Goal: Task Accomplishment & Management: Manage account settings

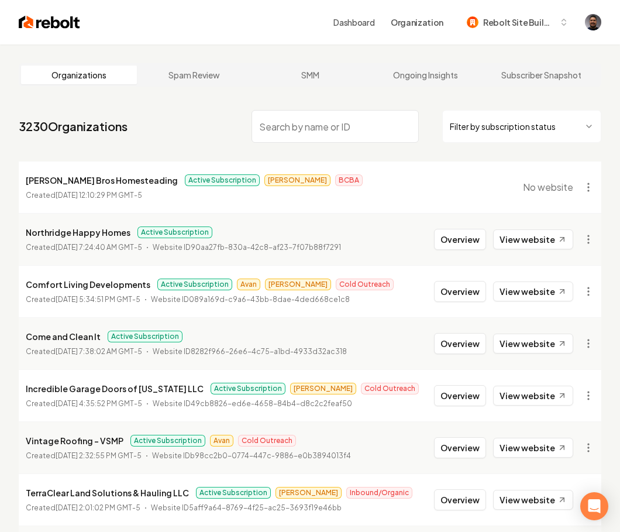
click at [323, 135] on input "search" at bounding box center [335, 126] width 167 height 33
click at [321, 132] on input "search" at bounding box center [335, 126] width 167 height 33
paste input "12 Point Landscaping"
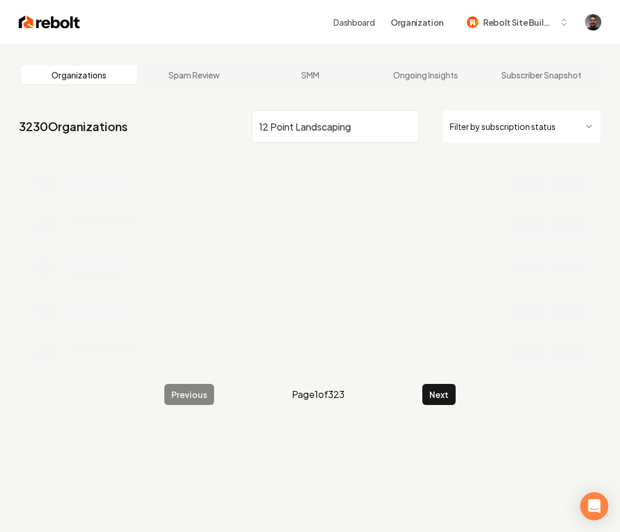
type input "12 Point Landscaping"
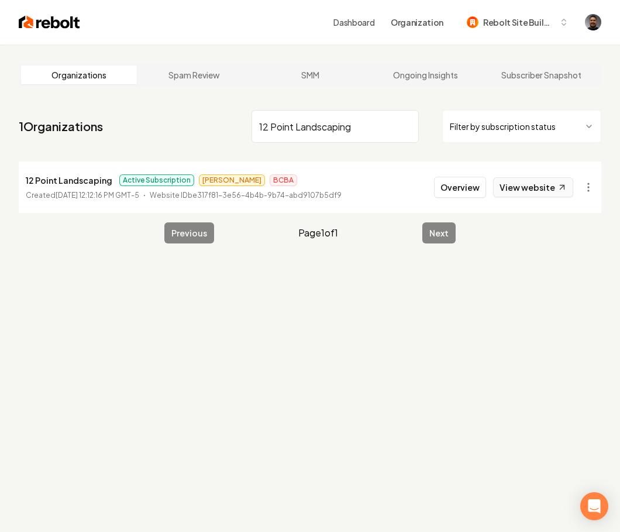
click at [537, 188] on link "View website" at bounding box center [533, 187] width 80 height 20
click at [475, 186] on button "Overview" at bounding box center [460, 187] width 52 height 21
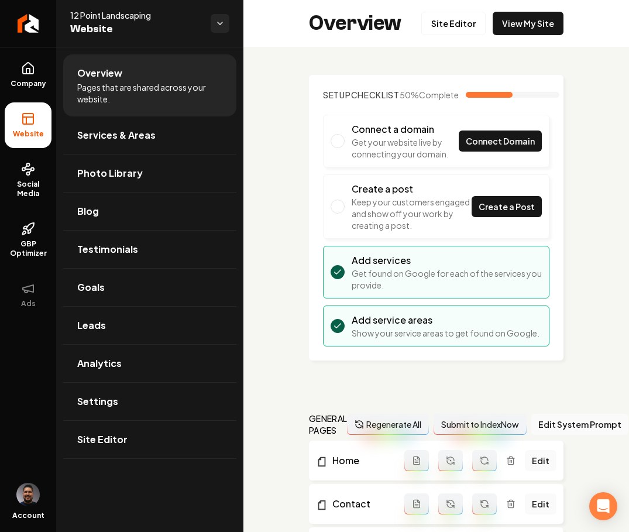
click at [102, 177] on span "Photo Library" at bounding box center [110, 173] width 66 height 14
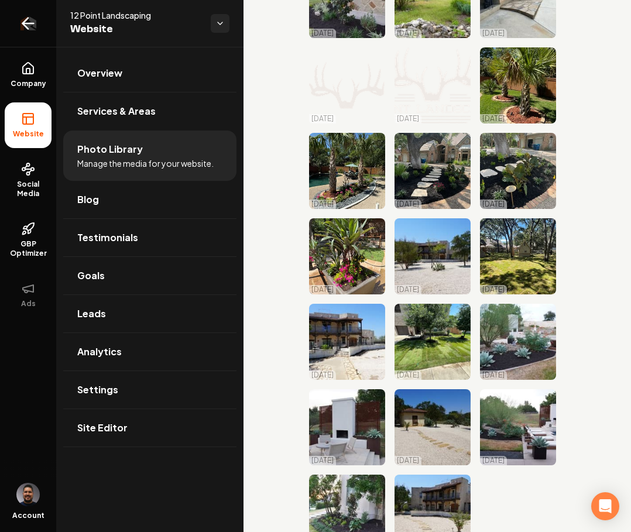
scroll to position [882, 0]
click at [35, 176] on link "Social Media" at bounding box center [28, 180] width 47 height 55
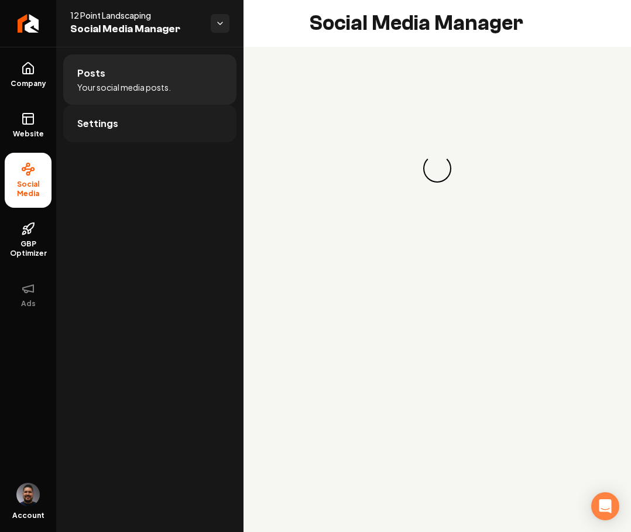
click at [109, 132] on link "Settings" at bounding box center [149, 123] width 173 height 37
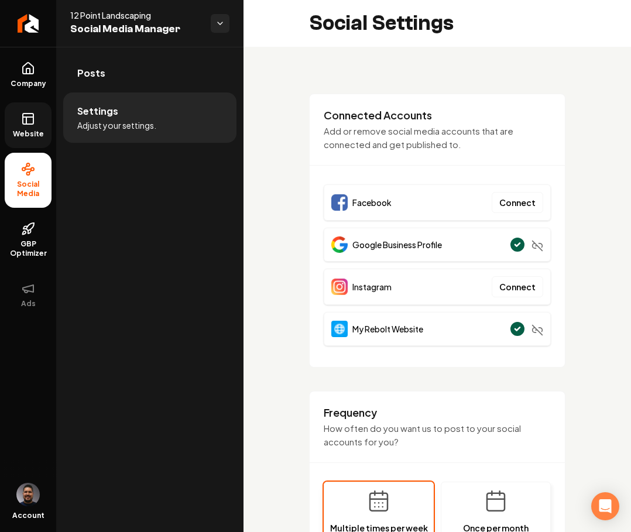
click at [32, 122] on icon at bounding box center [28, 119] width 14 height 14
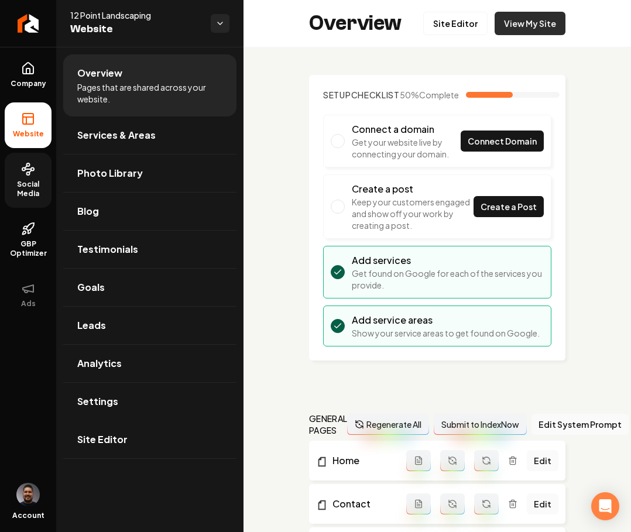
click at [520, 29] on link "View My Site" at bounding box center [530, 23] width 71 height 23
click at [446, 28] on link "Site Editor" at bounding box center [455, 23] width 64 height 23
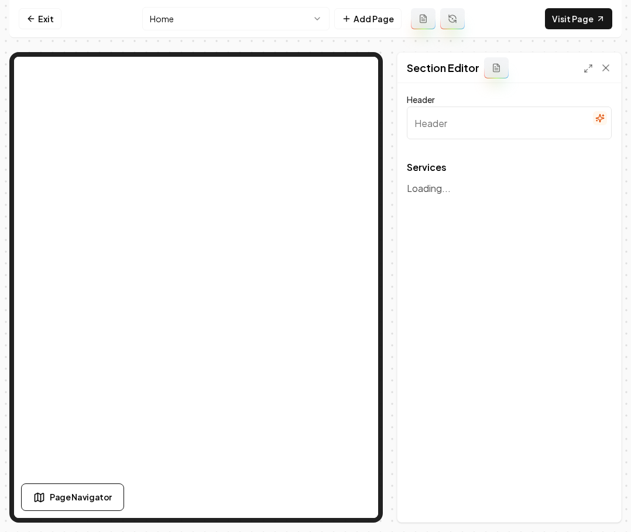
type input "Our Expert Landscaping Services"
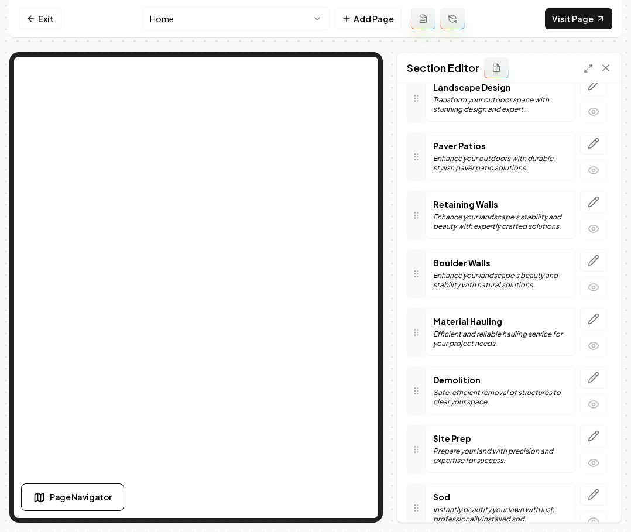
scroll to position [252, 0]
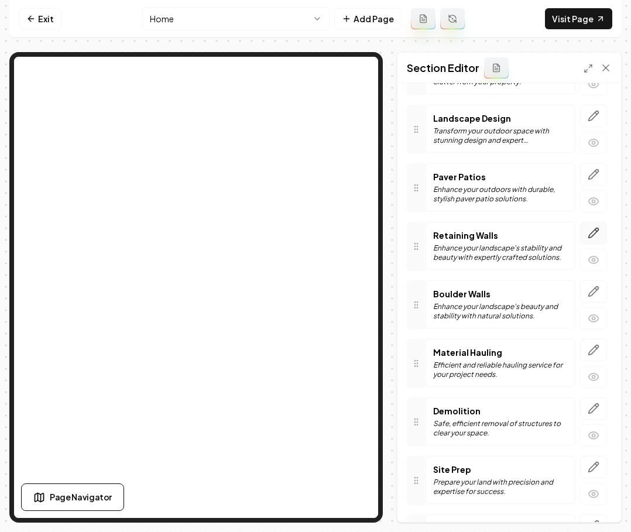
click at [588, 229] on icon "button" at bounding box center [594, 233] width 12 height 12
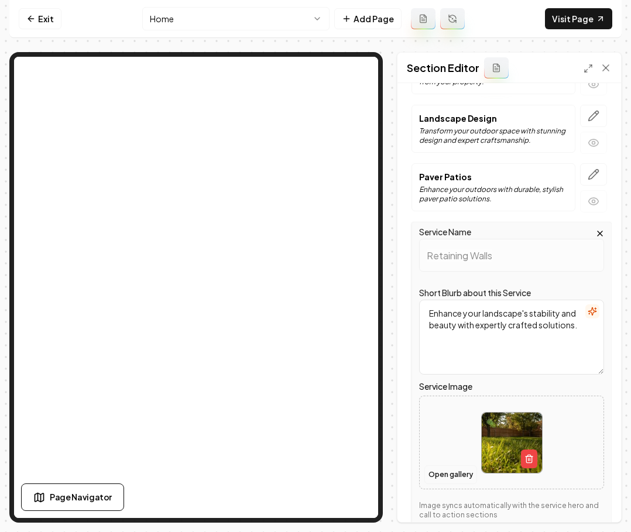
click at [460, 477] on button "Open gallery" at bounding box center [450, 474] width 53 height 19
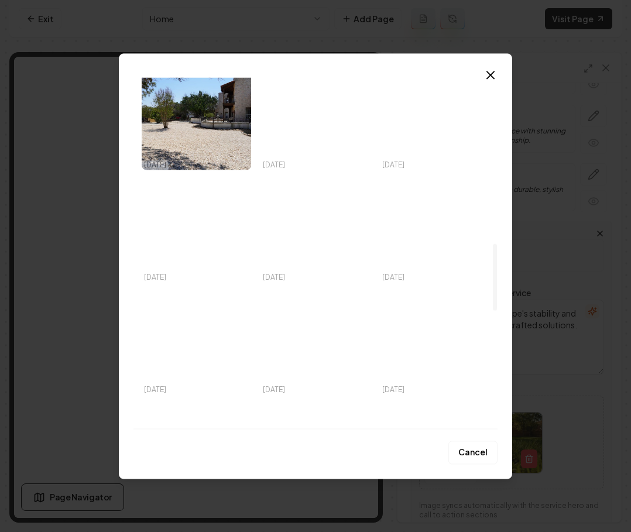
scroll to position [629, 0]
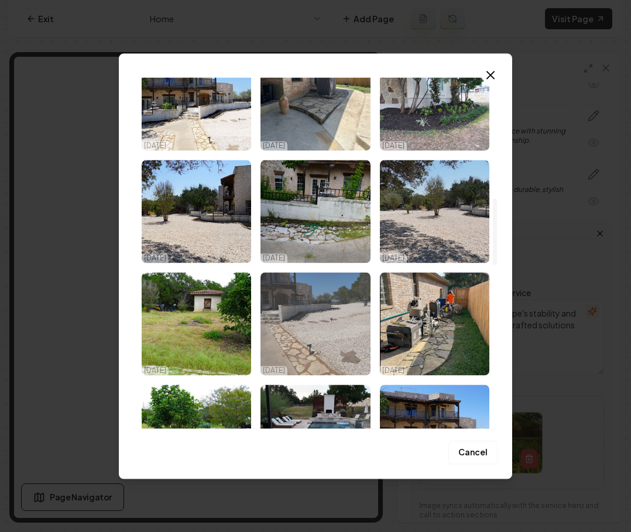
click at [328, 312] on img "Select image image_68da88755c7cd75eb84b0b58.jpeg" at bounding box center [314, 323] width 109 height 103
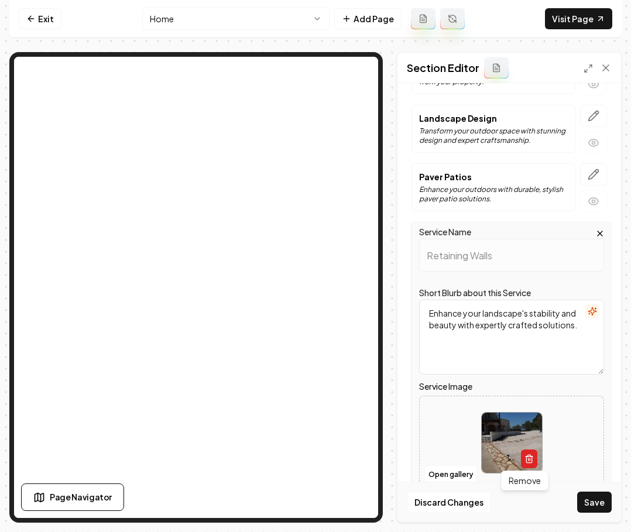
click at [522, 452] on button "button" at bounding box center [529, 459] width 16 height 19
click at [465, 471] on button "Open gallery" at bounding box center [450, 474] width 53 height 19
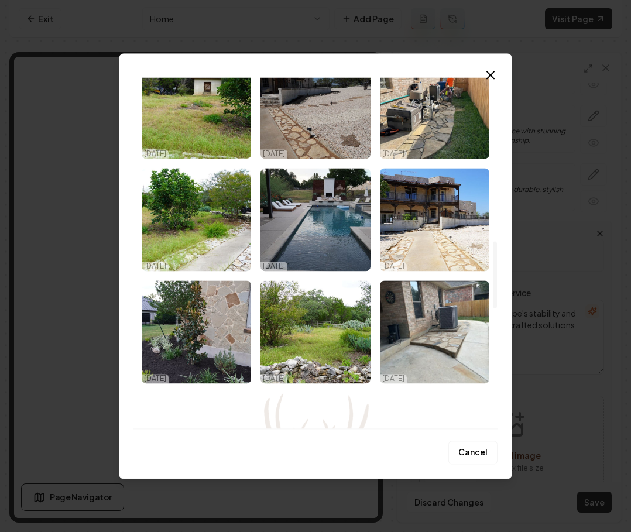
scroll to position [856, 0]
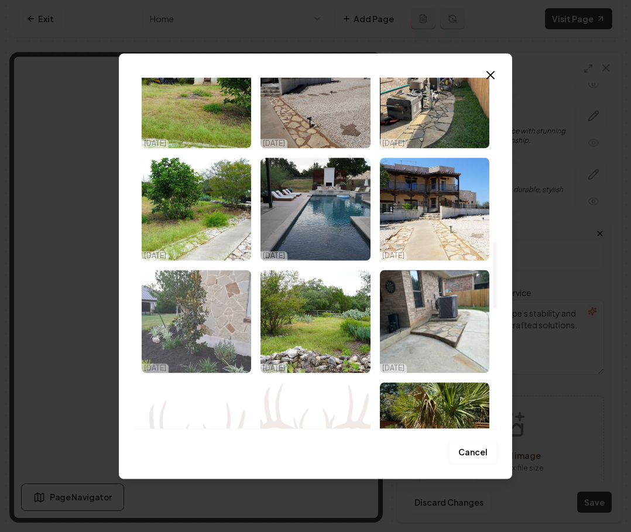
click at [184, 294] on img "Select image image_68da88755c7cd75eb84b0ad2.jpeg" at bounding box center [196, 321] width 109 height 103
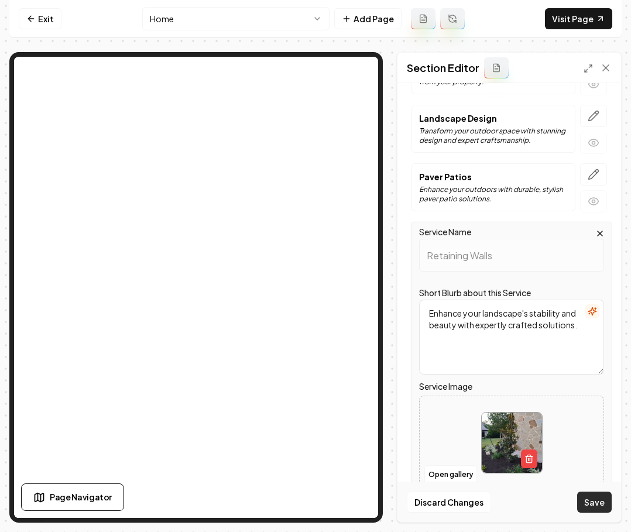
click at [589, 503] on button "Save" at bounding box center [594, 502] width 35 height 21
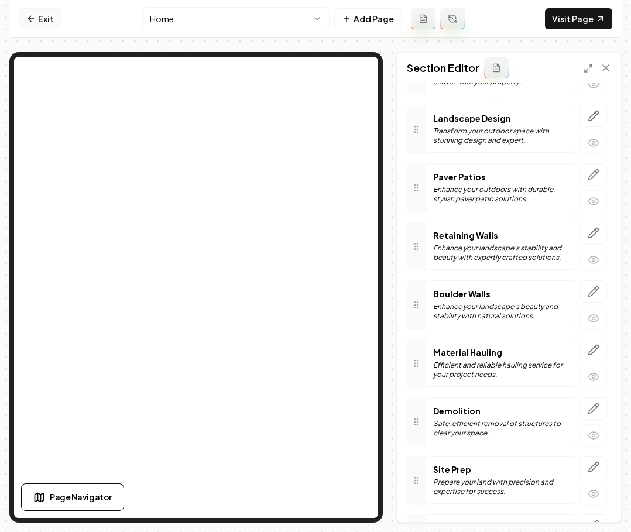
click at [49, 14] on link "Exit" at bounding box center [40, 18] width 43 height 21
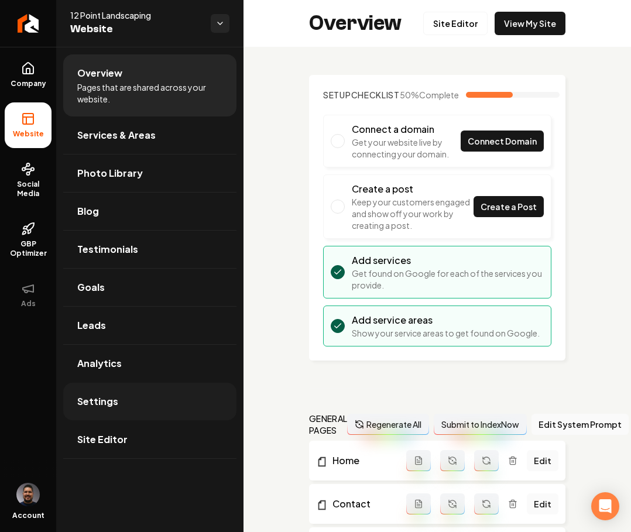
click at [136, 403] on link "Settings" at bounding box center [149, 401] width 173 height 37
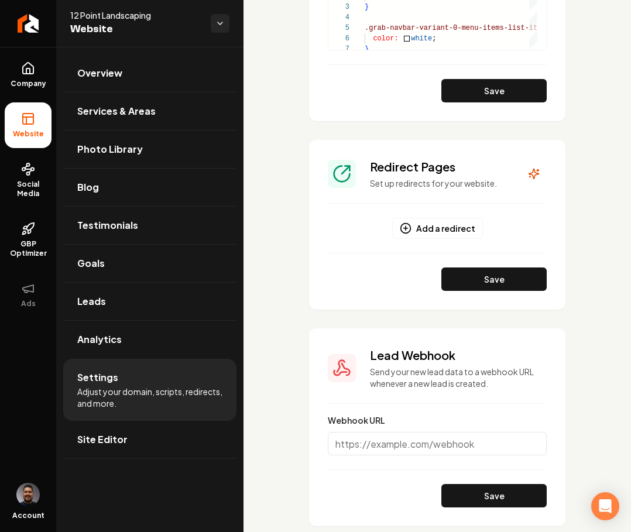
scroll to position [1163, 0]
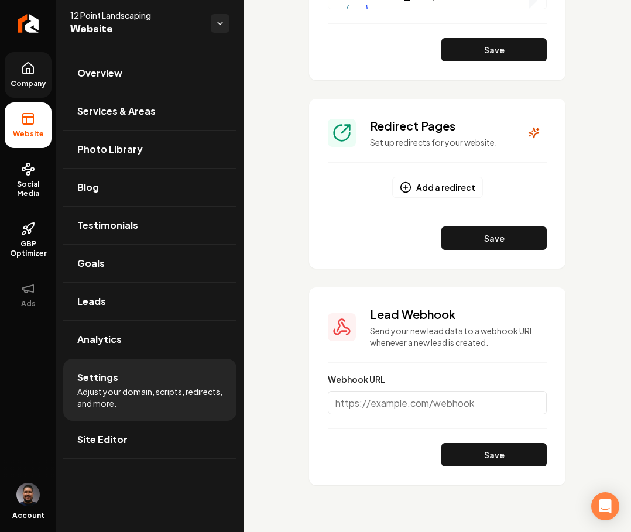
click at [23, 54] on link "Company" at bounding box center [28, 75] width 47 height 46
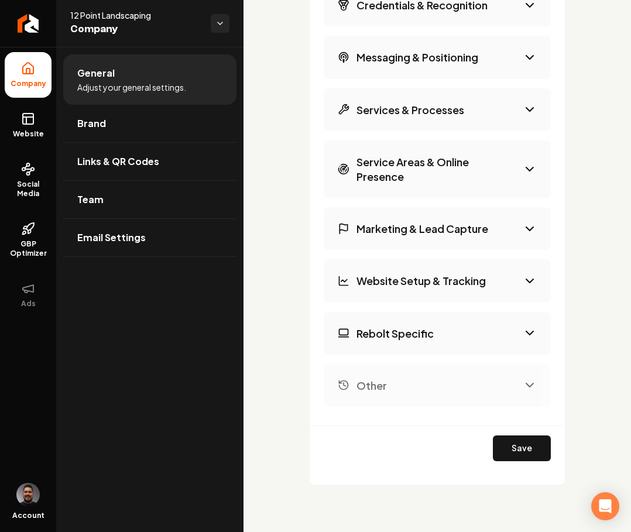
scroll to position [1910, 0]
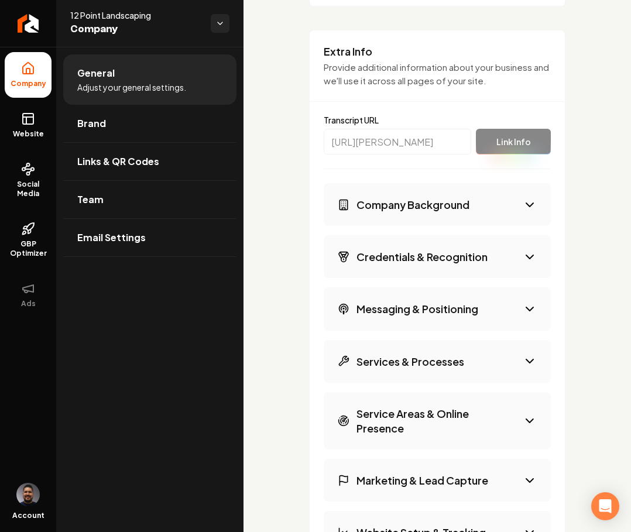
click at [523, 212] on icon "Main content area" at bounding box center [530, 205] width 14 height 14
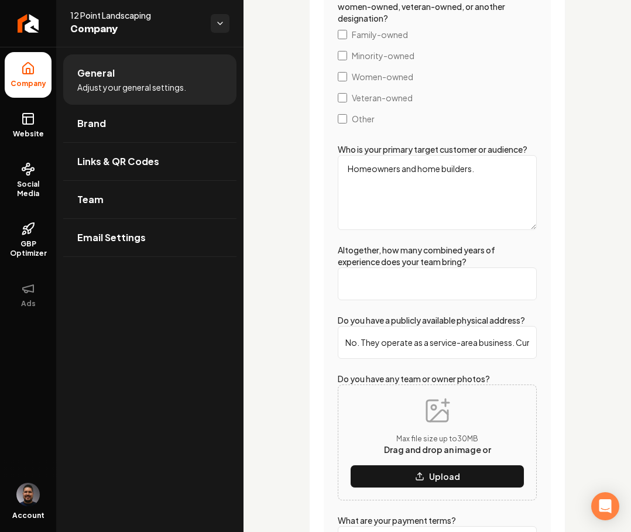
scroll to position [2517, 0]
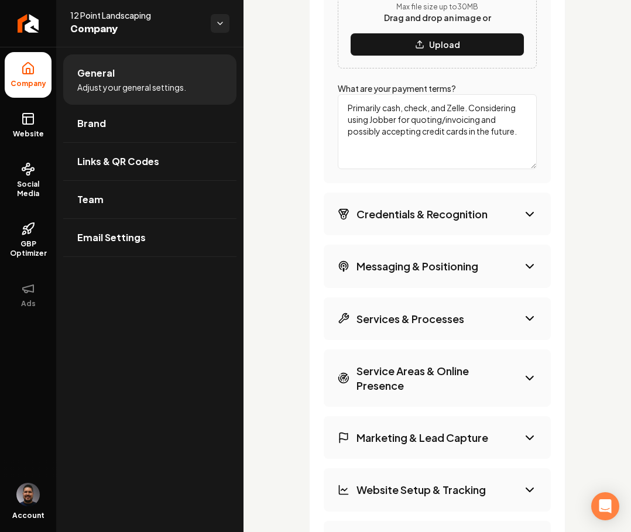
click at [458, 221] on h3 "Credentials & Recognition" at bounding box center [421, 214] width 131 height 15
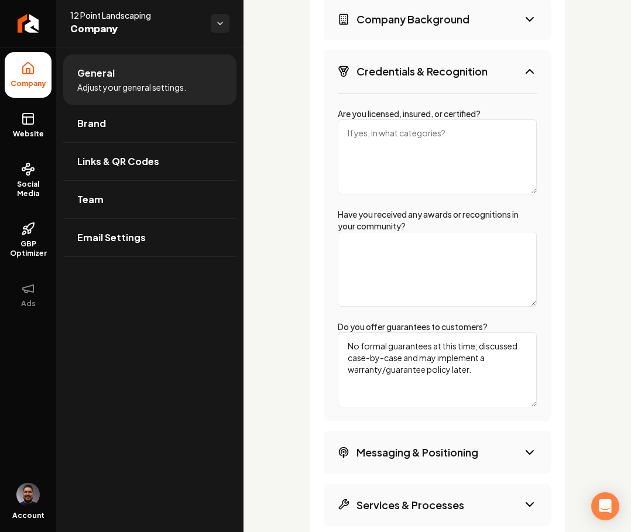
scroll to position [1971, 0]
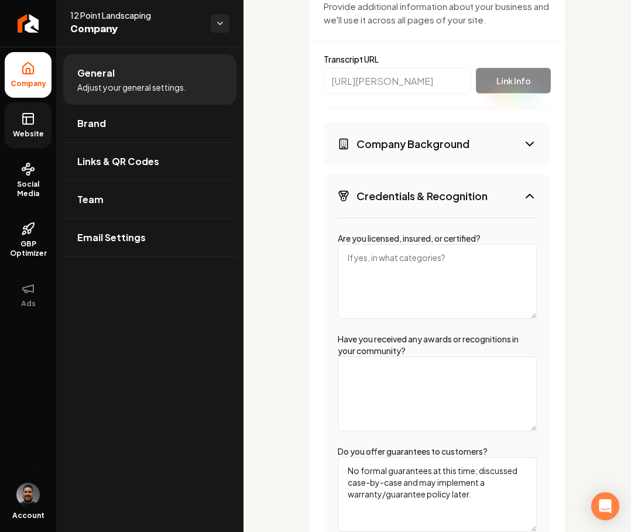
click at [29, 130] on span "Website" at bounding box center [28, 133] width 40 height 9
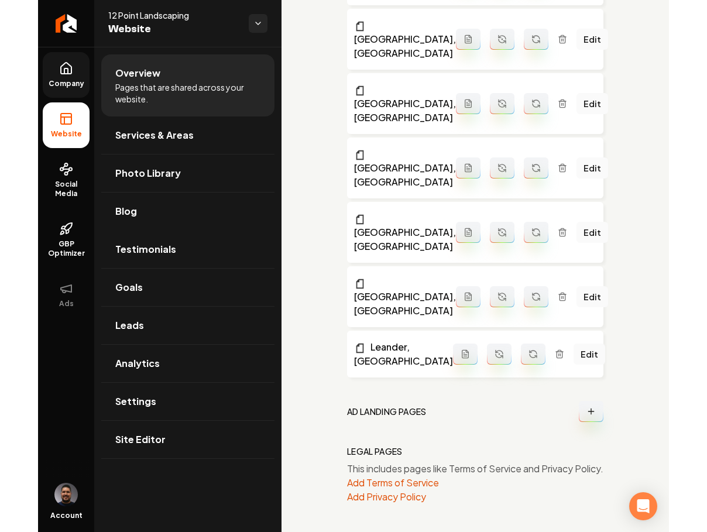
scroll to position [1630, 0]
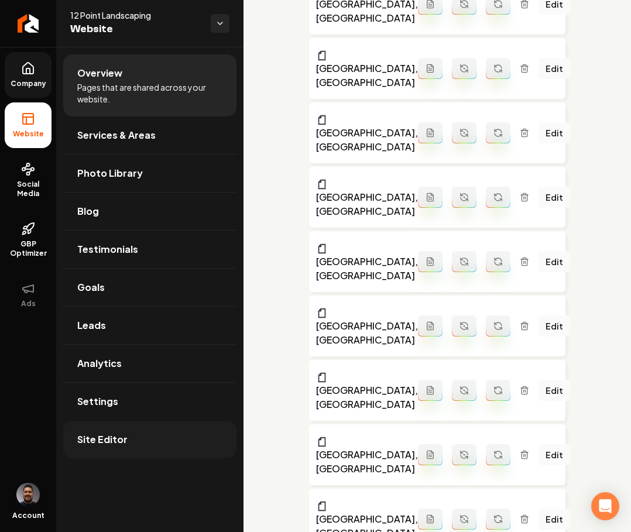
click at [126, 431] on link "Site Editor" at bounding box center [149, 439] width 173 height 37
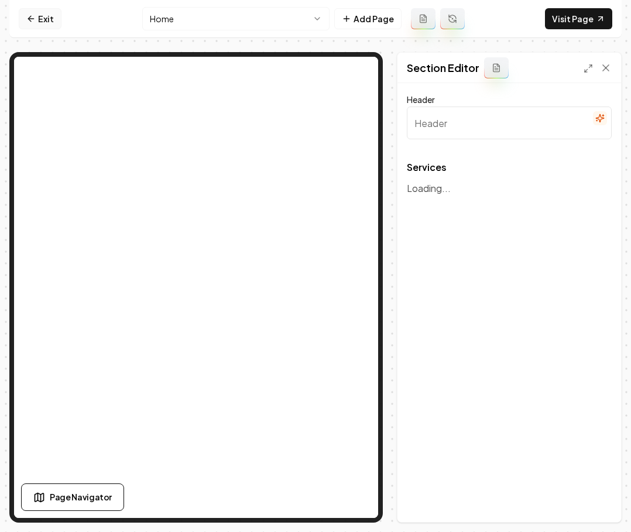
click at [38, 11] on link "Exit" at bounding box center [40, 18] width 43 height 21
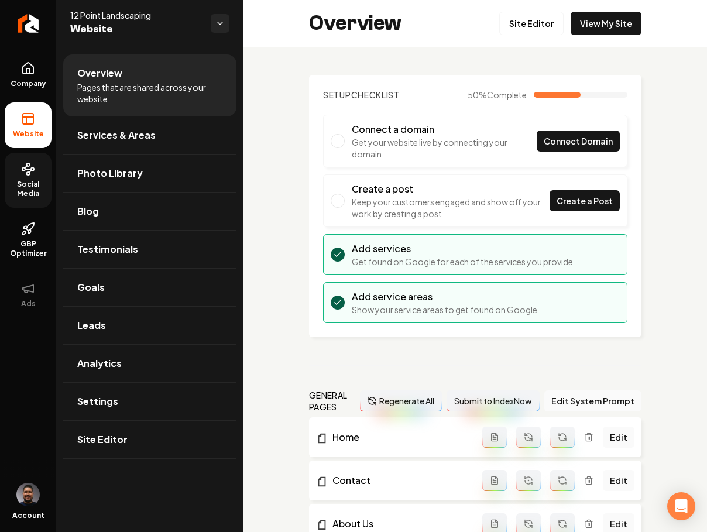
click at [30, 179] on link "Social Media" at bounding box center [28, 180] width 47 height 55
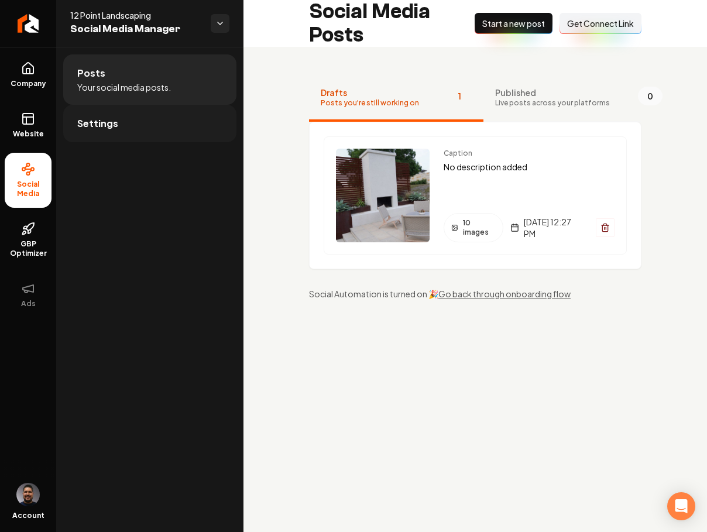
click at [107, 120] on span "Settings" at bounding box center [97, 123] width 41 height 14
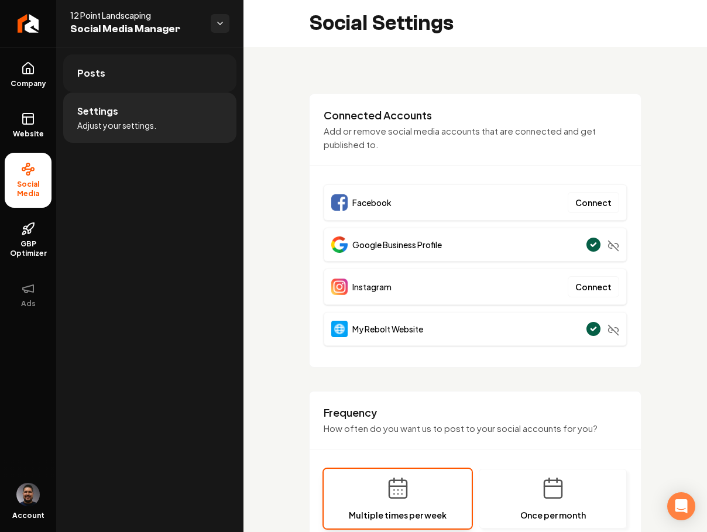
click at [118, 70] on link "Posts" at bounding box center [149, 72] width 173 height 37
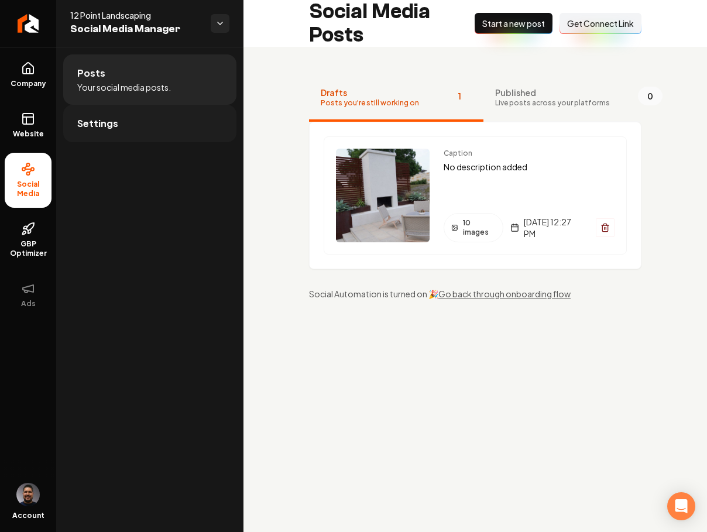
click at [113, 135] on link "Settings" at bounding box center [149, 123] width 173 height 37
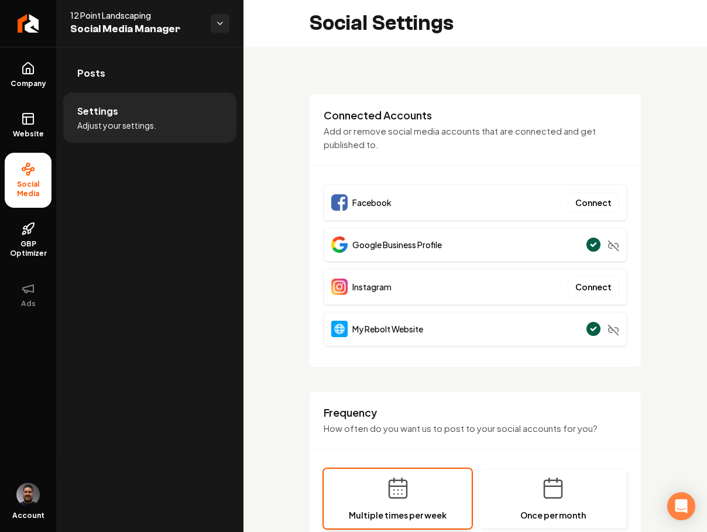
scroll to position [36, 0]
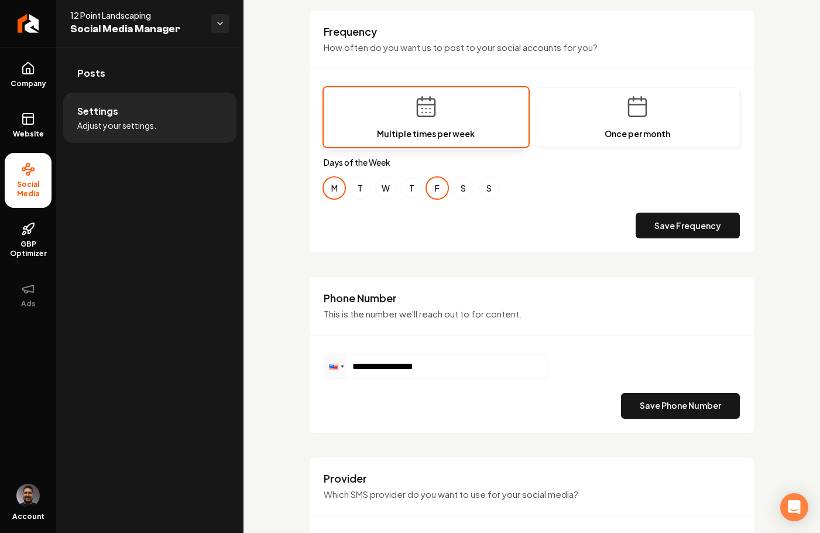
scroll to position [517, 0]
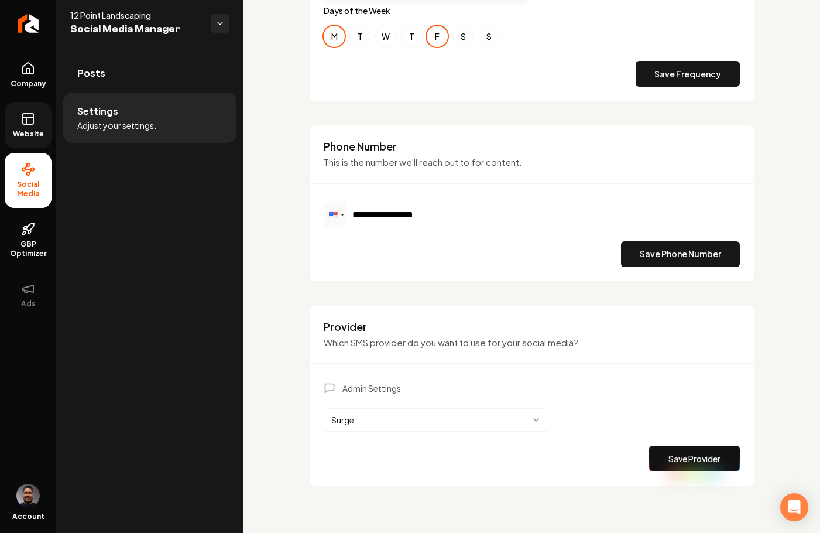
click at [29, 117] on icon at bounding box center [28, 117] width 11 height 0
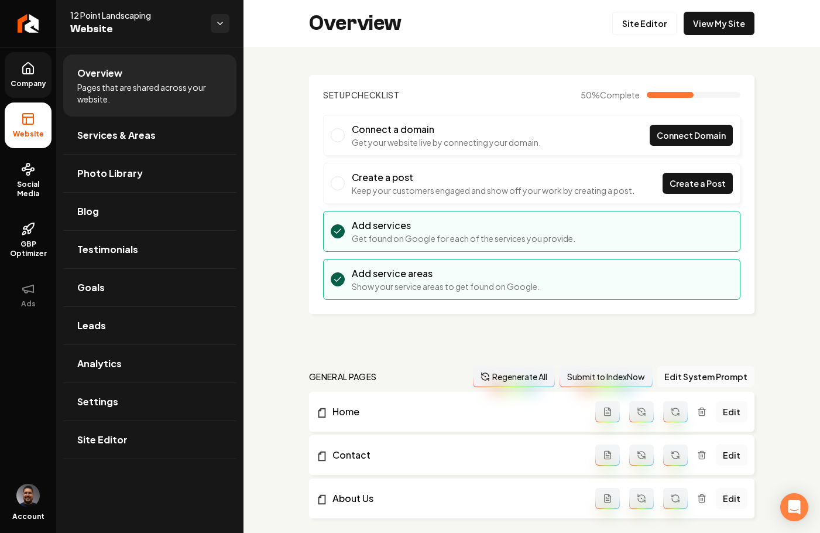
click at [36, 61] on link "Company" at bounding box center [28, 75] width 47 height 46
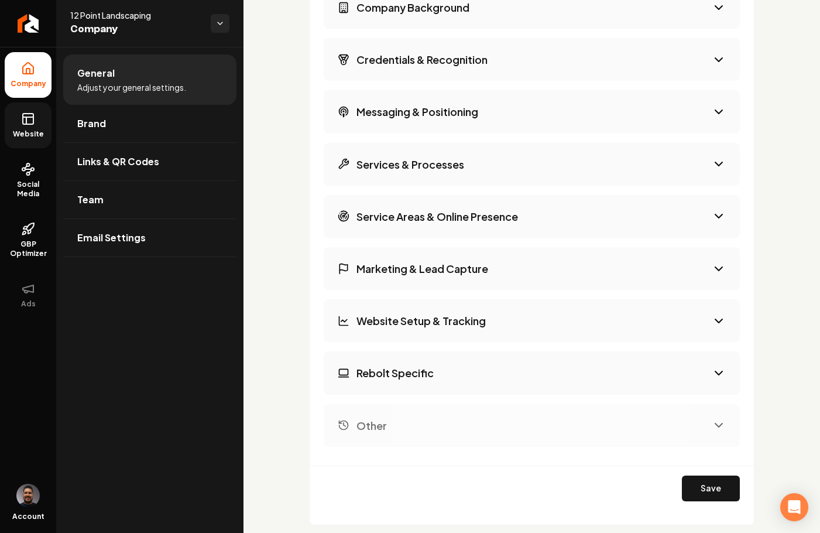
scroll to position [2033, 0]
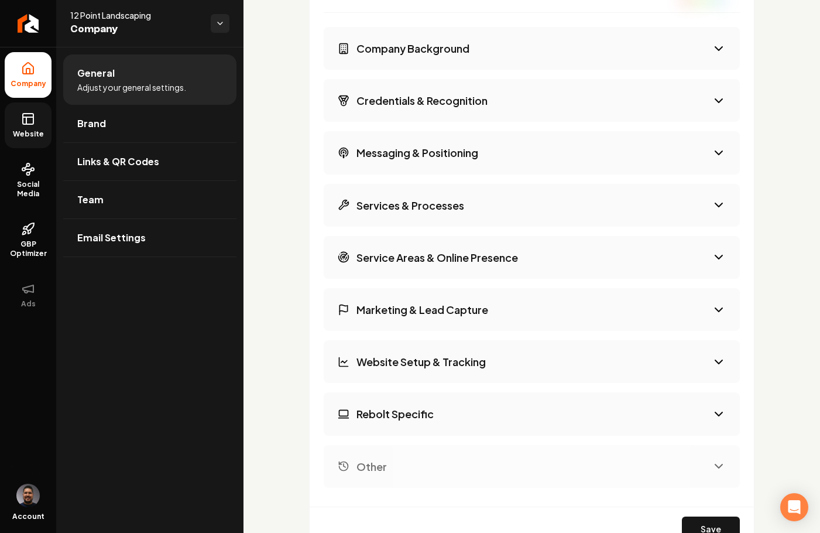
click at [664, 114] on button "Credentials & Recognition" at bounding box center [532, 100] width 416 height 43
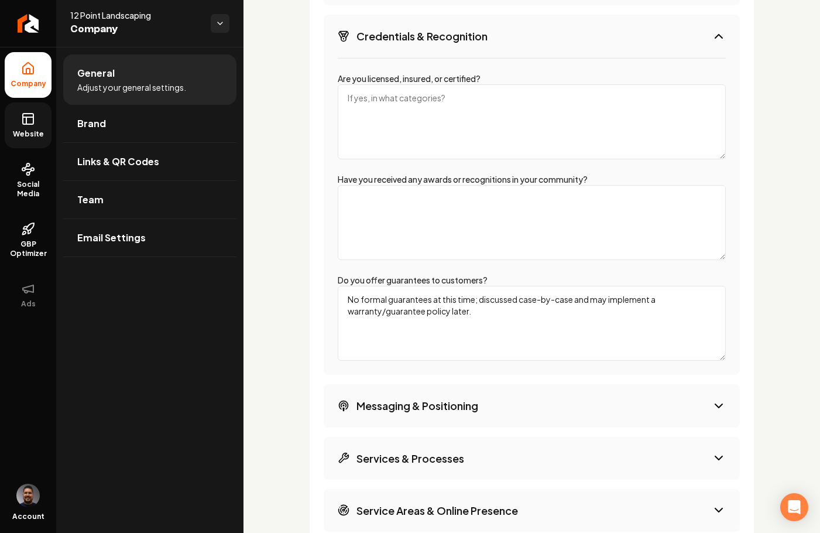
scroll to position [2110, 0]
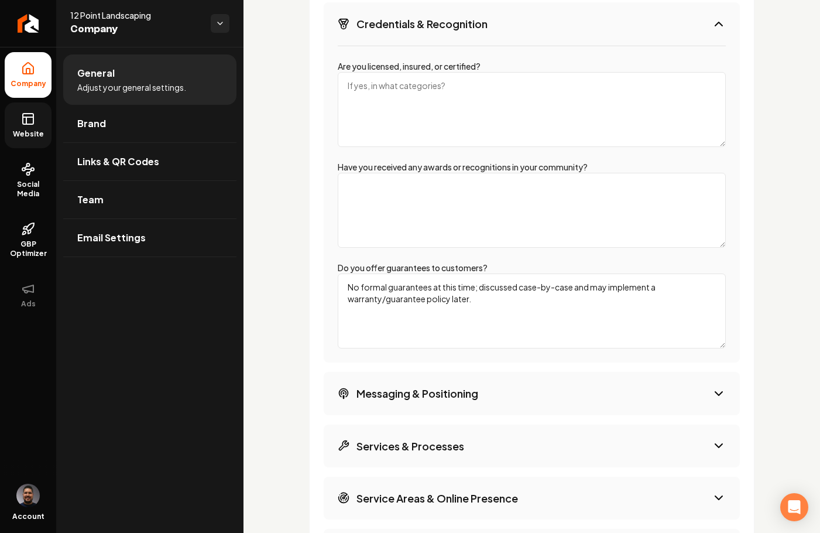
click at [393, 111] on textarea "Are you licensed, insured, or certified?" at bounding box center [532, 109] width 388 height 75
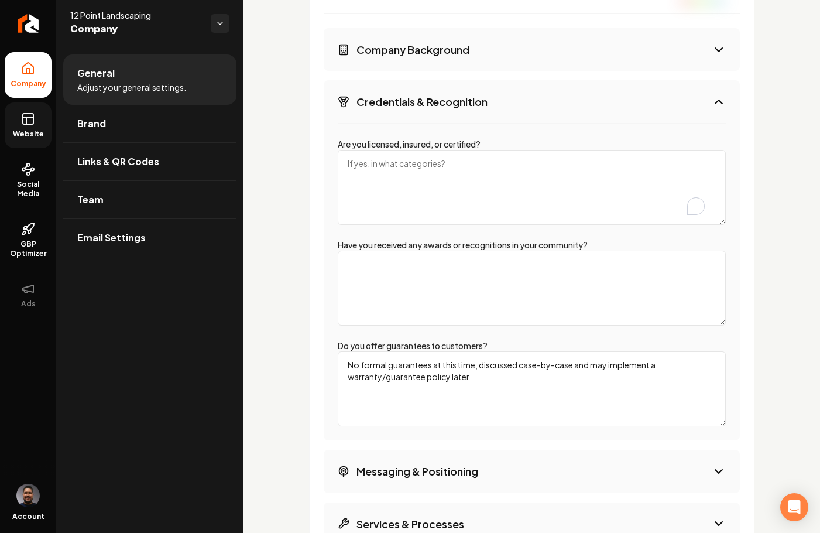
scroll to position [2016, 0]
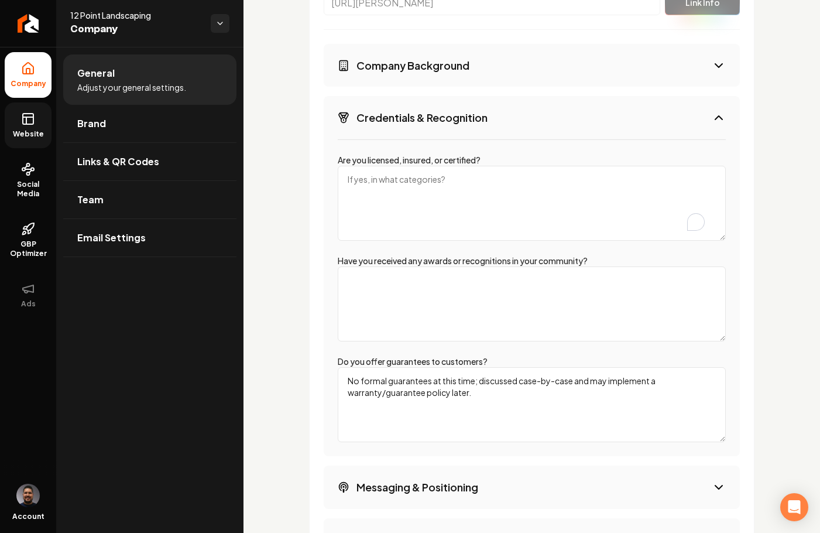
click at [506, 66] on button "Company Background" at bounding box center [532, 65] width 416 height 43
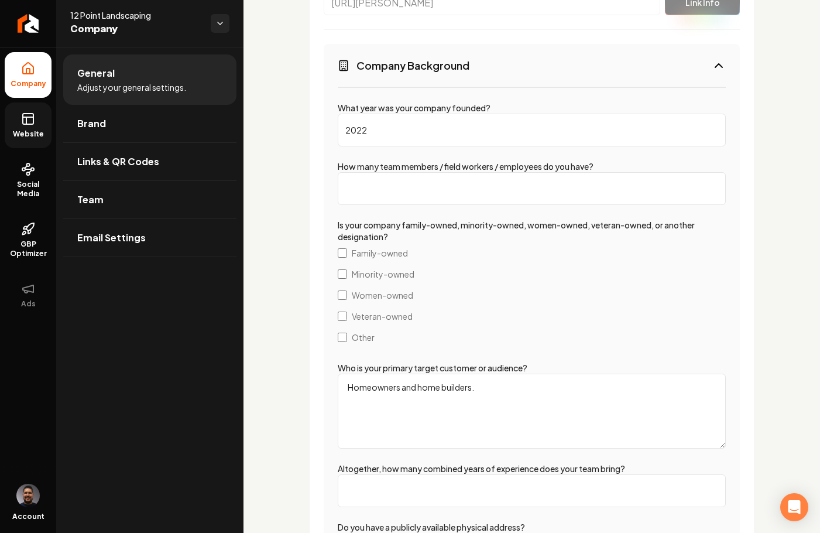
click at [417, 194] on input "How many team members / field workers / employees do you have?" at bounding box center [532, 188] width 388 height 33
click at [705, 197] on input "1" at bounding box center [532, 188] width 388 height 33
click at [706, 204] on input "0" at bounding box center [532, 188] width 388 height 33
click at [636, 198] on input "0" at bounding box center [532, 188] width 388 height 33
drag, startPoint x: 393, startPoint y: 202, endPoint x: 320, endPoint y: 197, distance: 73.9
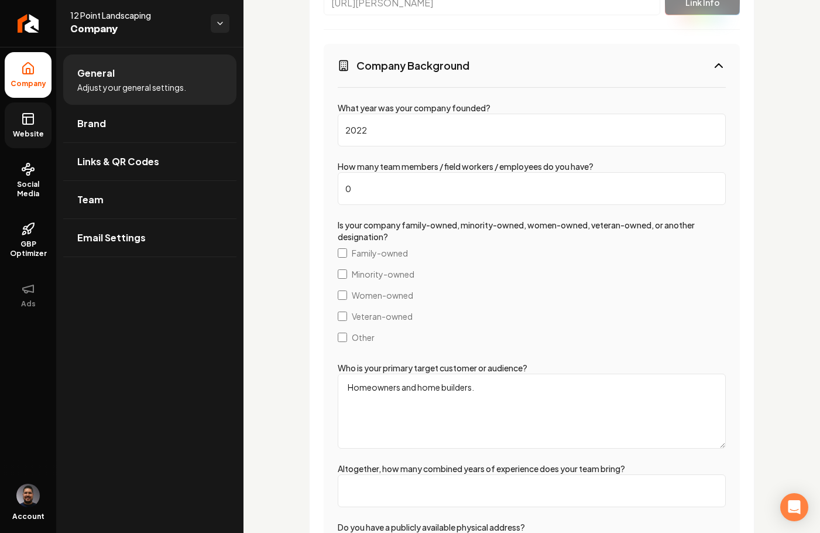
type input "3"
click at [567, 280] on label "Minority-owned" at bounding box center [532, 273] width 388 height 21
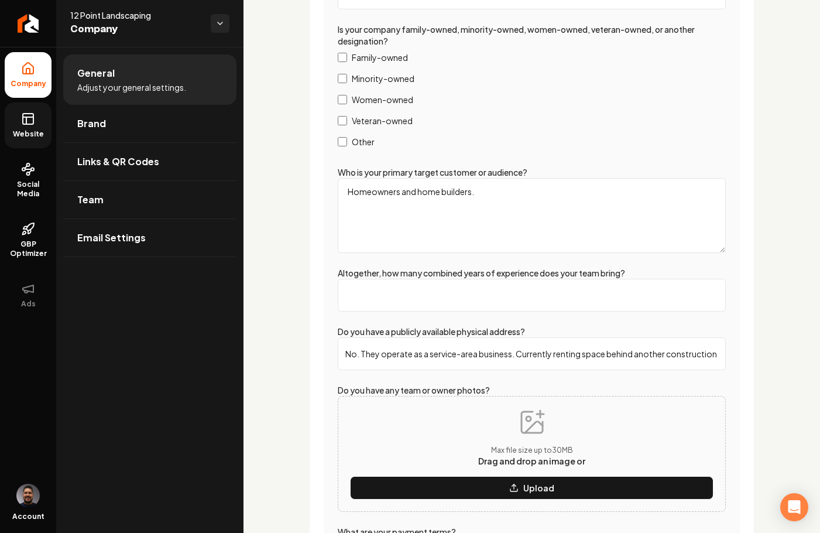
scroll to position [2213, 0]
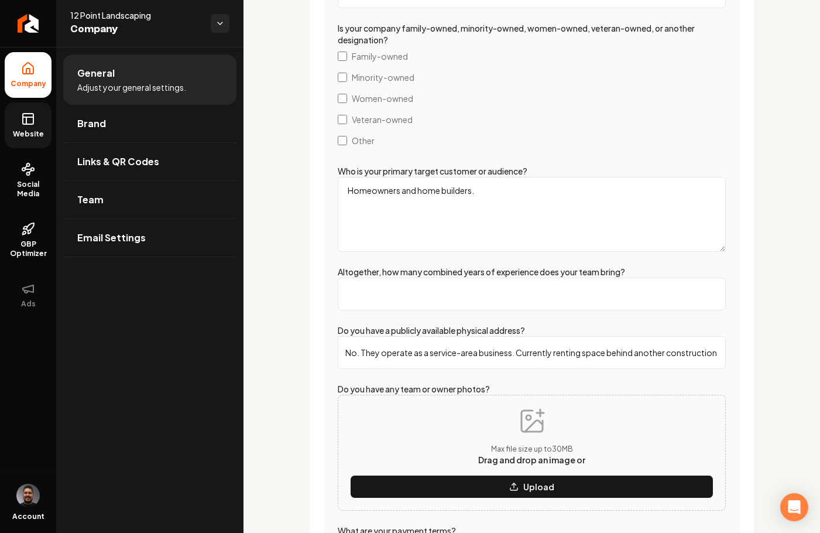
click at [359, 302] on input "Altogether, how many combined years of experience does your team bring?" at bounding box center [532, 293] width 388 height 33
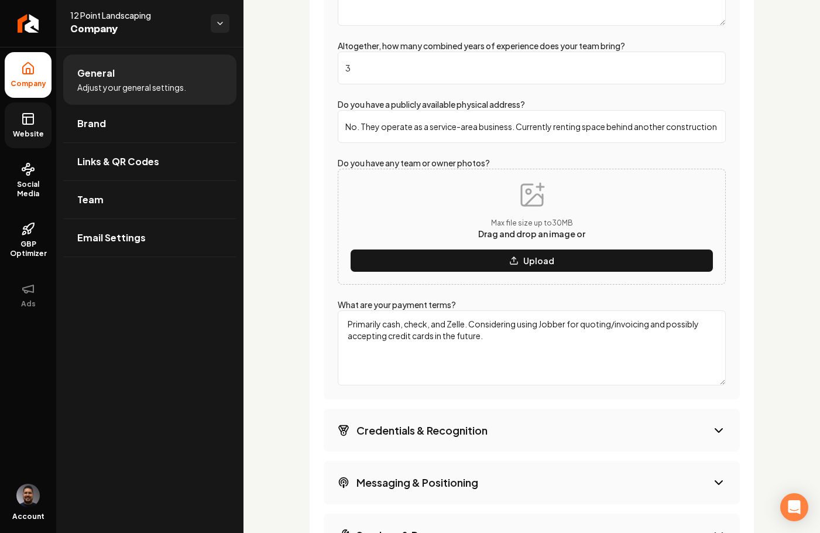
scroll to position [2509, 0]
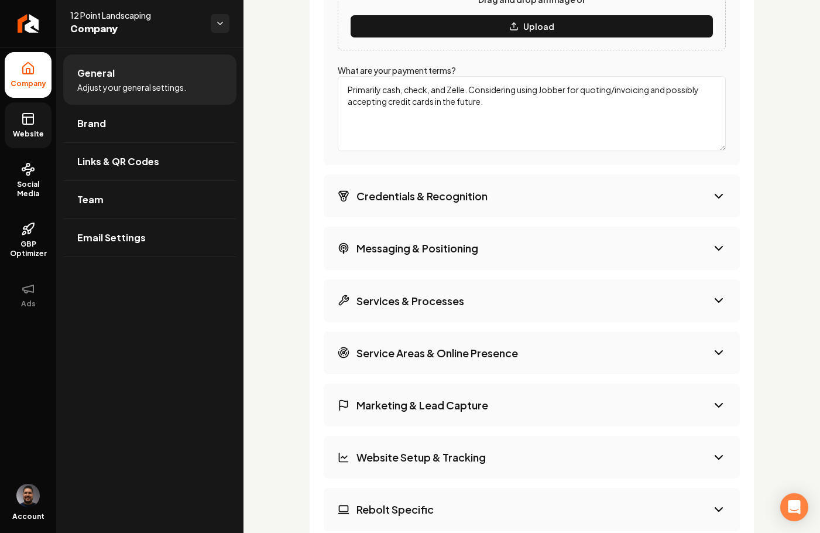
type input "3"
click at [508, 211] on button "Credentials & Recognition" at bounding box center [532, 195] width 416 height 43
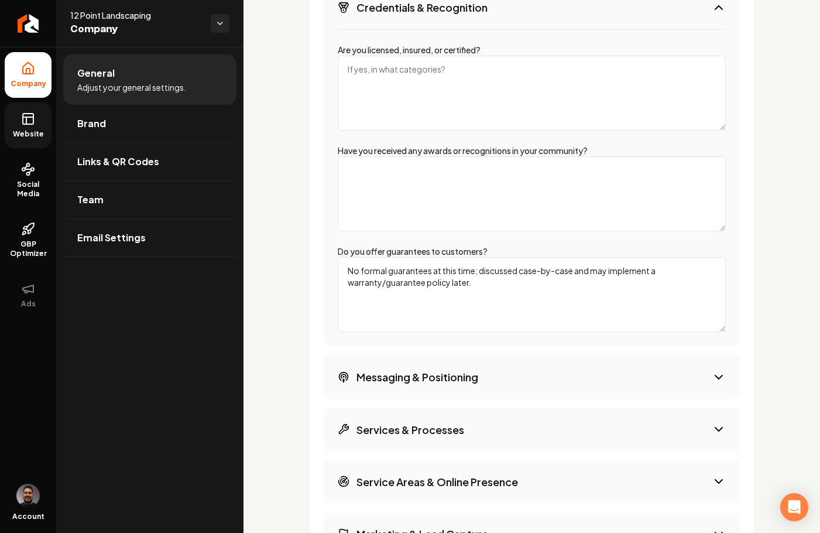
scroll to position [2126, 0]
click at [417, 81] on textarea "Are you licensed, insured, or certified?" at bounding box center [532, 93] width 388 height 75
type textarea "L"
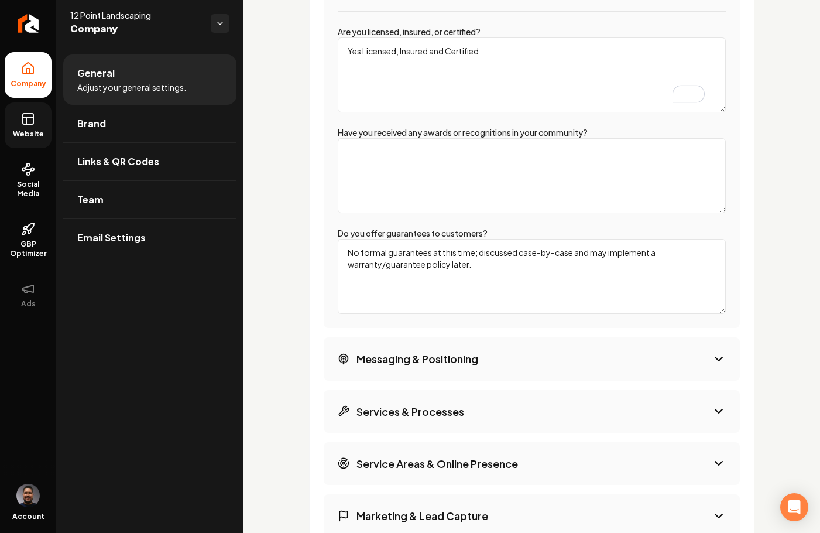
scroll to position [2145, 0]
type textarea "Yes Licensed, Insured and Certified."
click at [403, 159] on textarea "Have you received any awards or recognitions in your community?" at bounding box center [532, 175] width 388 height 75
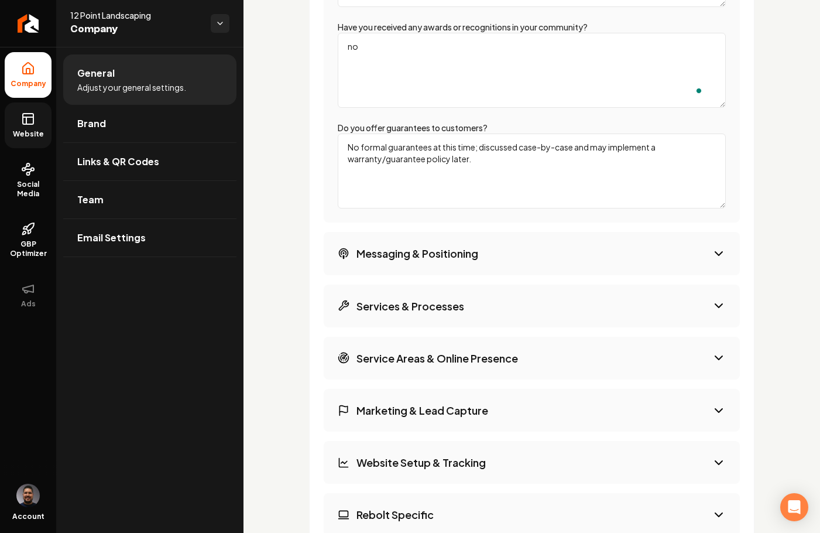
scroll to position [2343, 0]
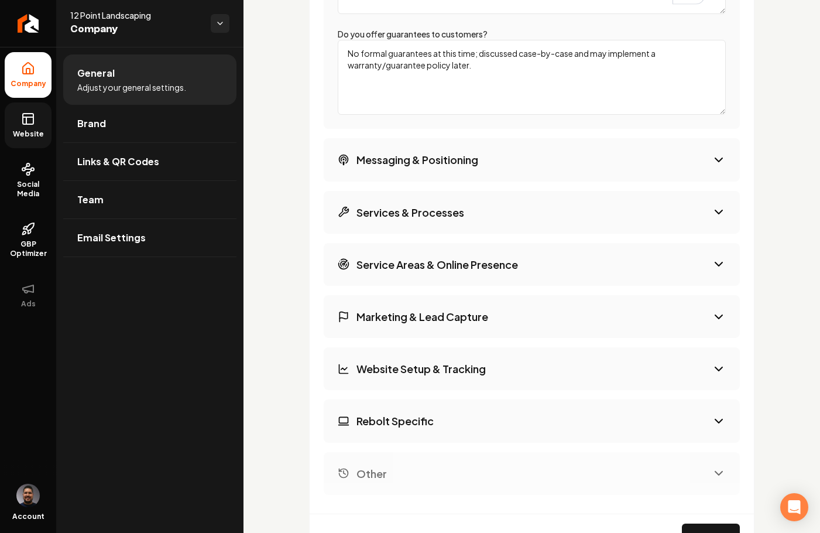
type textarea "no"
click at [452, 164] on button "Messaging & Positioning" at bounding box center [532, 159] width 416 height 43
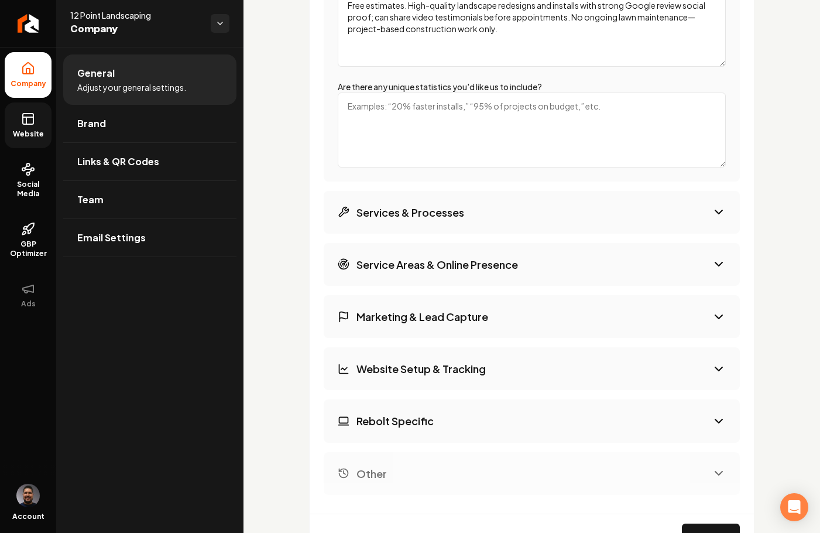
scroll to position [2126, 0]
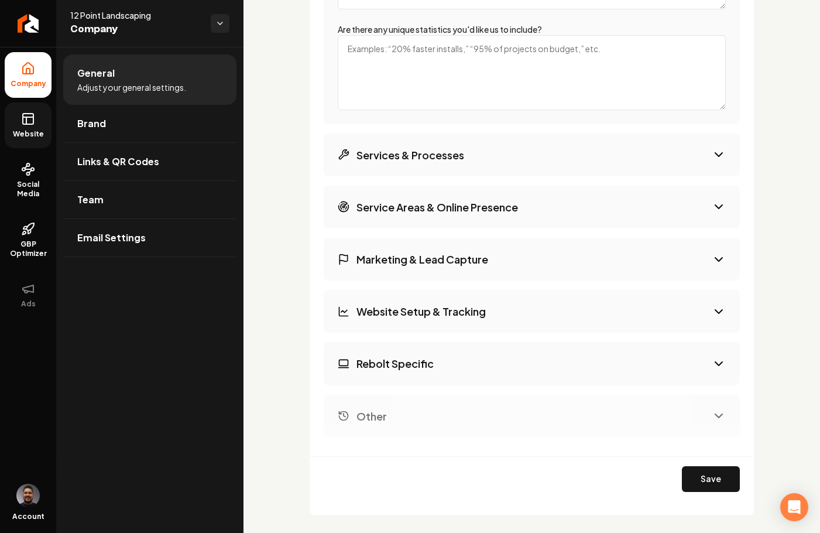
click at [526, 176] on button "Services & Processes" at bounding box center [532, 154] width 416 height 43
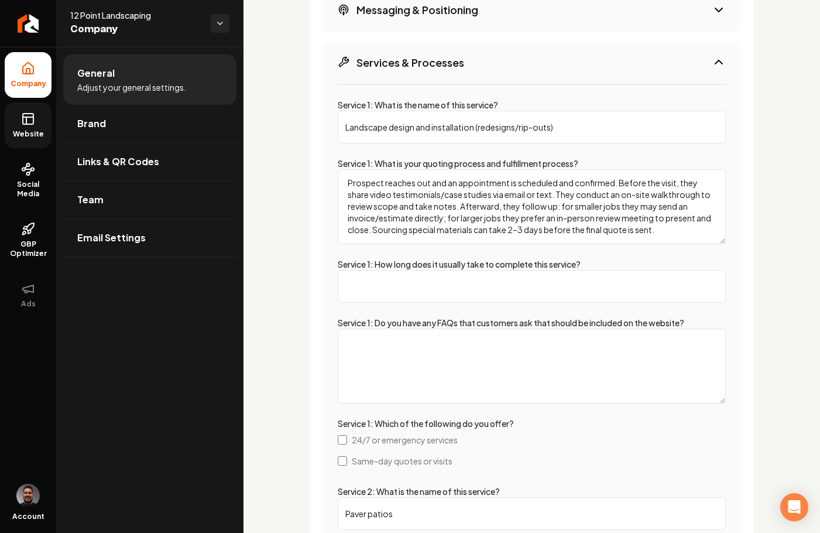
scroll to position [2203, 0]
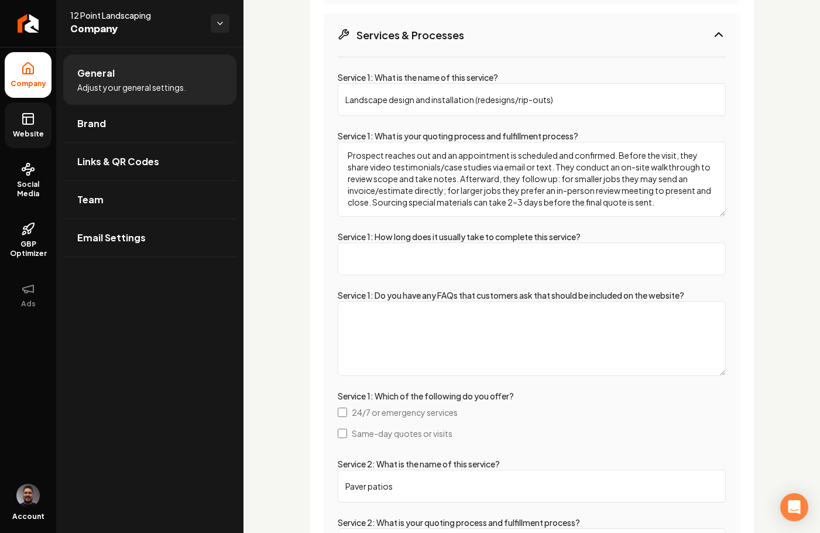
click at [427, 268] on input "Service 1: How long does it usually take to complete this service?" at bounding box center [532, 258] width 388 height 33
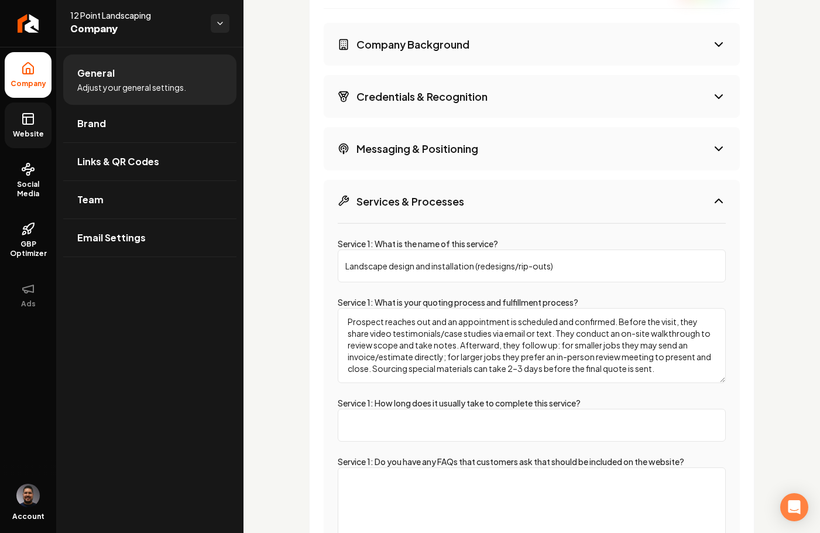
scroll to position [2080, 0]
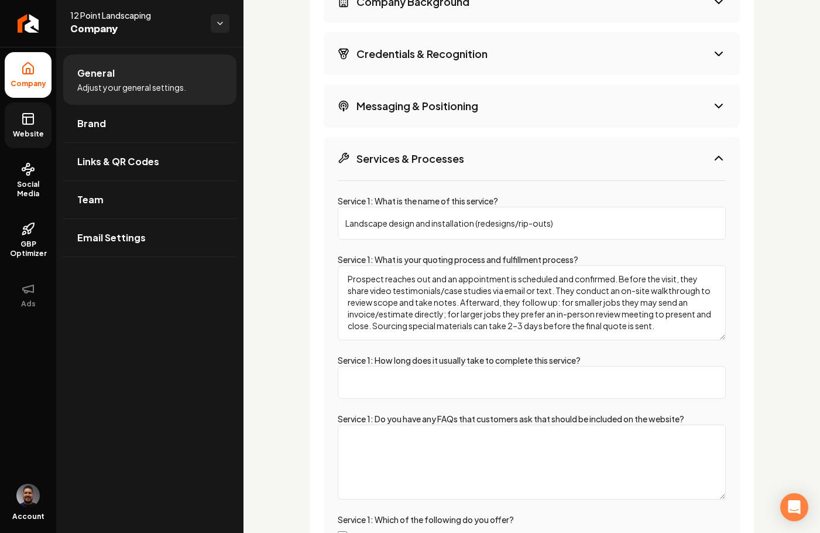
click at [438, 166] on h3 "Services & Processes" at bounding box center [410, 158] width 108 height 15
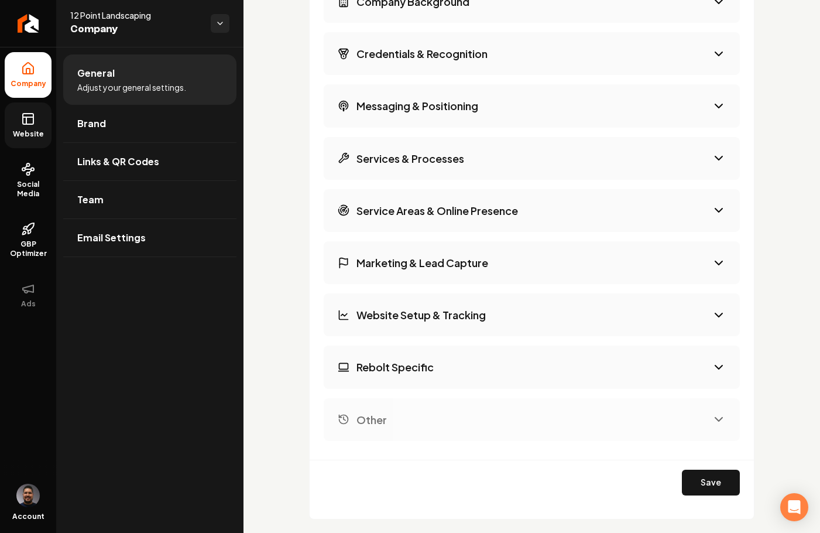
click at [456, 113] on h3 "Messaging & Positioning" at bounding box center [417, 105] width 122 height 15
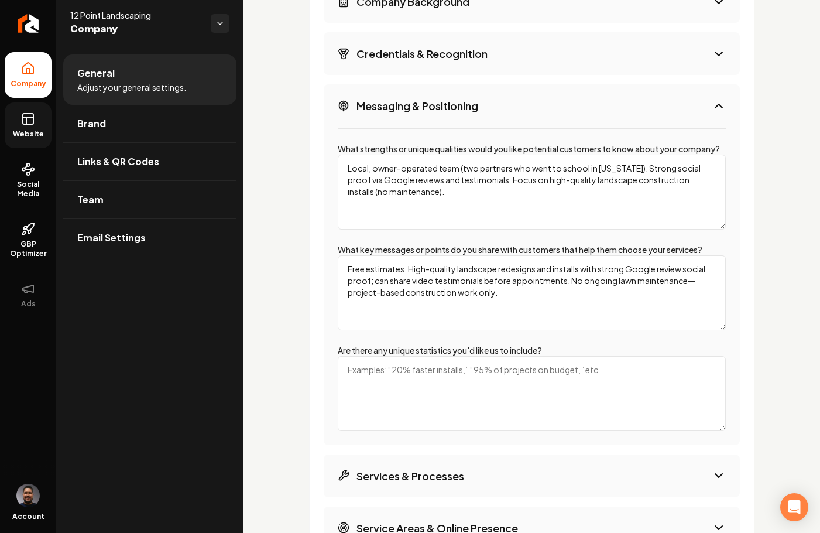
click at [426, 395] on textarea "Are there any unique statistics you'd like us to include?" at bounding box center [532, 393] width 388 height 75
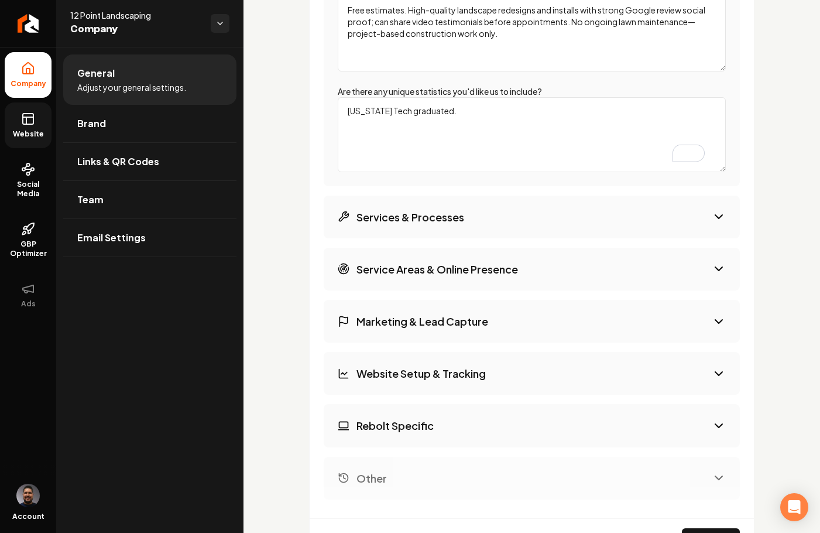
scroll to position [2432, 0]
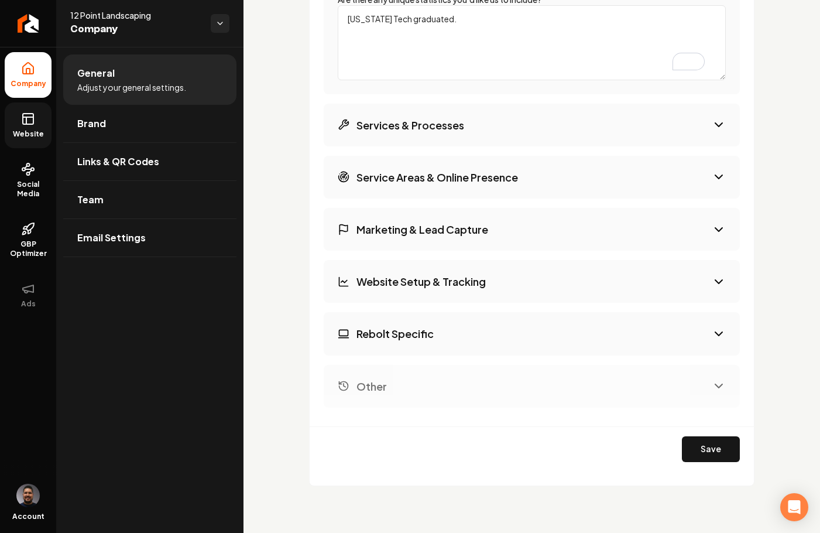
type textarea "Texas Tech graduated."
click at [572, 146] on button "Services & Processes" at bounding box center [532, 125] width 416 height 43
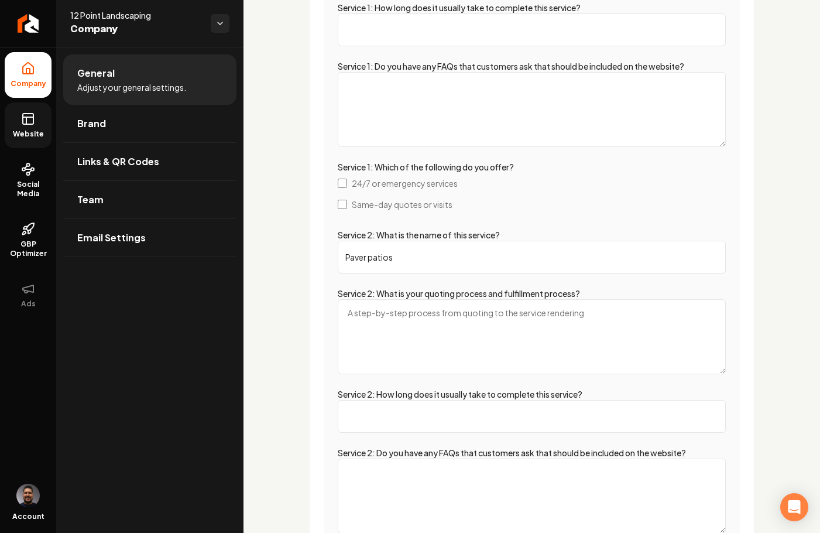
scroll to position [2126, 0]
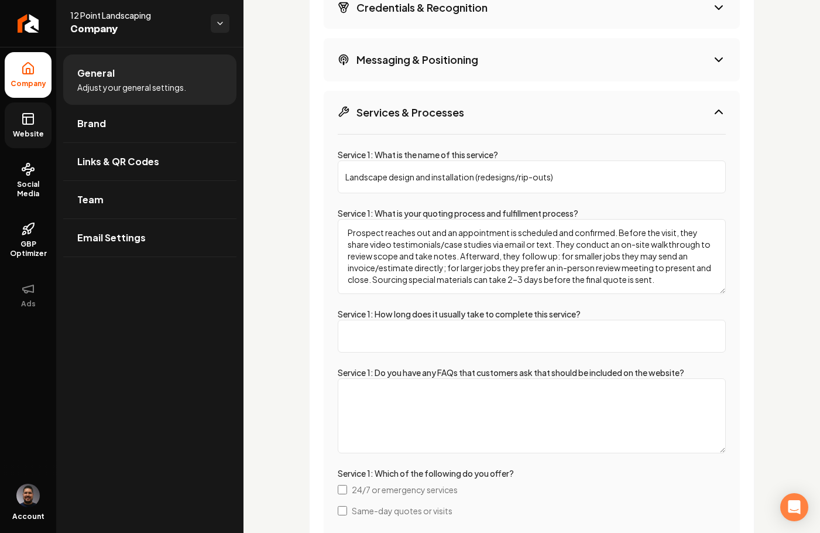
click at [446, 351] on input "Service 1: How long does it usually take to complete this service?" at bounding box center [532, 336] width 388 height 33
type input "3 days to a week"
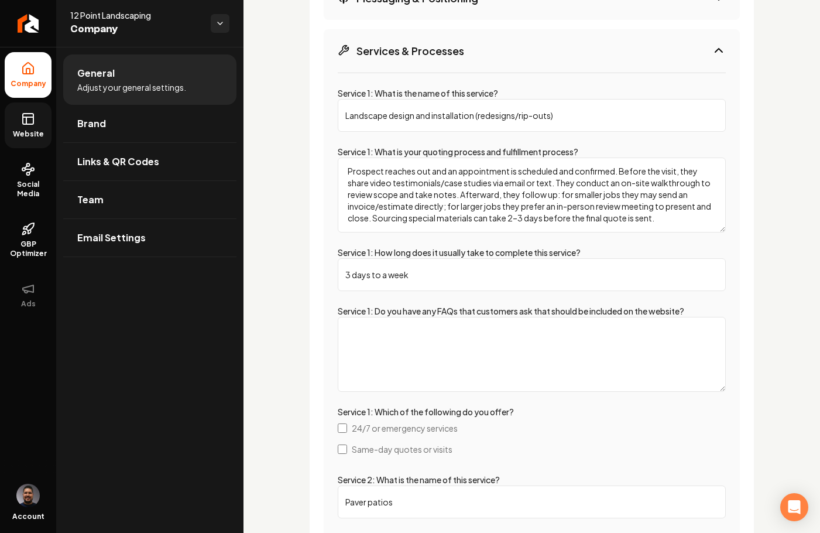
scroll to position [2210, 0]
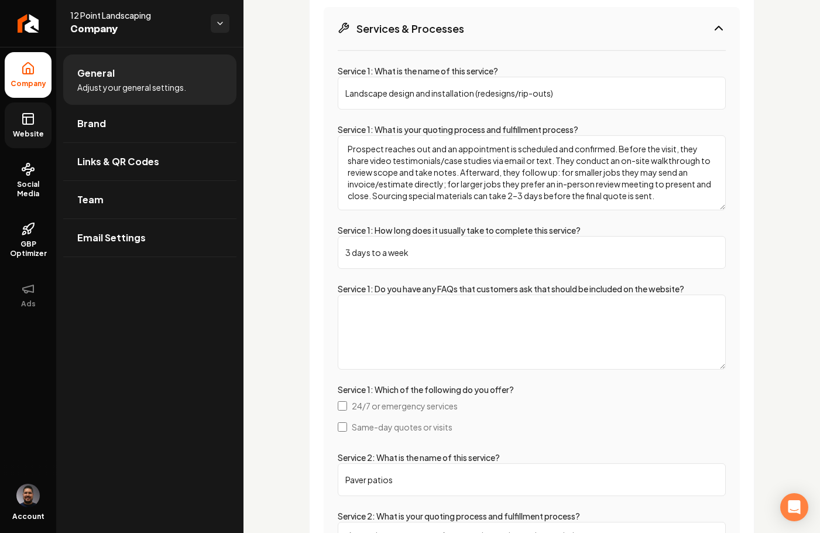
click at [459, 327] on textarea "Service 1: Do you have any FAQs that customers ask that should be included on t…" at bounding box center [532, 331] width 388 height 75
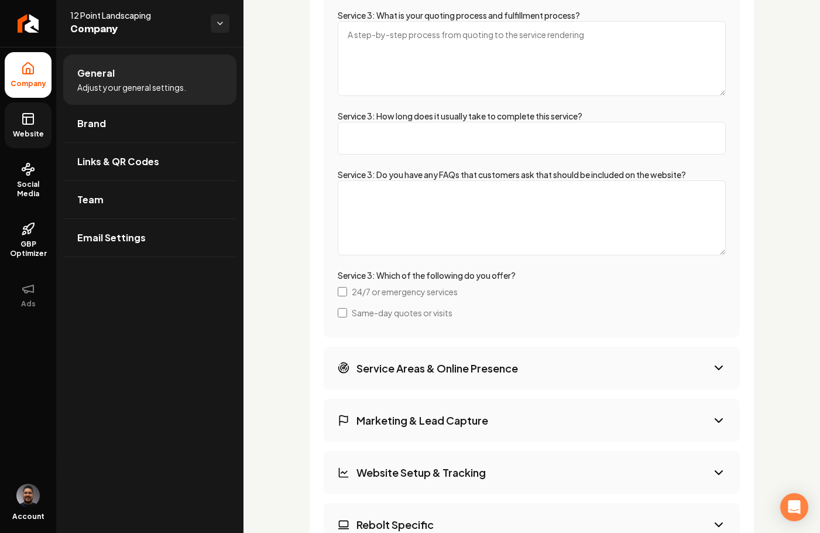
scroll to position [3300, 0]
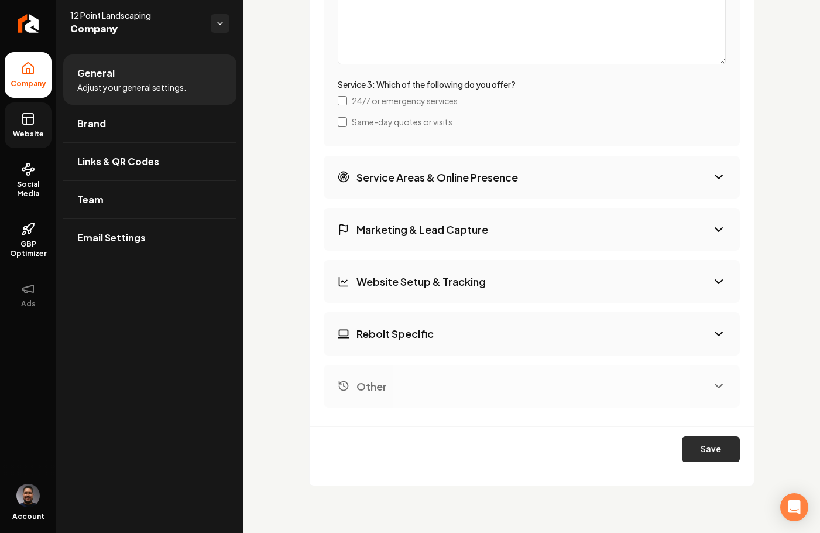
click at [724, 448] on button "Save" at bounding box center [711, 449] width 58 height 26
click at [25, 126] on link "Website" at bounding box center [28, 125] width 47 height 46
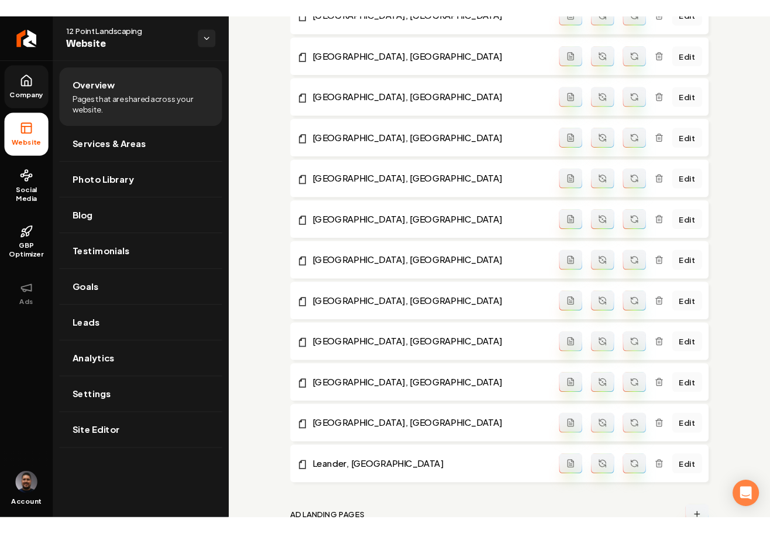
scroll to position [1371, 0]
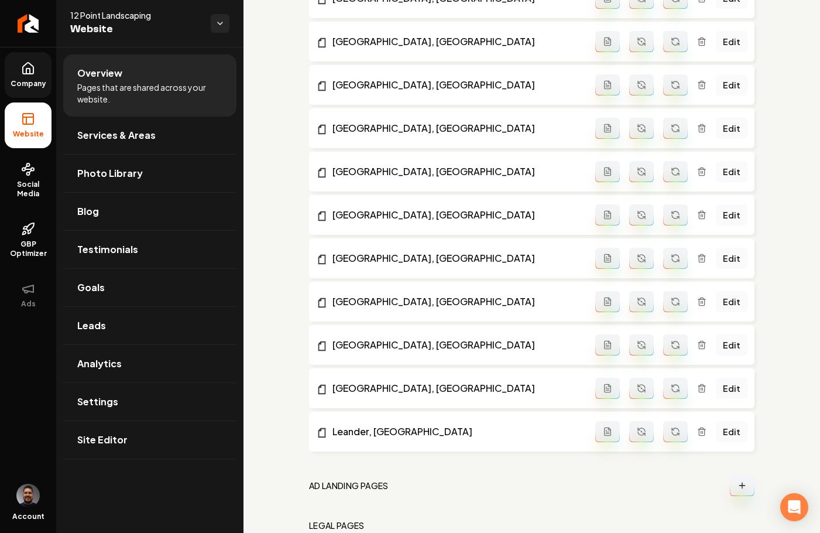
click at [738, 486] on icon "Main content area" at bounding box center [742, 485] width 9 height 9
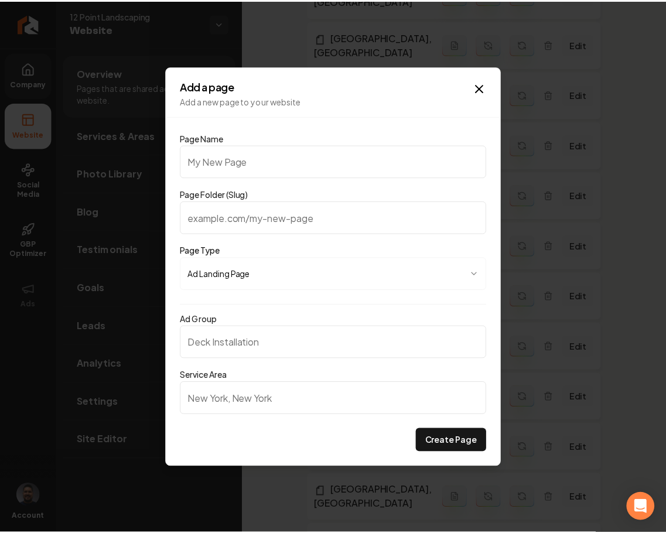
scroll to position [1408, 0]
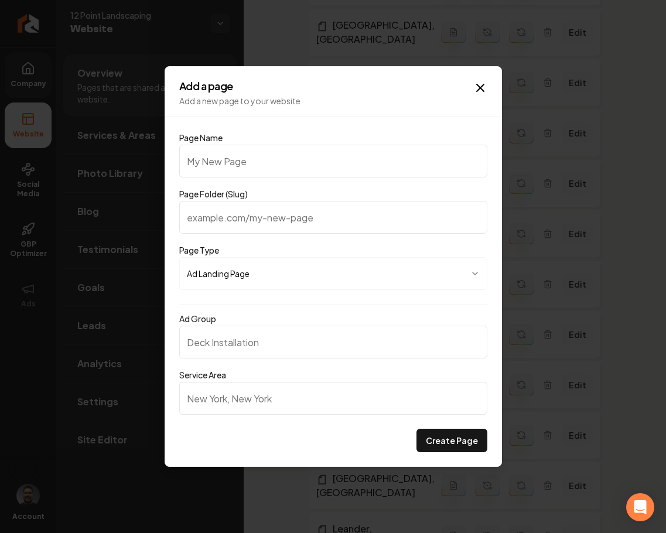
click at [474, 92] on icon "button" at bounding box center [480, 88] width 14 height 14
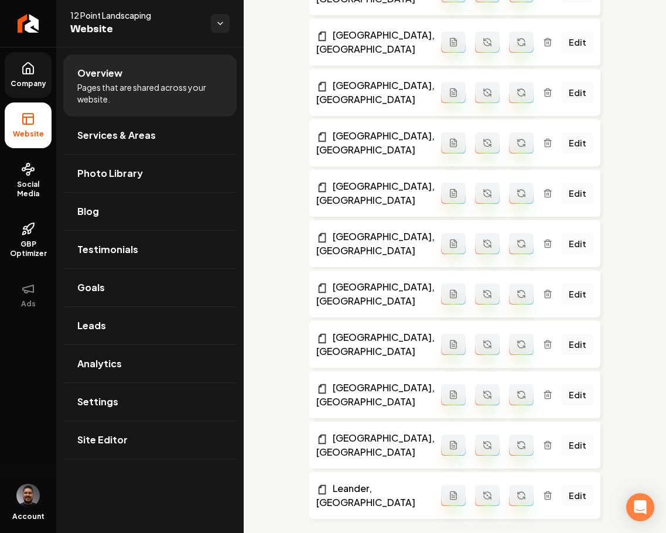
scroll to position [1432, 0]
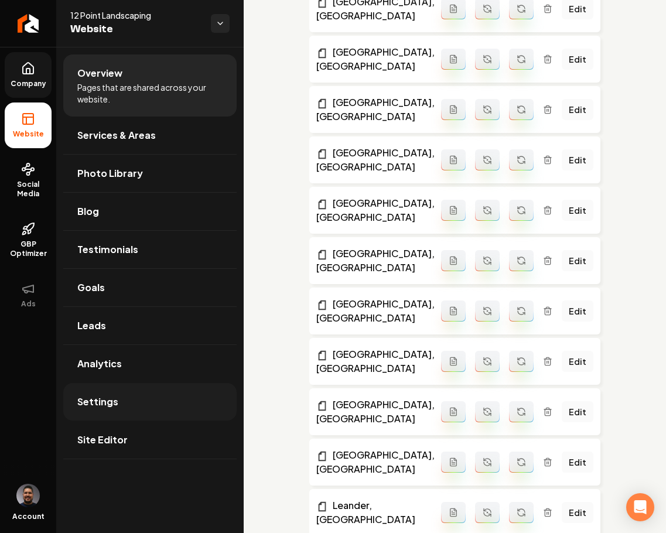
click at [118, 398] on link "Settings" at bounding box center [149, 401] width 173 height 37
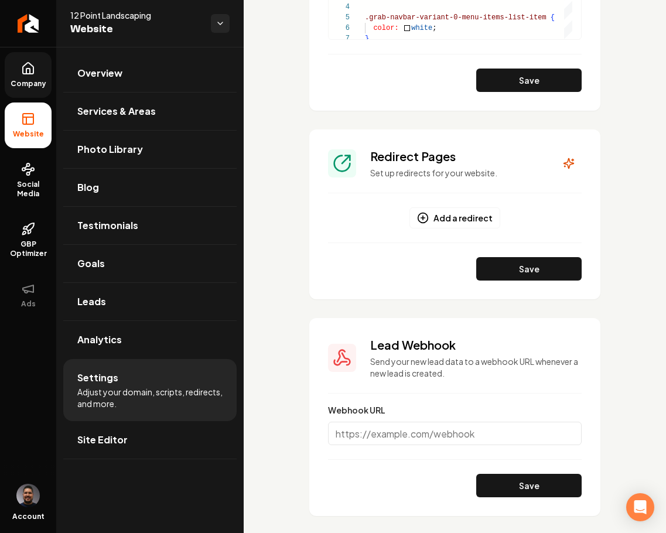
scroll to position [1277, 0]
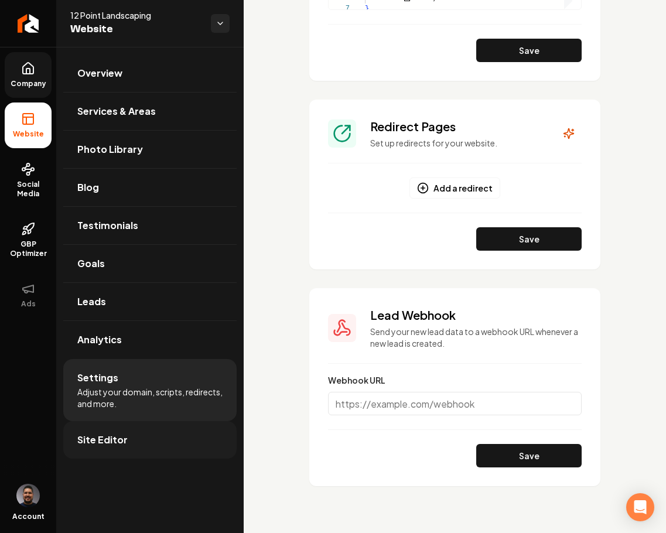
click at [143, 436] on link "Site Editor" at bounding box center [149, 439] width 173 height 37
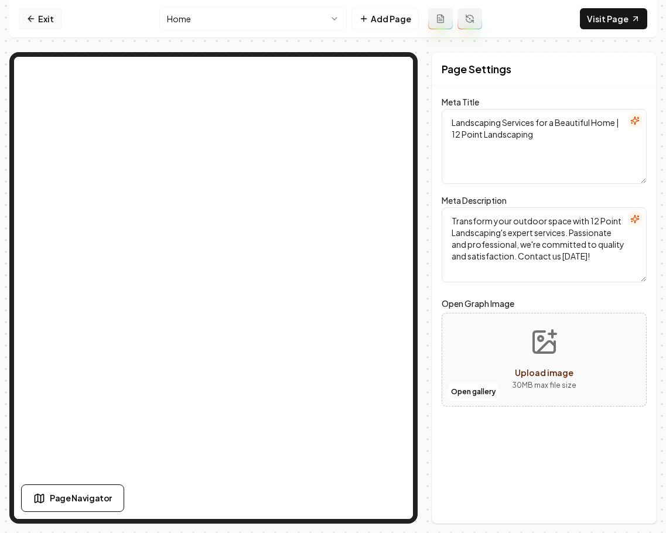
click at [53, 16] on link "Exit" at bounding box center [40, 18] width 43 height 21
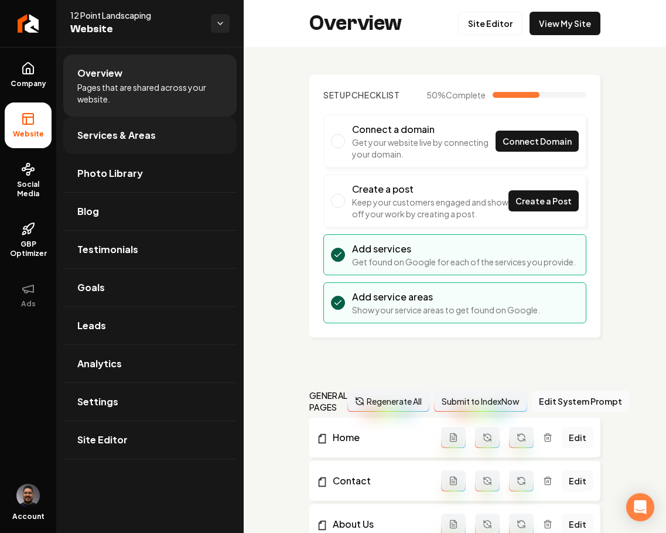
click at [148, 139] on span "Services & Areas" at bounding box center [116, 135] width 78 height 14
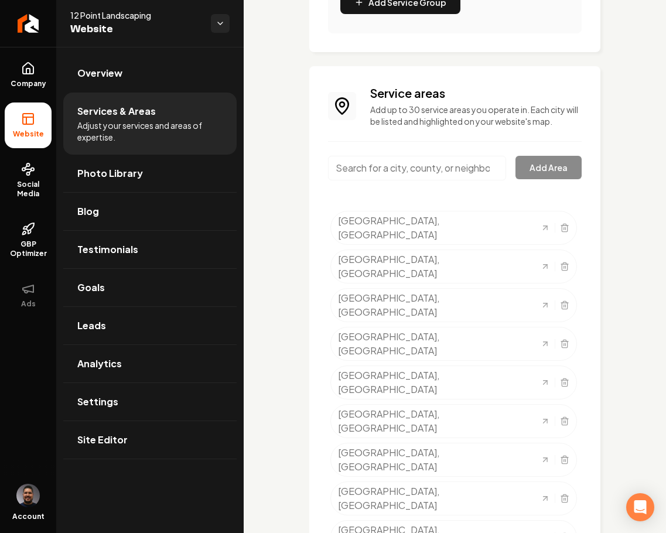
scroll to position [711, 0]
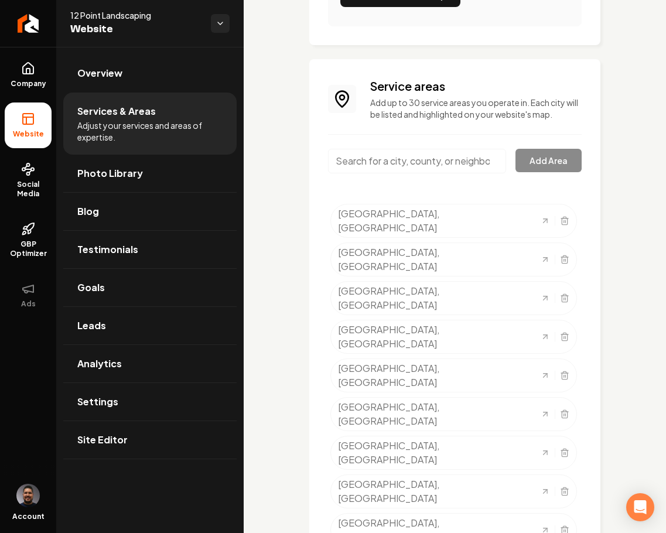
click at [429, 173] on input "Main content area" at bounding box center [417, 161] width 178 height 25
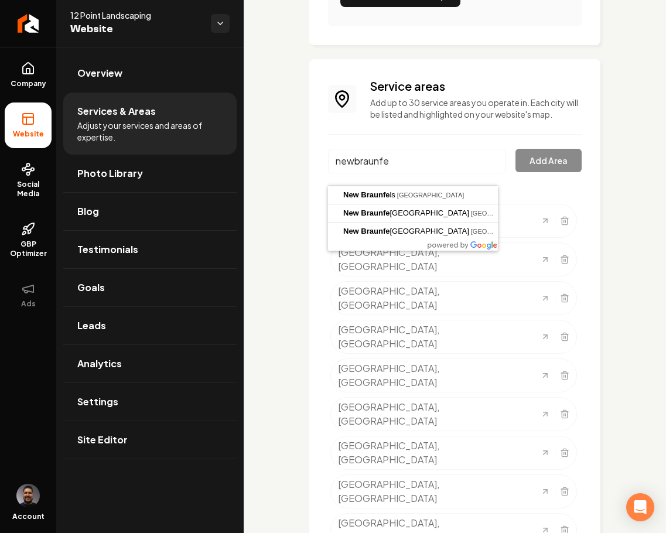
type input "newbraunfel"
drag, startPoint x: 430, startPoint y: 176, endPoint x: 334, endPoint y: 160, distance: 97.3
click at [334, 160] on input "newbraunfel" at bounding box center [417, 161] width 178 height 25
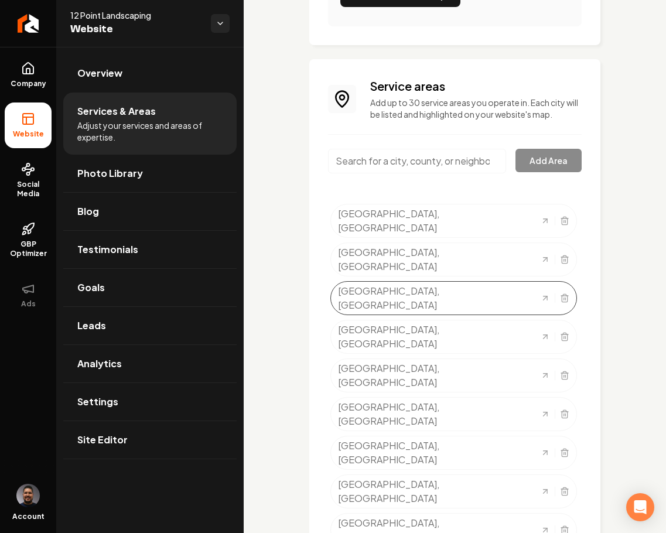
click at [460, 281] on div "[GEOGRAPHIC_DATA], [GEOGRAPHIC_DATA]" at bounding box center [453, 298] width 246 height 34
click at [560, 293] on icon "Selected tags" at bounding box center [564, 297] width 9 height 9
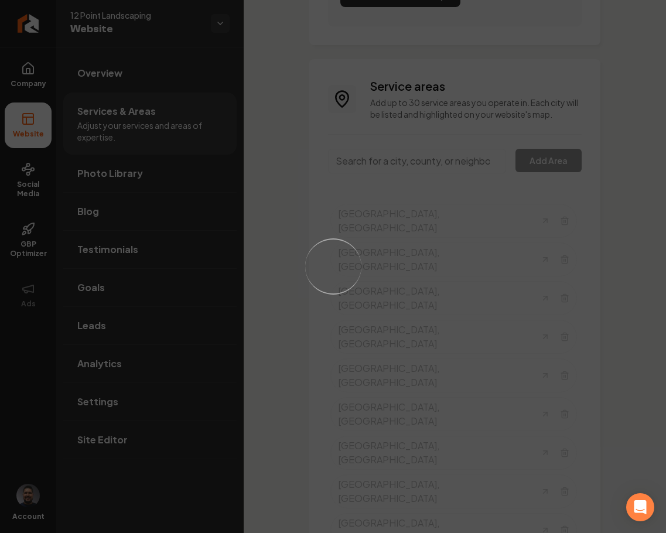
scroll to position [686, 0]
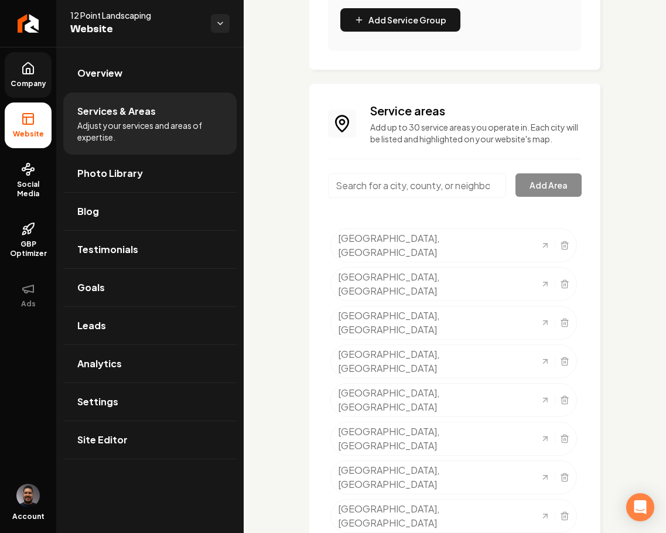
click at [33, 81] on span "Company" at bounding box center [28, 83] width 45 height 9
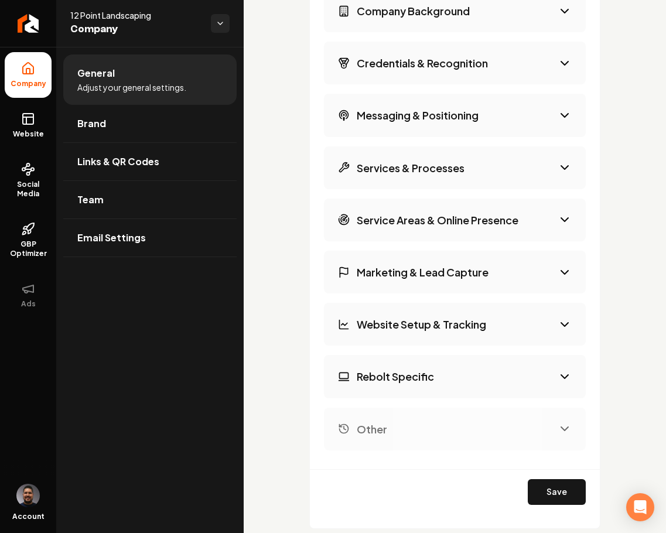
scroll to position [2050, 0]
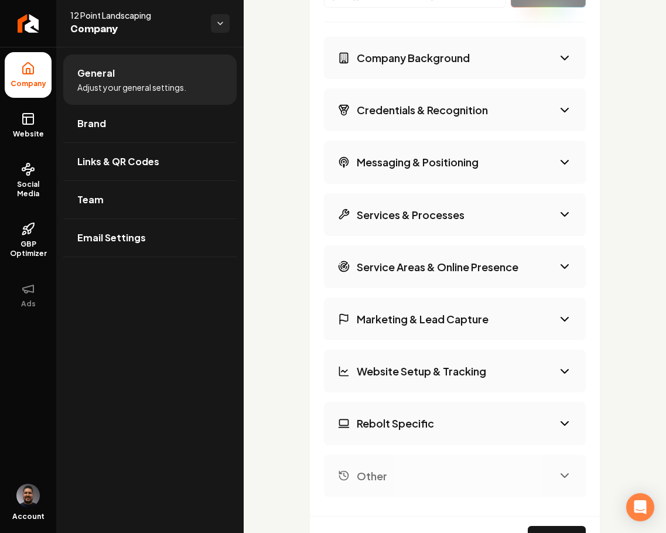
click at [467, 227] on button "Services & Processes" at bounding box center [455, 214] width 262 height 43
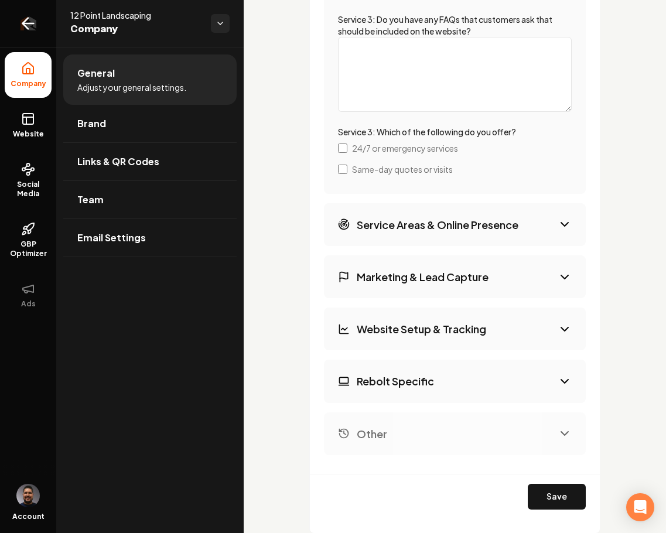
scroll to position [3419, 0]
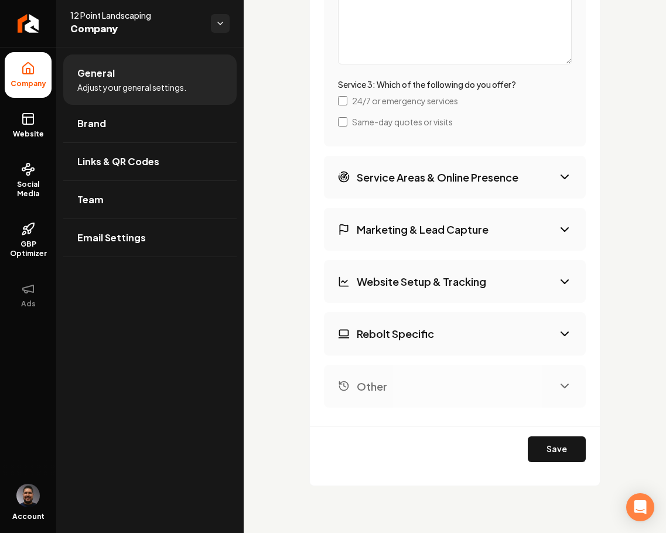
click at [413, 180] on h3 "Service Areas & Online Presence" at bounding box center [437, 177] width 162 height 15
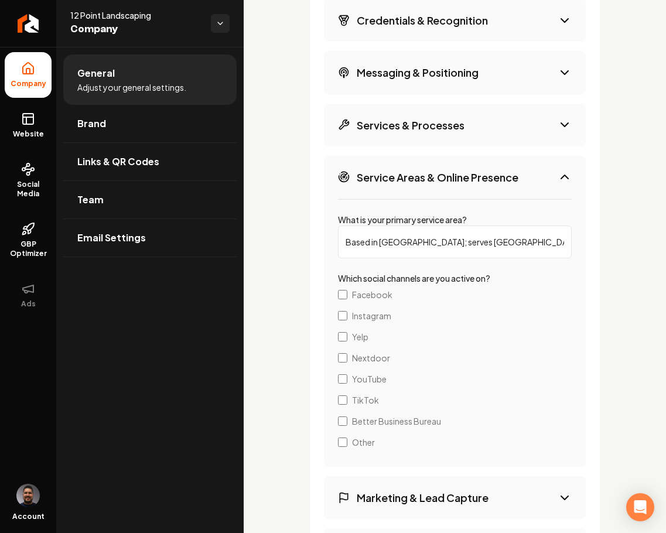
scroll to position [2353, 0]
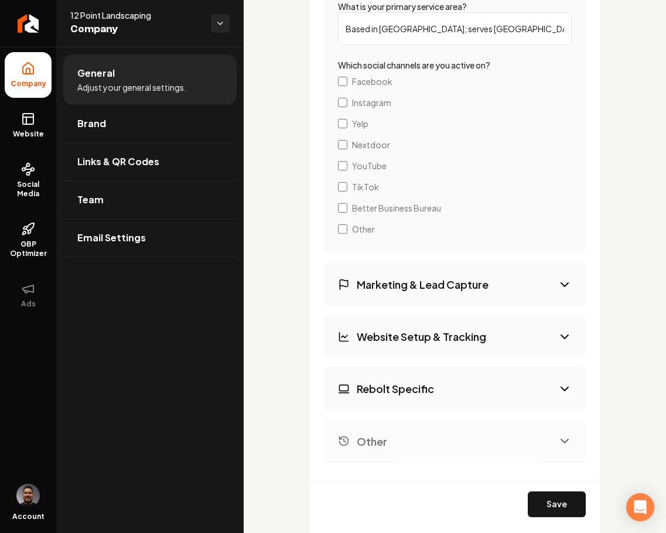
click at [484, 283] on h3 "Marketing & Lead Capture" at bounding box center [422, 284] width 132 height 15
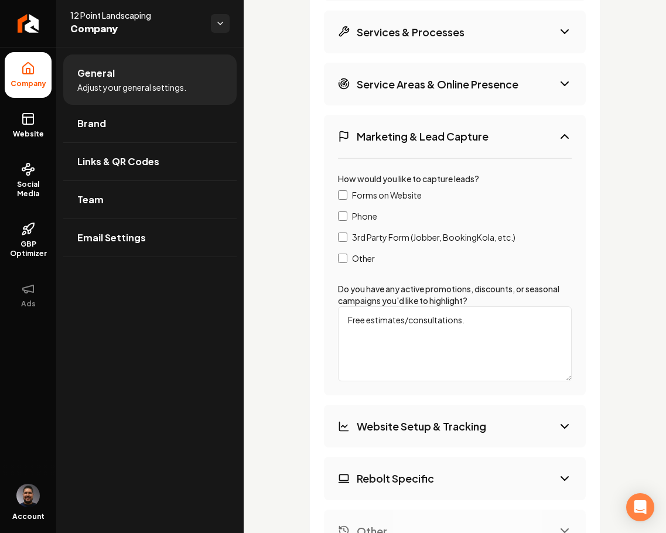
scroll to position [2245, 0]
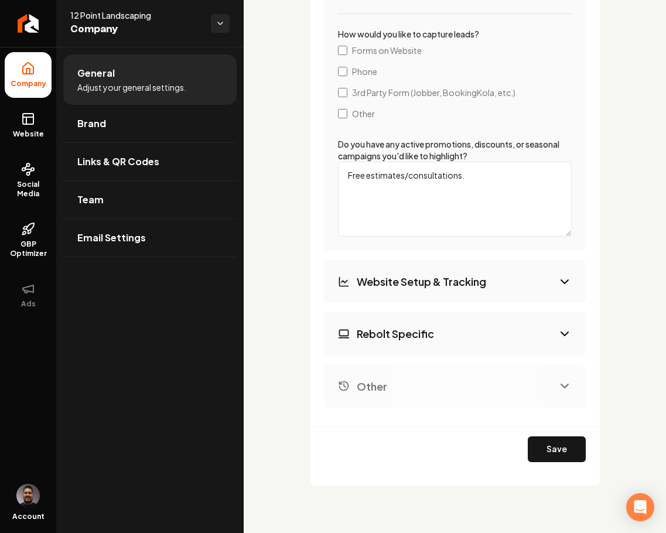
click at [454, 282] on h3 "Website Setup & Tracking" at bounding box center [420, 281] width 129 height 15
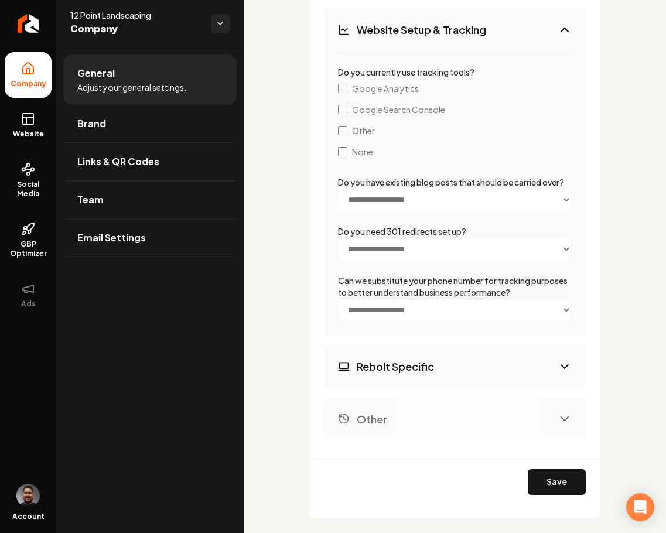
scroll to position [2432, 0]
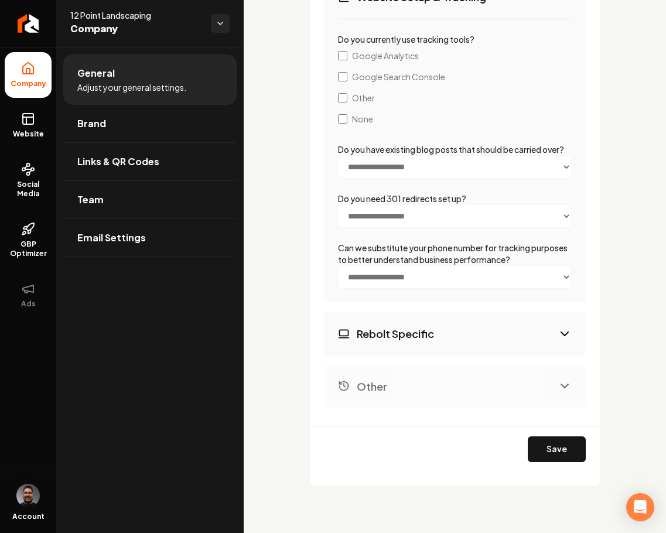
click at [465, 335] on button "Rebolt Specific" at bounding box center [455, 333] width 262 height 43
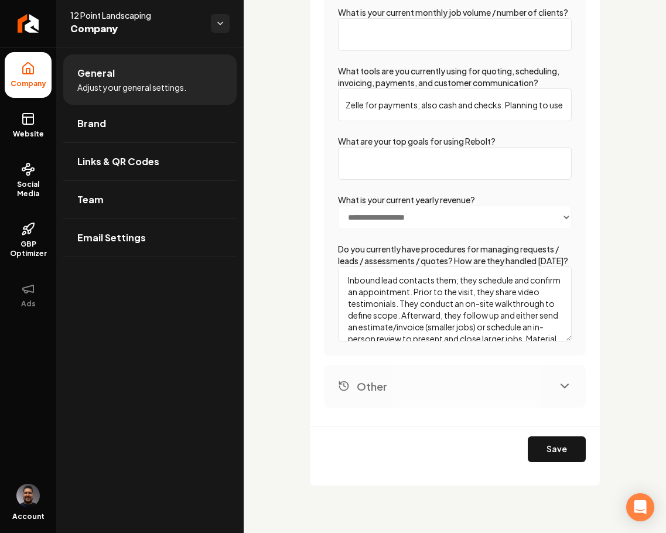
scroll to position [2305, 0]
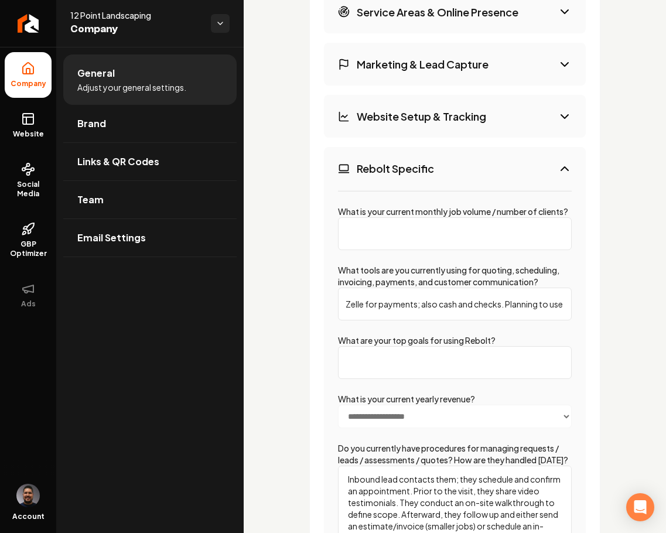
click at [406, 250] on input "What is your current monthly job volume / number of clients?" at bounding box center [455, 233] width 234 height 33
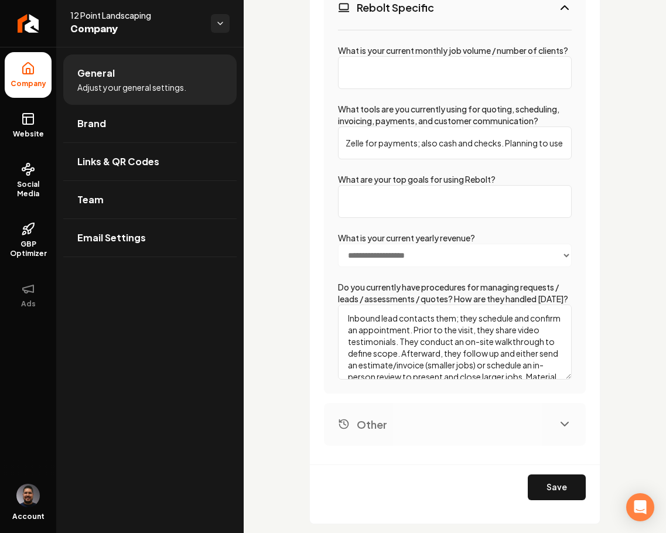
scroll to position [2465, 0]
click at [436, 218] on input "What are your top goals for using Rebolt?" at bounding box center [455, 202] width 234 height 33
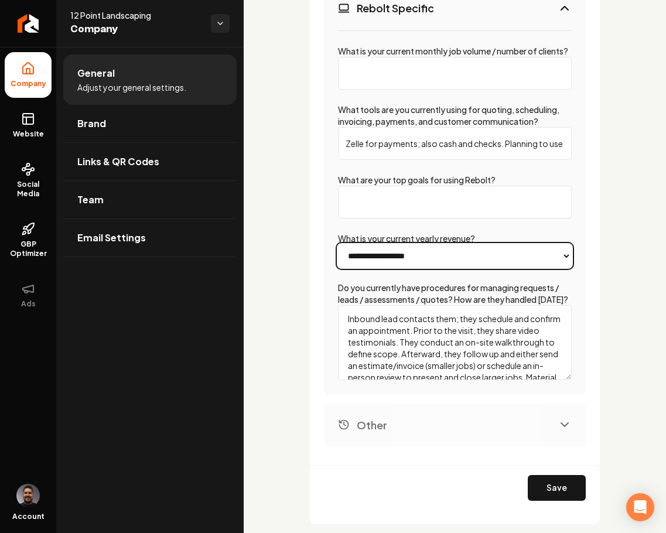
click at [451, 268] on select "**********" at bounding box center [455, 255] width 234 height 23
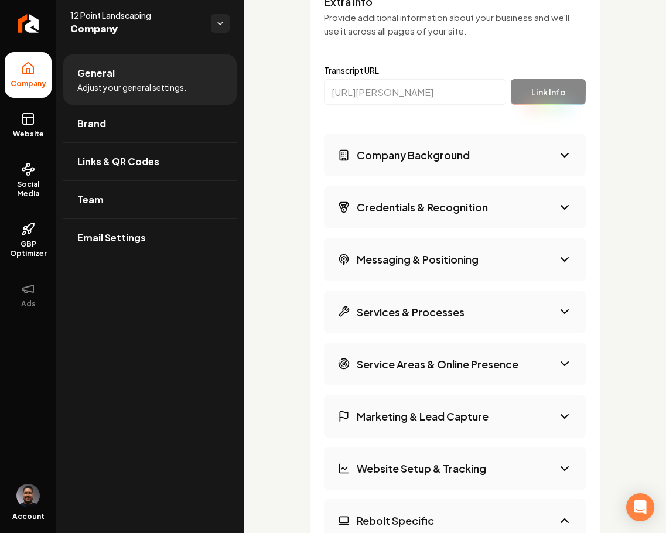
scroll to position [2194, 0]
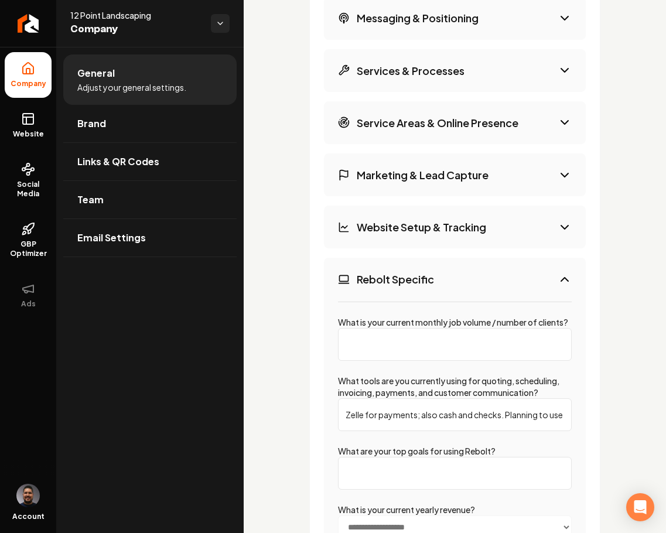
click at [462, 225] on h3 "Website Setup & Tracking" at bounding box center [420, 227] width 129 height 15
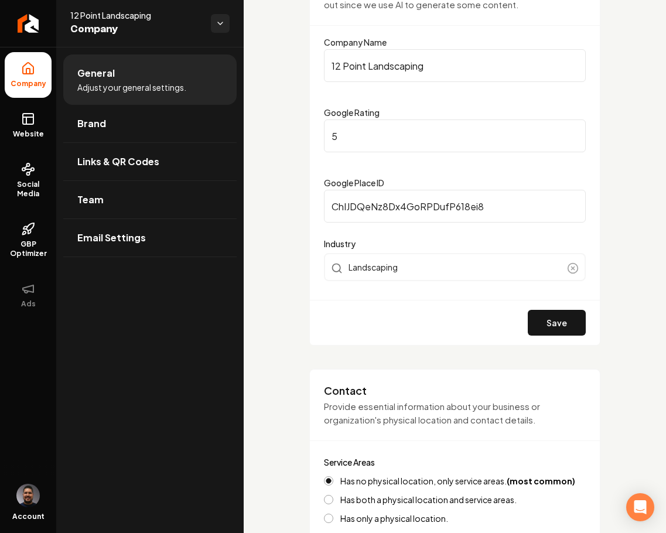
scroll to position [0, 0]
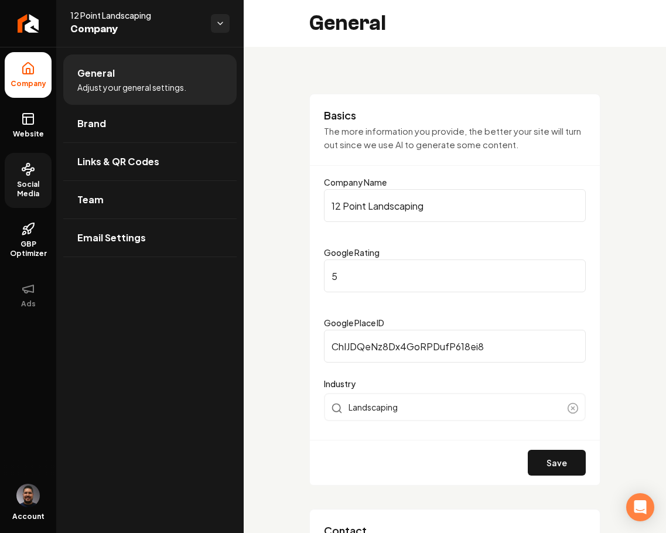
click at [30, 189] on span "Social Media" at bounding box center [28, 189] width 47 height 19
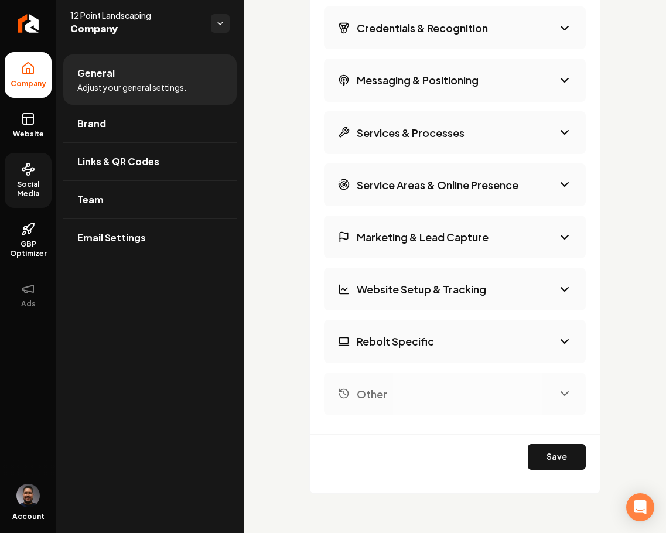
scroll to position [2140, 0]
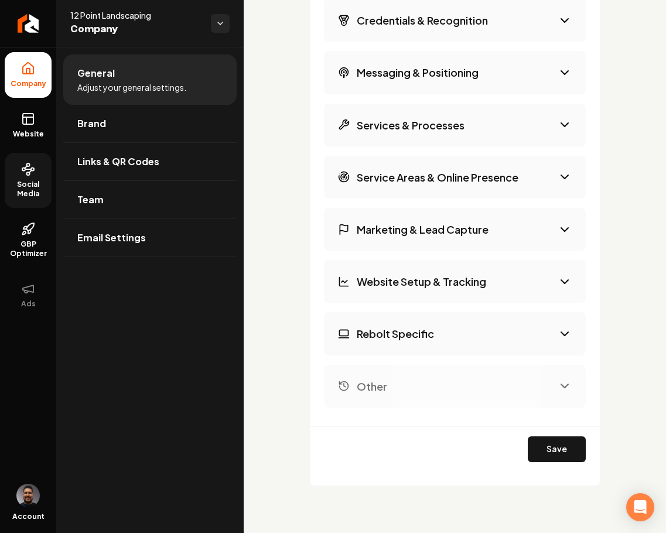
click at [423, 130] on h3 "Services & Processes" at bounding box center [410, 125] width 108 height 15
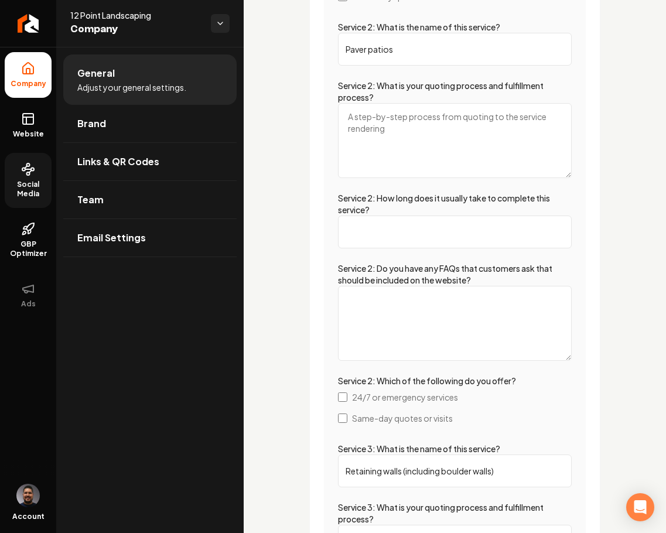
scroll to position [2790, 0]
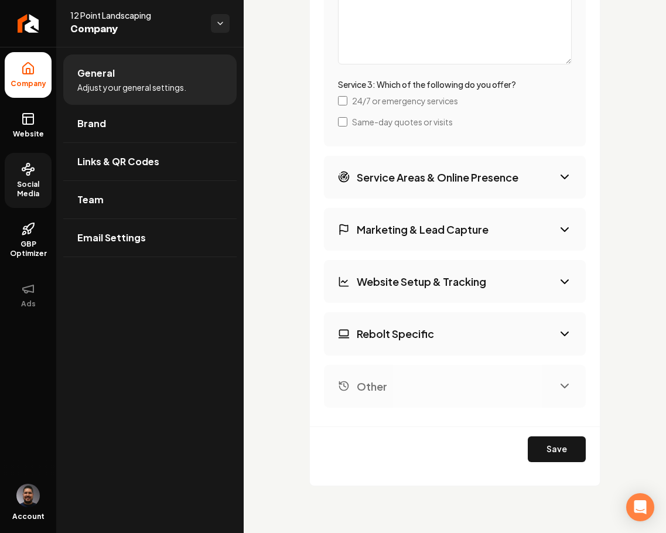
click at [407, 170] on h3 "Service Areas & Online Presence" at bounding box center [437, 177] width 162 height 15
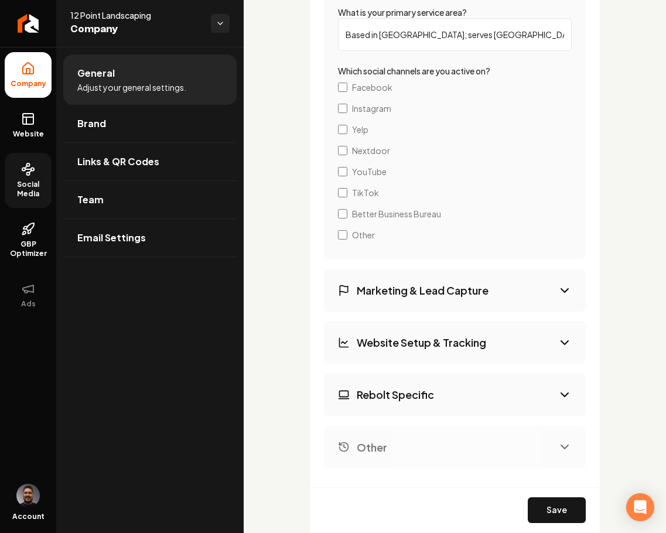
scroll to position [2408, 0]
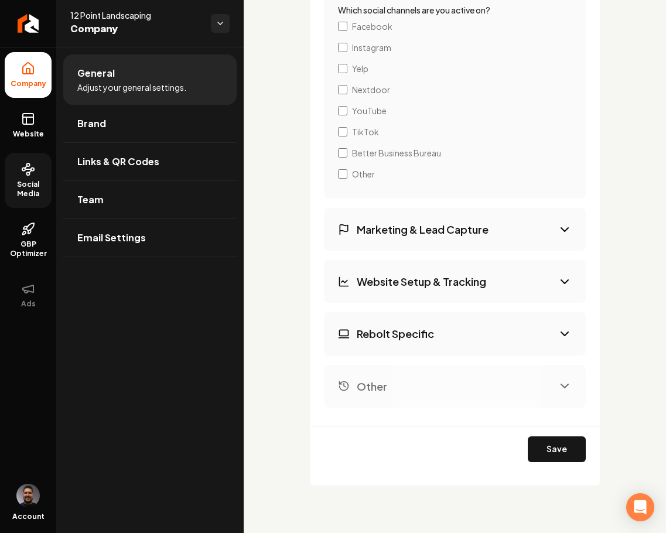
click at [468, 232] on h3 "Marketing & Lead Capture" at bounding box center [422, 229] width 132 height 15
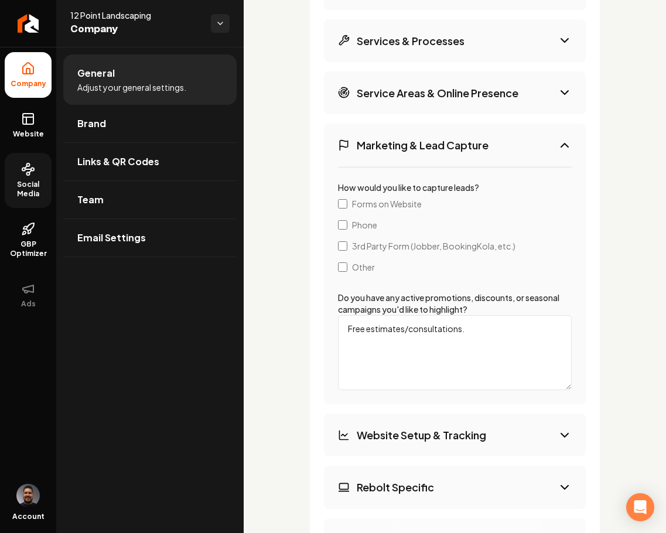
scroll to position [2260, 0]
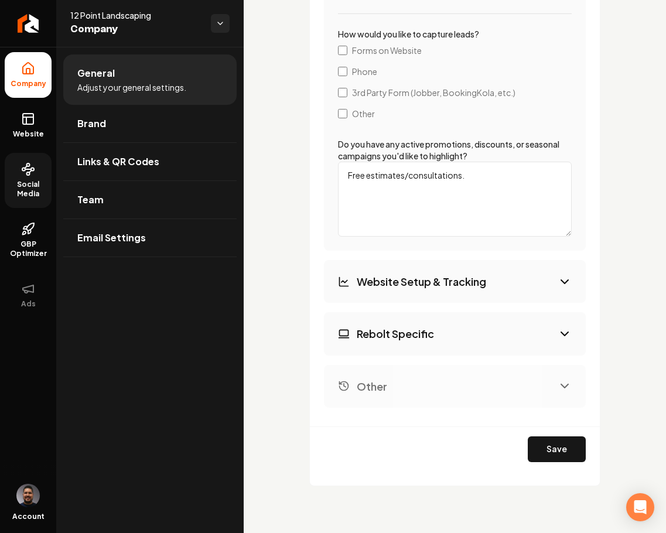
click at [451, 274] on h3 "Website Setup & Tracking" at bounding box center [420, 281] width 129 height 15
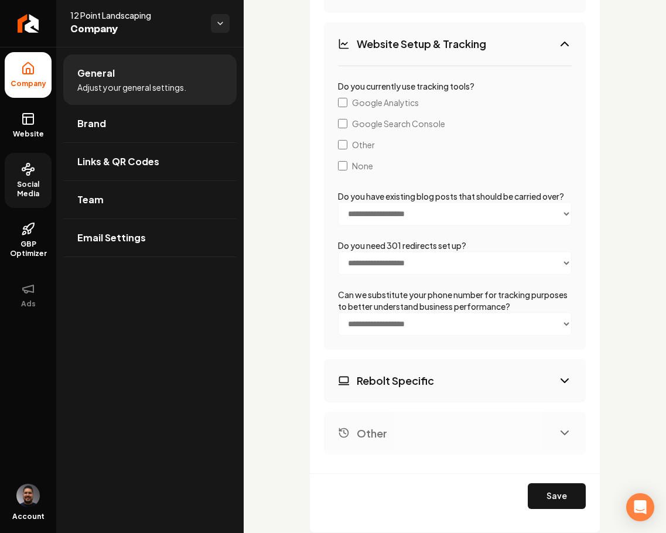
scroll to position [2377, 0]
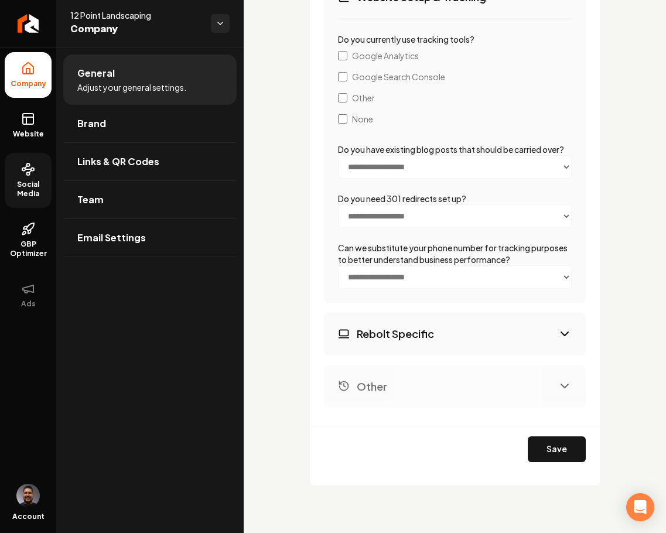
click at [439, 323] on button "Rebolt Specific" at bounding box center [455, 333] width 262 height 43
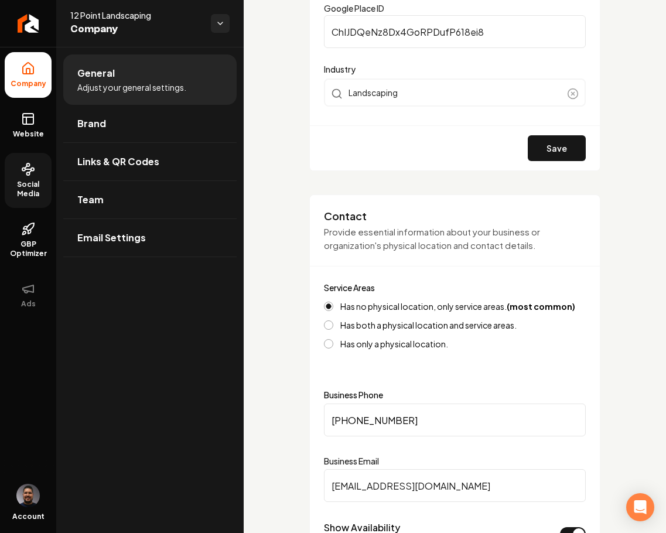
scroll to position [57, 0]
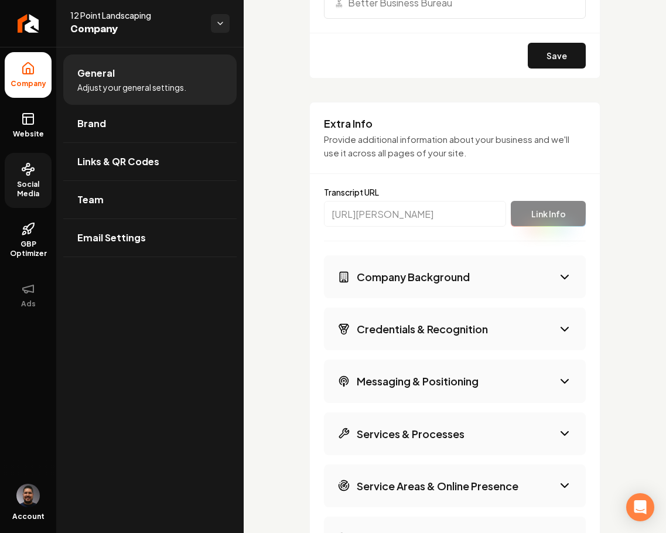
scroll to position [1912, 0]
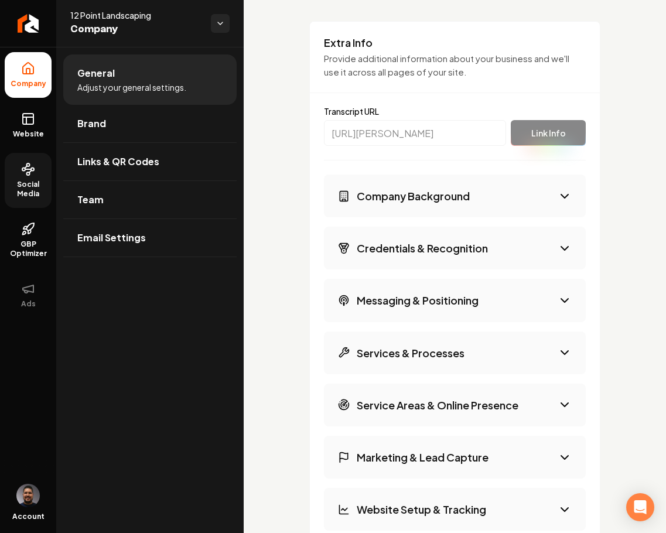
click at [463, 252] on h3 "Credentials & Recognition" at bounding box center [421, 248] width 131 height 15
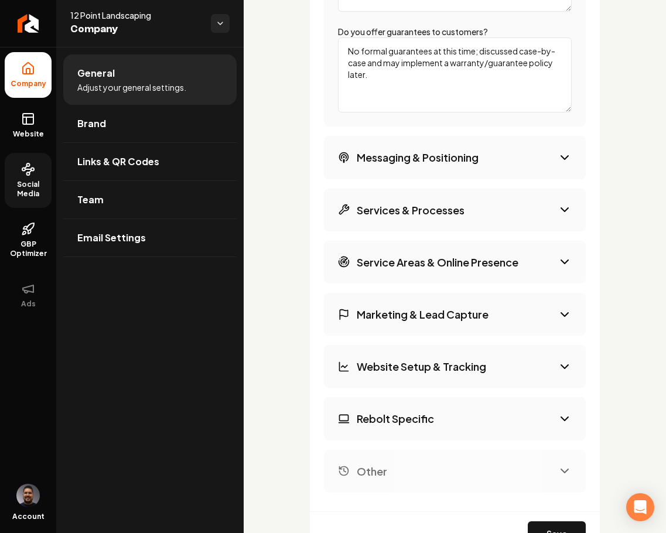
click at [492, 160] on button "Messaging & Positioning" at bounding box center [455, 157] width 262 height 43
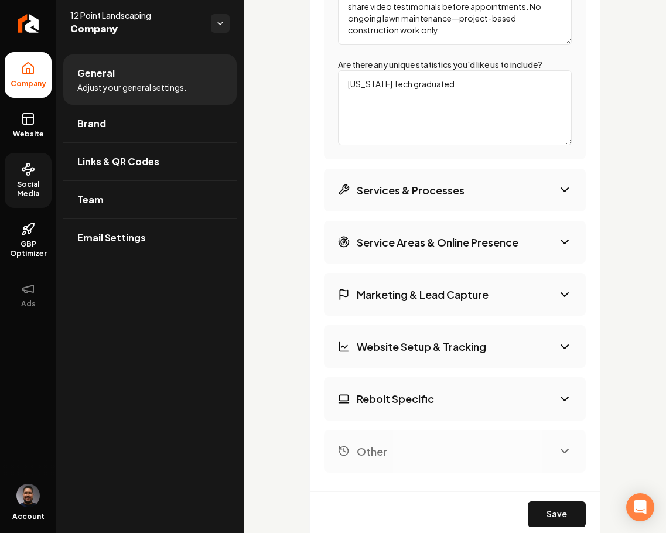
scroll to position [2426, 0]
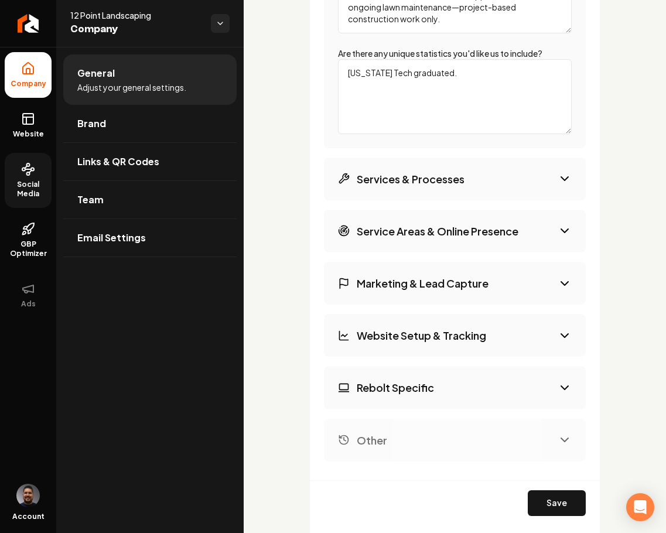
click at [518, 176] on button "Services & Processes" at bounding box center [455, 178] width 262 height 43
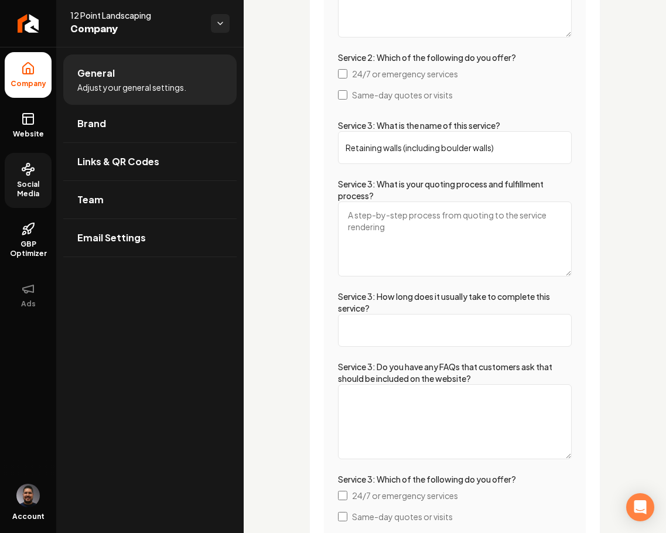
scroll to position [3154, 0]
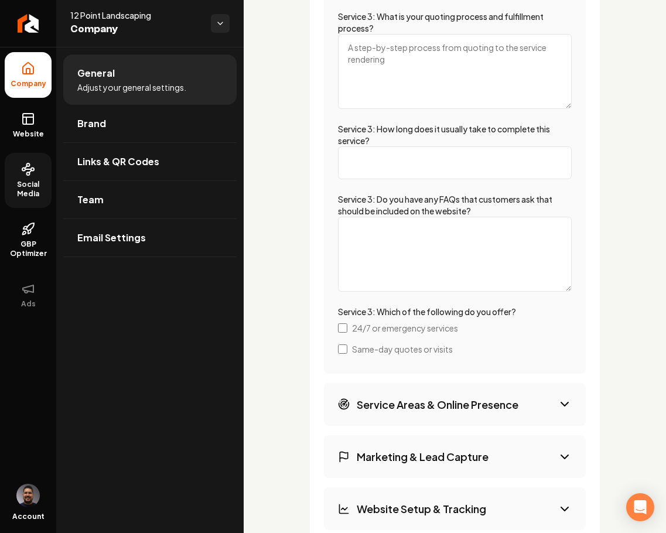
click at [549, 409] on button "Service Areas & Online Presence" at bounding box center [455, 404] width 262 height 43
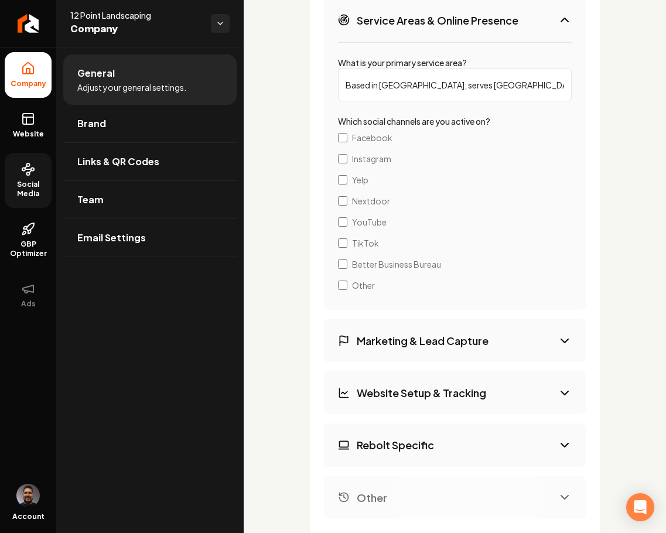
scroll to position [2353, 0]
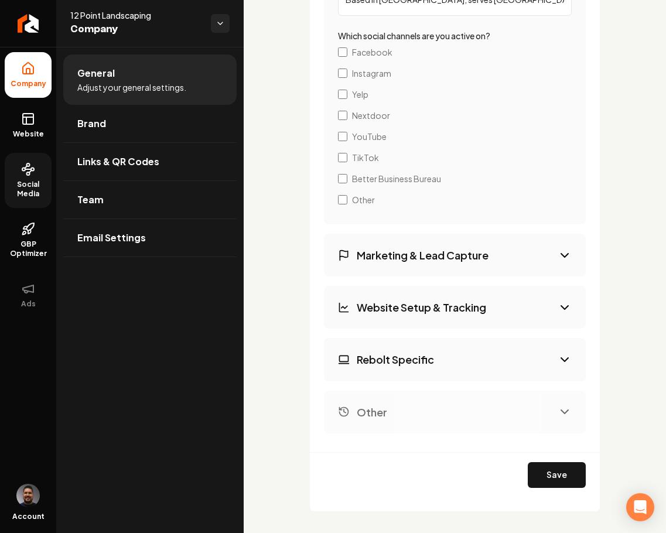
click at [439, 303] on h3 "Website Setup & Tracking" at bounding box center [420, 307] width 129 height 15
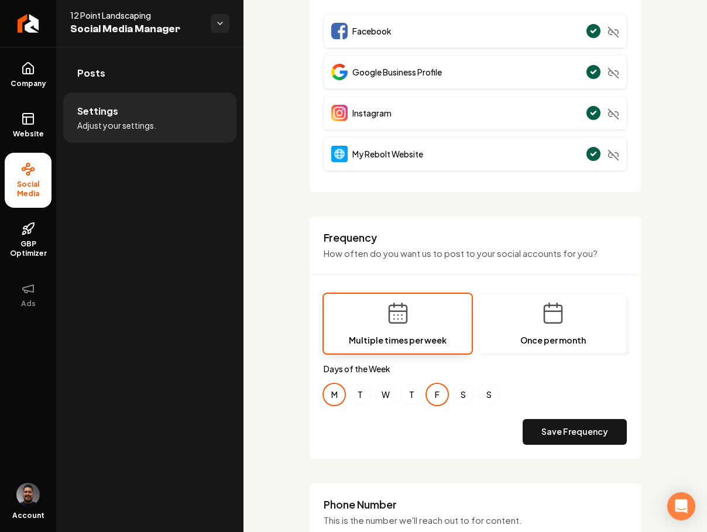
scroll to position [291, 0]
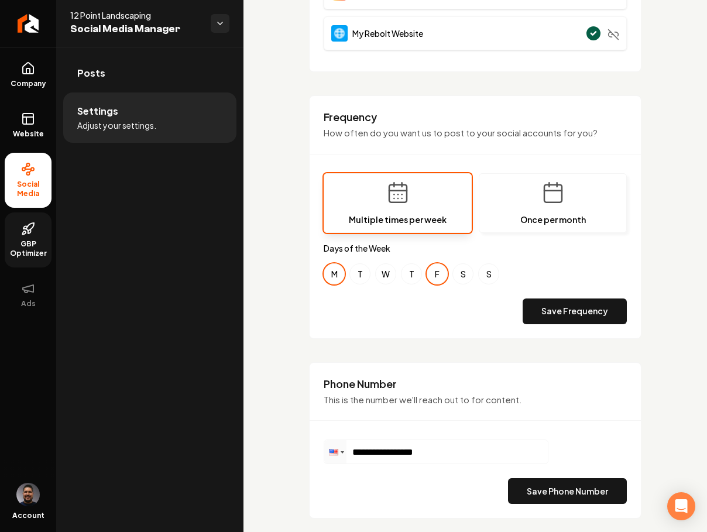
click at [40, 243] on span "GBP Optimizer" at bounding box center [28, 248] width 47 height 19
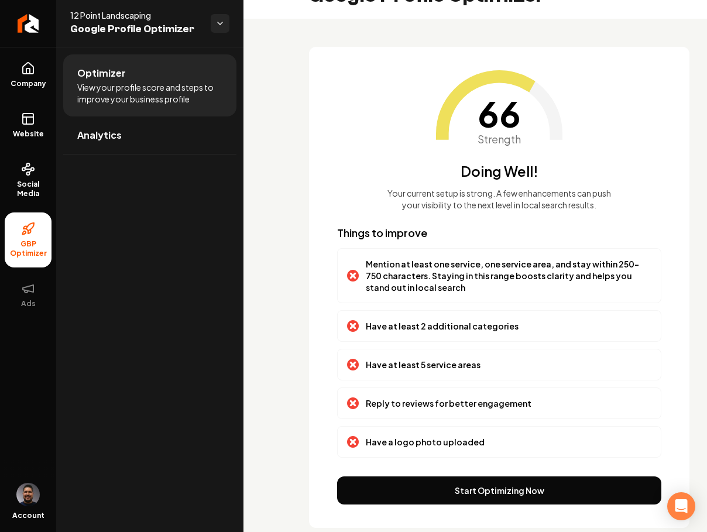
scroll to position [43, 0]
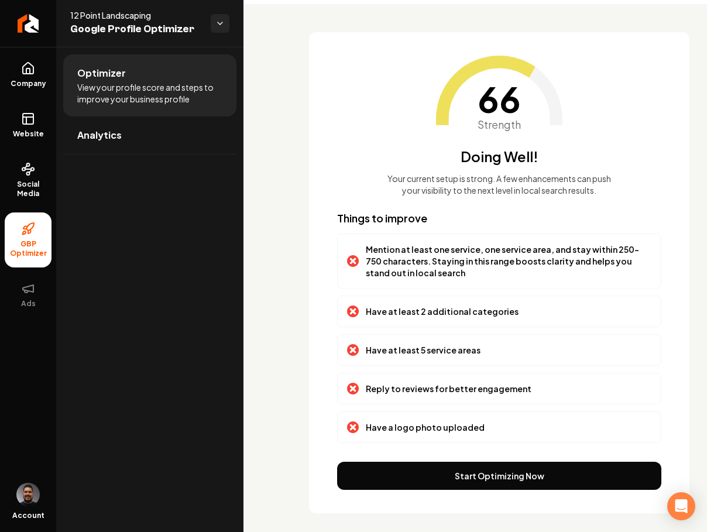
click at [487, 478] on button "Start Optimizing Now" at bounding box center [499, 476] width 324 height 28
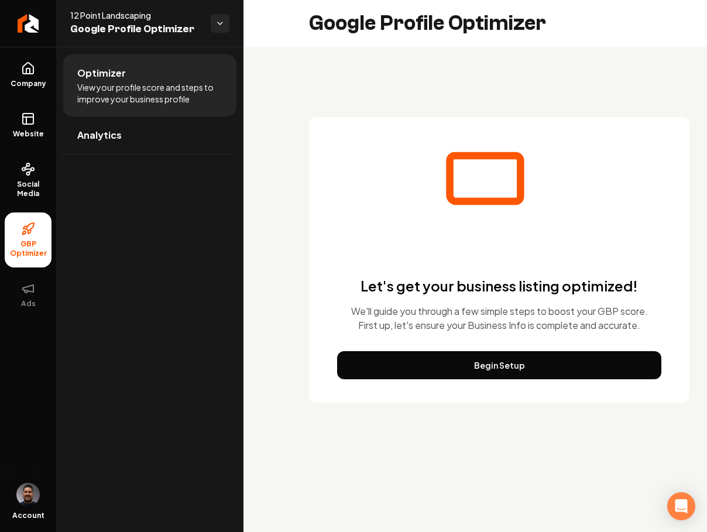
scroll to position [0, 0]
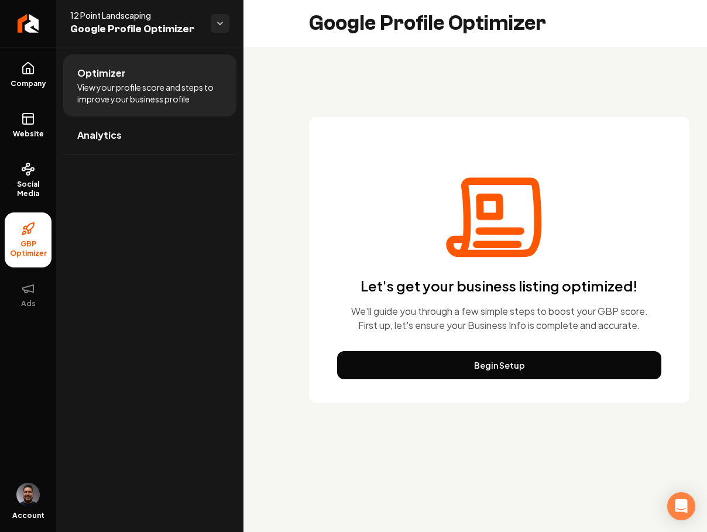
click at [489, 359] on button "Begin Setup" at bounding box center [499, 365] width 324 height 28
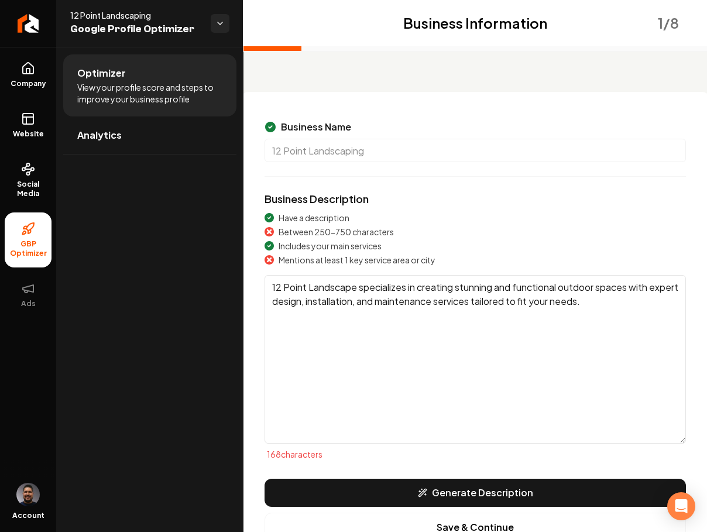
scroll to position [40, 0]
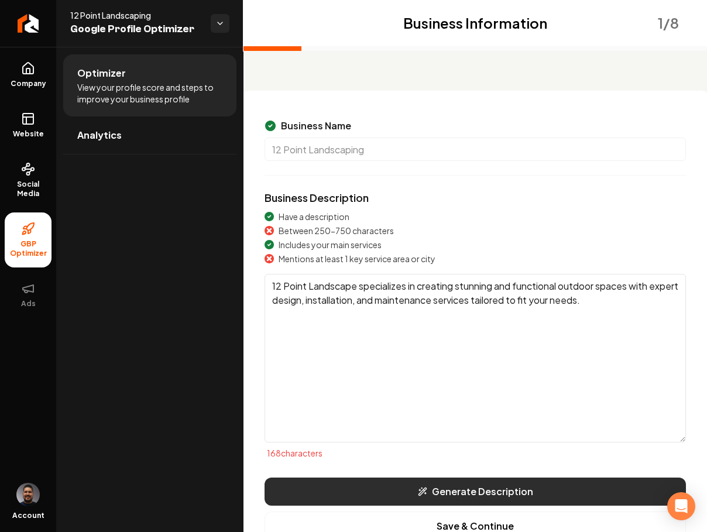
click at [446, 489] on button "Generate Description" at bounding box center [475, 492] width 421 height 28
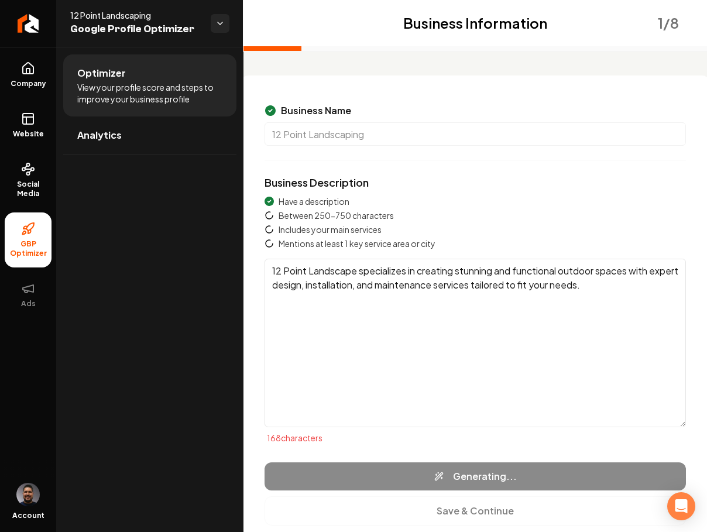
scroll to position [57, 0]
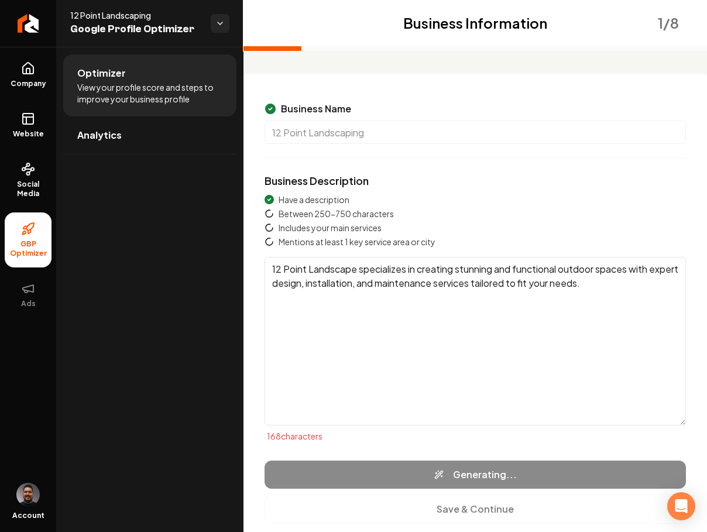
type textarea "12 Point Landscaping is a trusted provider of comprehensive landscaping and har…"
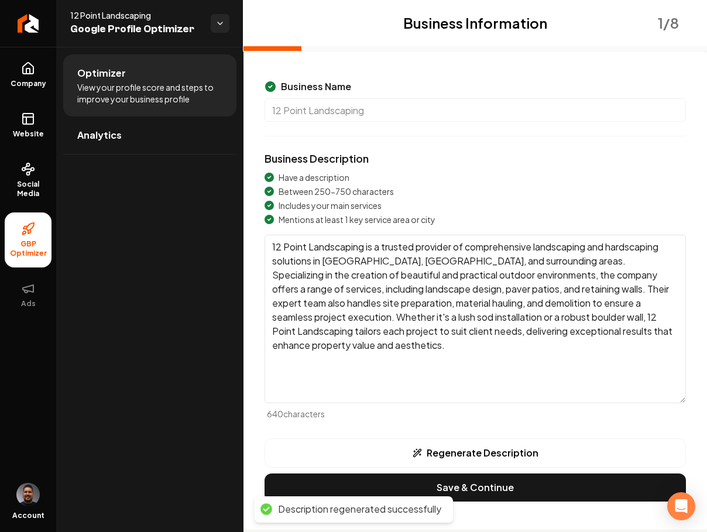
scroll to position [81, 0]
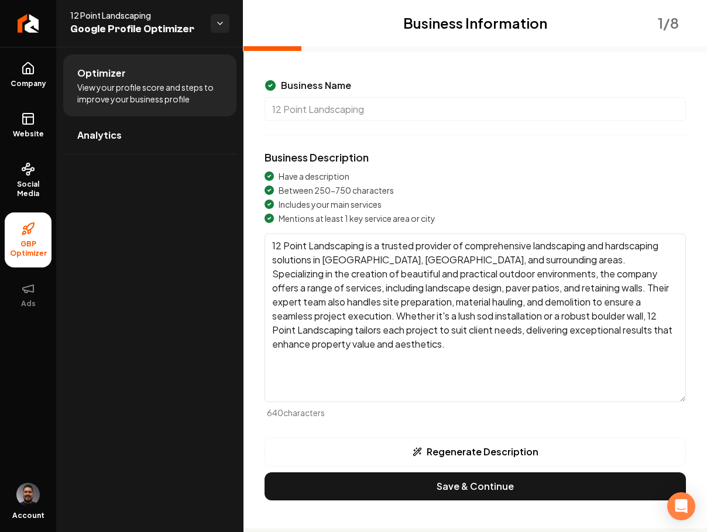
click at [436, 486] on button "Save & Continue" at bounding box center [475, 486] width 421 height 28
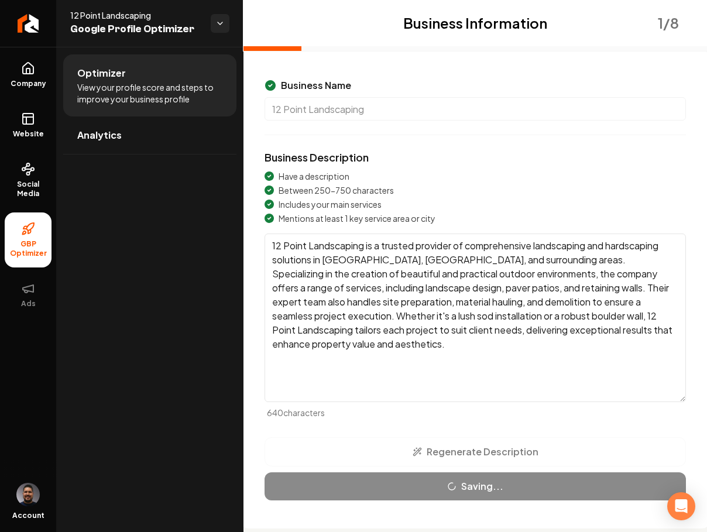
scroll to position [9, 0]
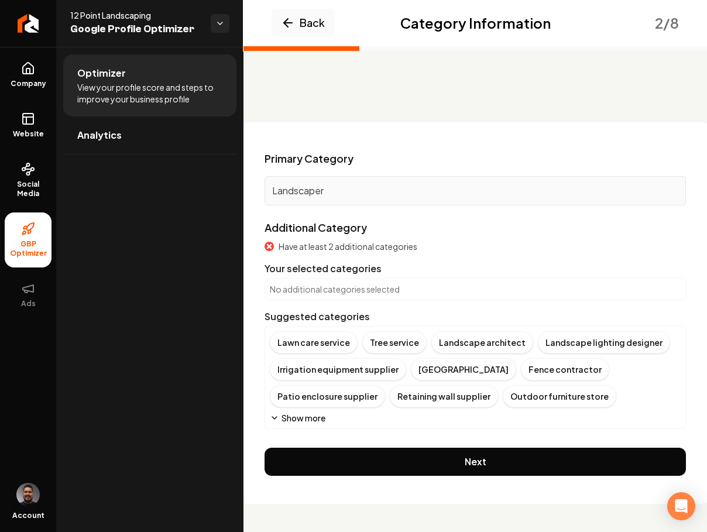
click at [278, 419] on button "Show more" at bounding box center [298, 418] width 56 height 12
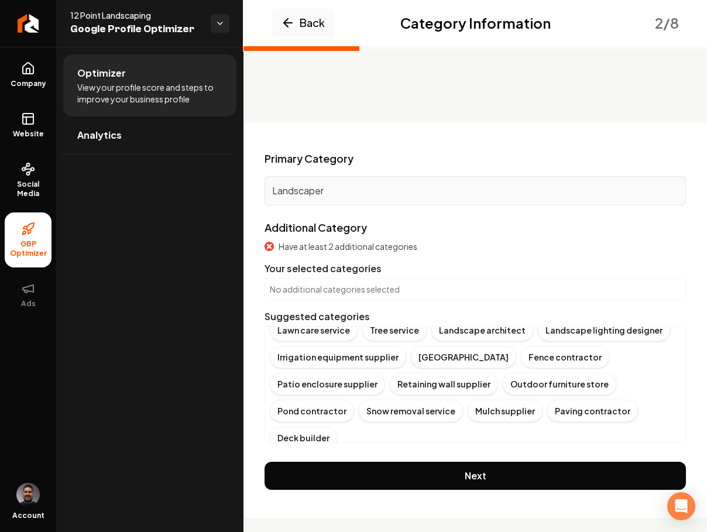
scroll to position [32, 0]
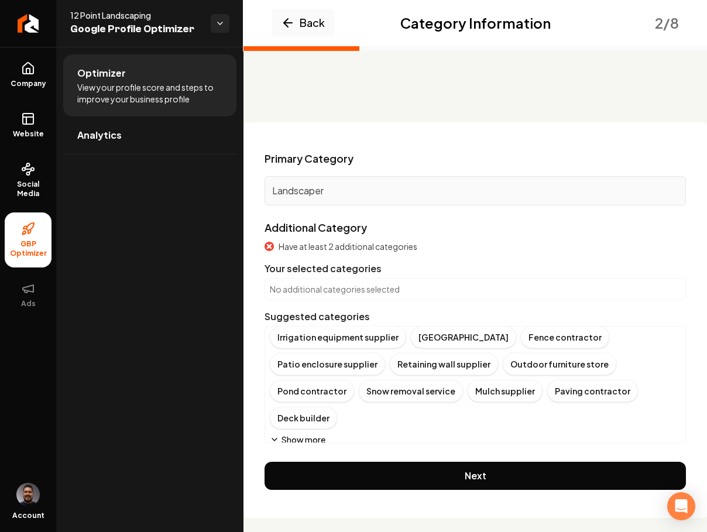
click at [279, 440] on button "Show more" at bounding box center [298, 440] width 56 height 12
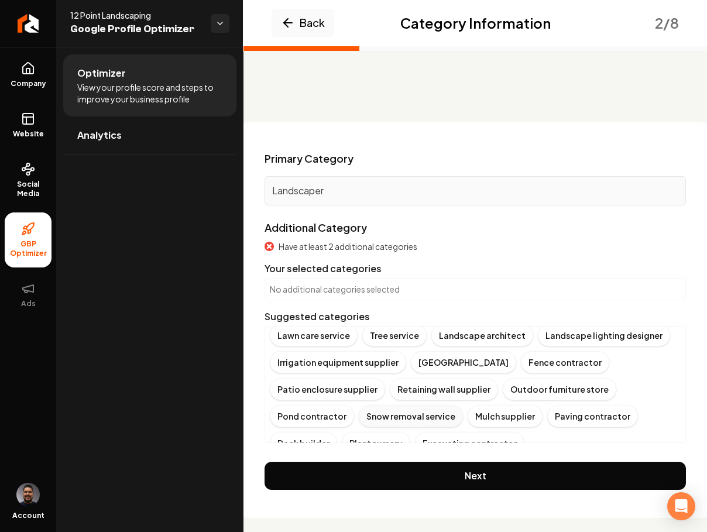
scroll to position [0, 0]
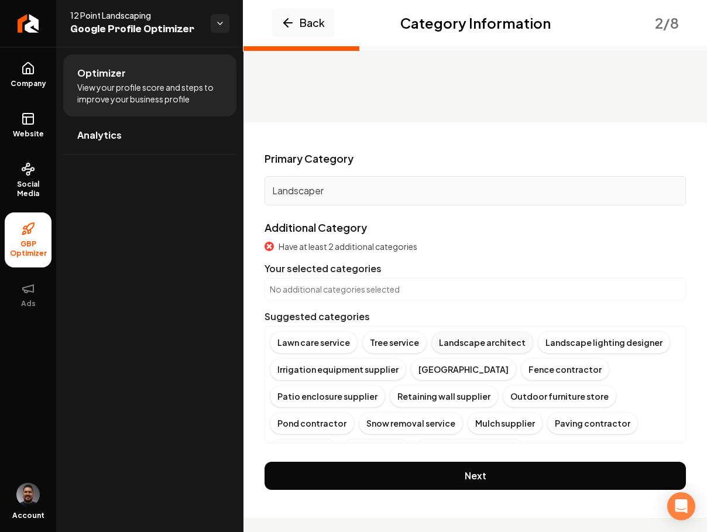
click at [445, 338] on div "Landscape architect" at bounding box center [482, 342] width 102 height 22
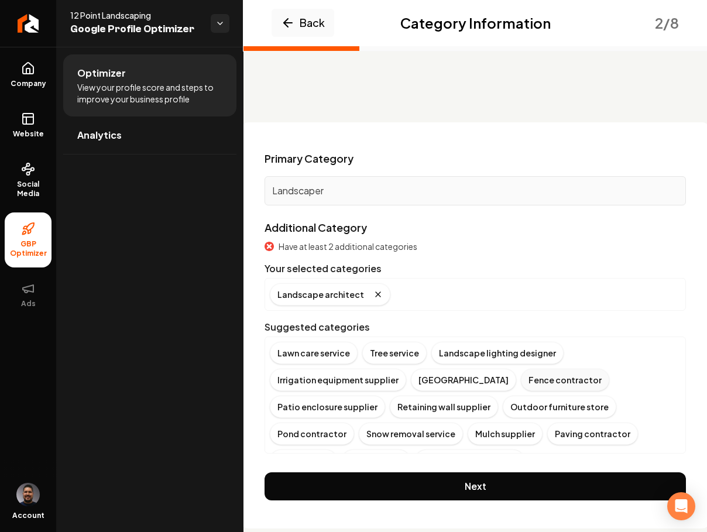
click at [536, 382] on div "Fence contractor" at bounding box center [565, 380] width 88 height 22
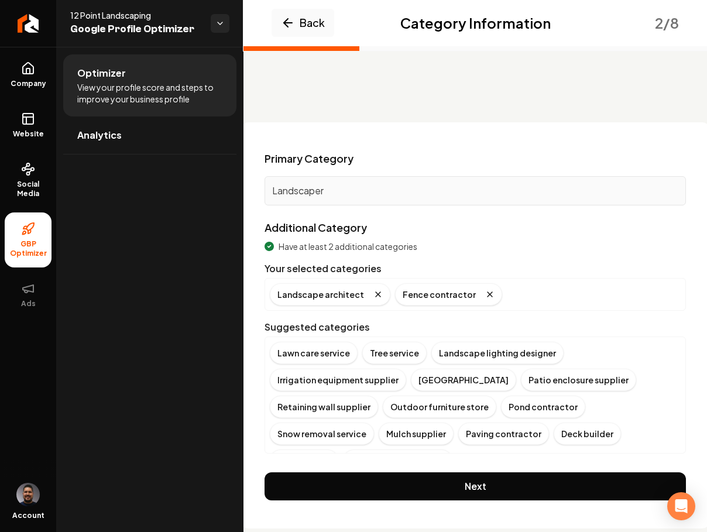
click at [446, 492] on button "Next" at bounding box center [475, 486] width 421 height 28
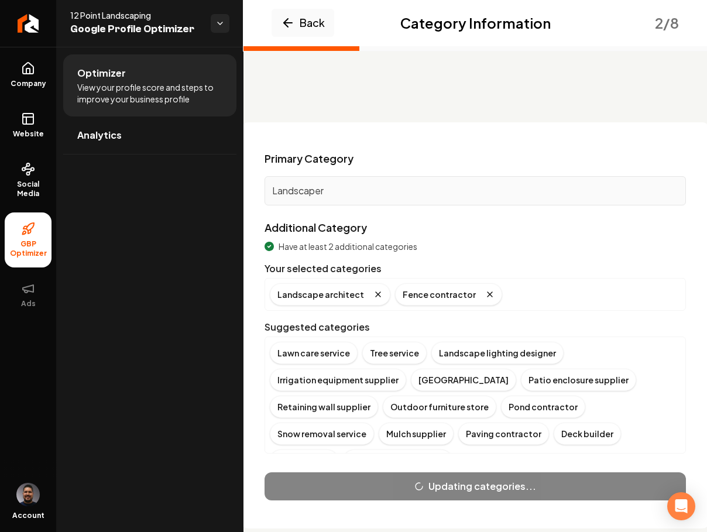
scroll to position [8, 0]
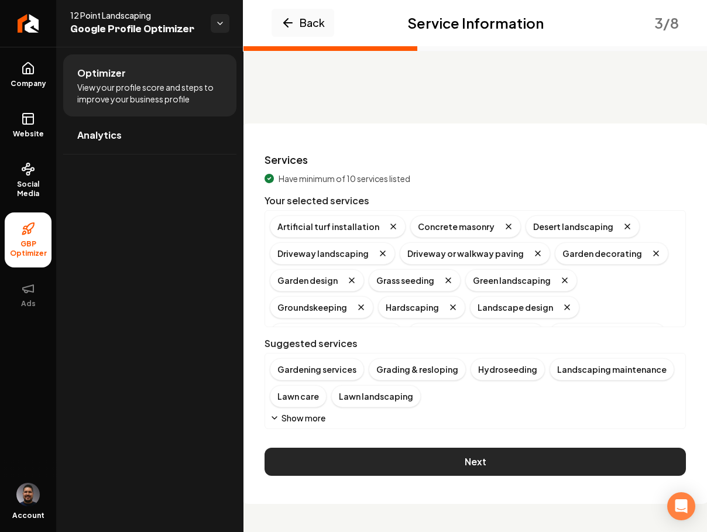
click at [346, 460] on button "Next" at bounding box center [475, 462] width 421 height 28
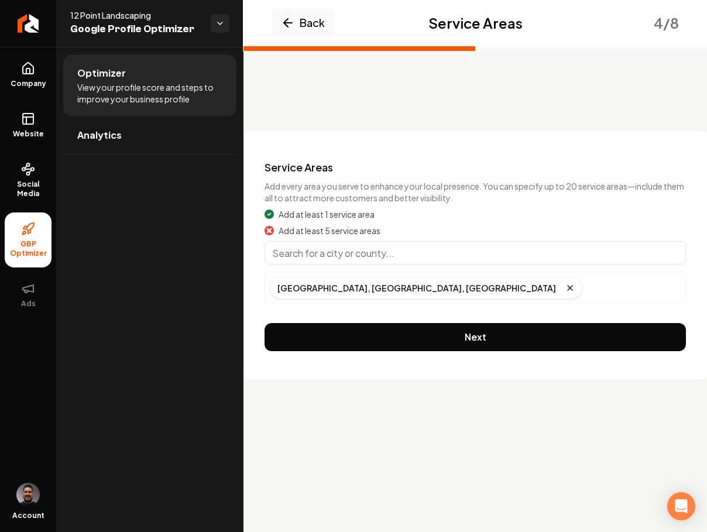
click at [338, 251] on input "Main content area" at bounding box center [475, 252] width 421 height 23
click at [306, 255] on input "Main content area" at bounding box center [475, 252] width 421 height 23
click at [359, 256] on input "Main content area" at bounding box center [475, 252] width 421 height 23
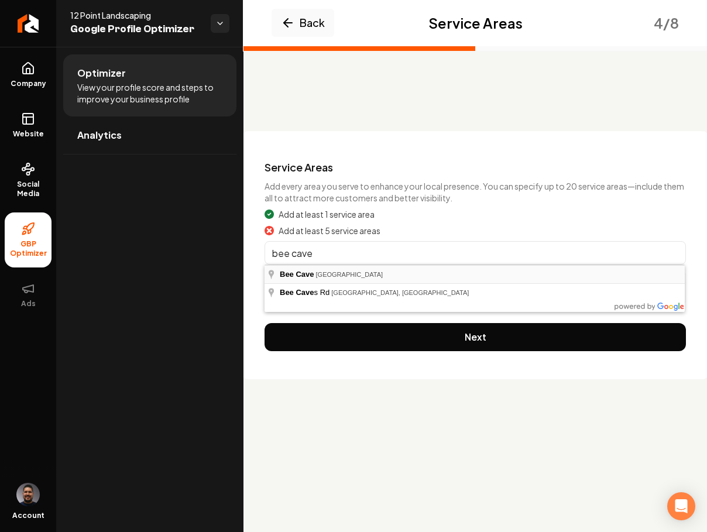
type input "[GEOGRAPHIC_DATA], [GEOGRAPHIC_DATA]"
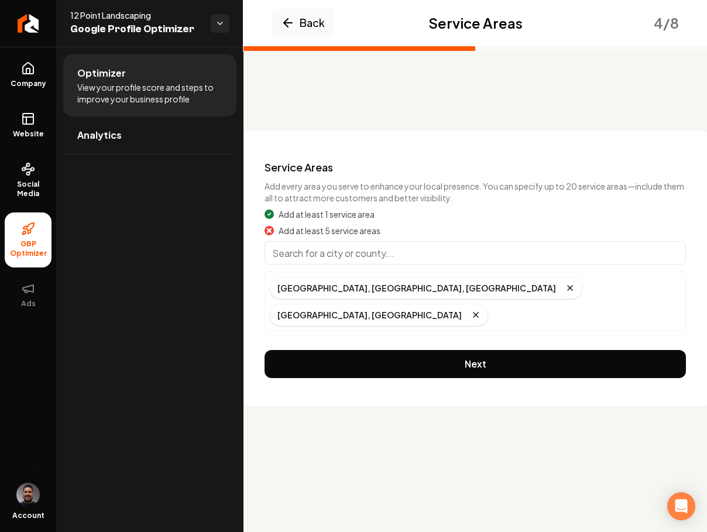
click at [347, 256] on input "Main content area" at bounding box center [475, 252] width 421 height 23
click at [293, 257] on input "Main content area" at bounding box center [475, 252] width 421 height 23
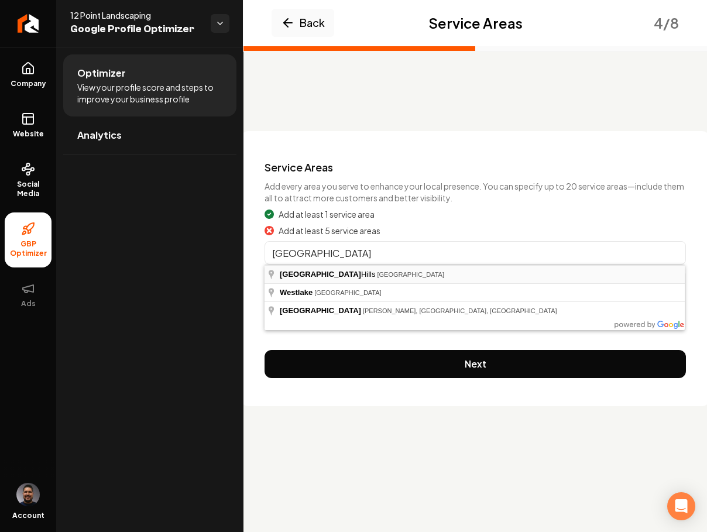
type input "[GEOGRAPHIC_DATA], [GEOGRAPHIC_DATA]"
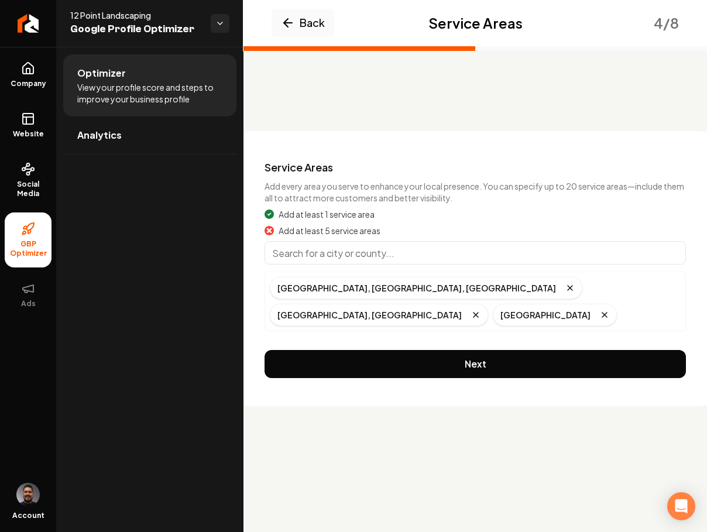
click at [368, 259] on input "Main content area" at bounding box center [475, 252] width 421 height 23
click at [284, 253] on input "Main content area" at bounding box center [475, 252] width 421 height 23
click at [283, 251] on input "Main content area" at bounding box center [475, 252] width 421 height 23
click at [382, 253] on input "Main content area" at bounding box center [475, 252] width 421 height 23
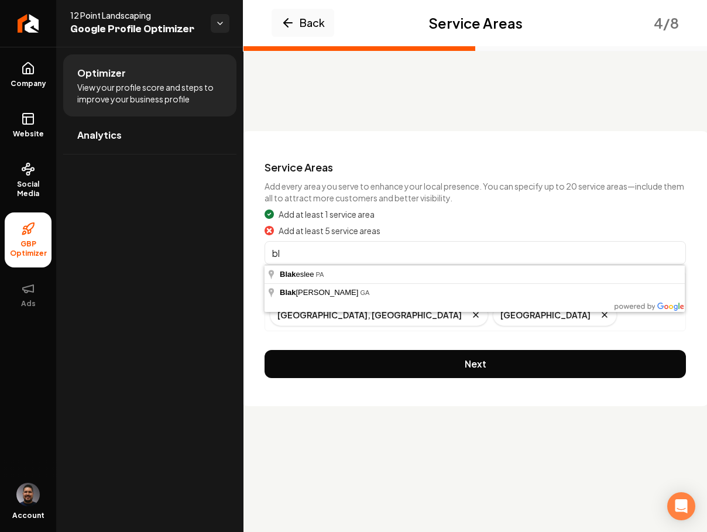
type input "b"
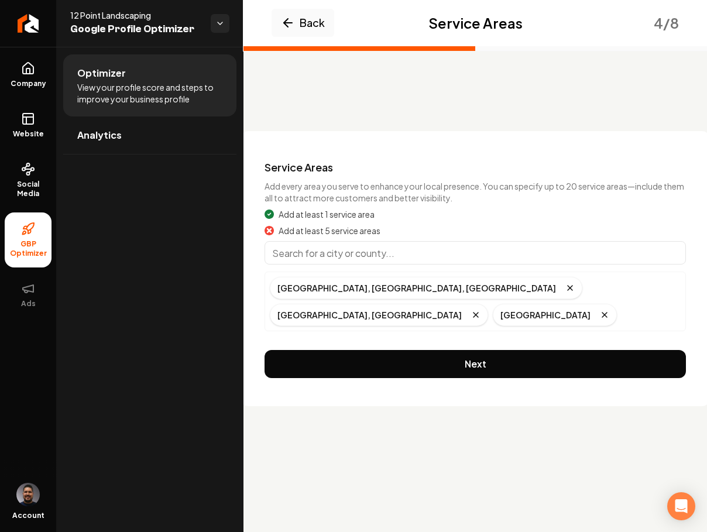
click at [396, 248] on input "Main content area" at bounding box center [475, 252] width 421 height 23
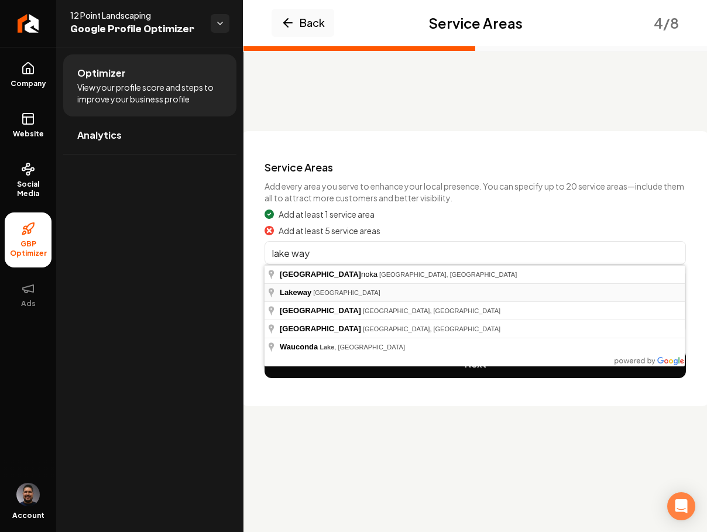
type input "[GEOGRAPHIC_DATA], [GEOGRAPHIC_DATA]"
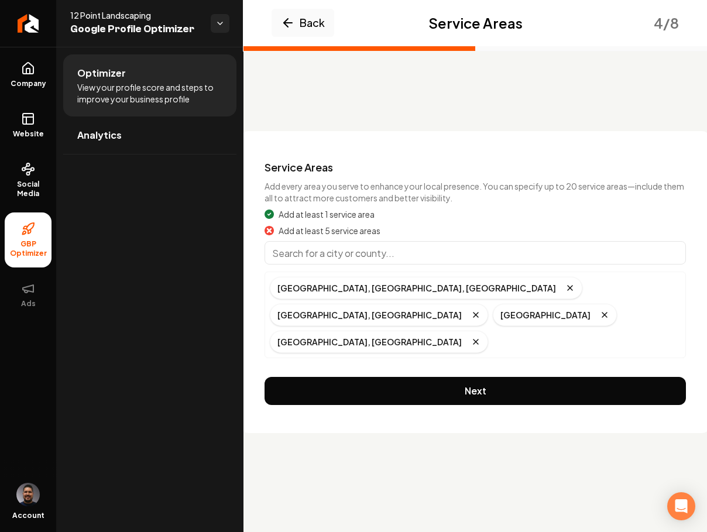
click at [282, 254] on input "Main content area" at bounding box center [475, 252] width 421 height 23
click at [286, 251] on input "Main content area" at bounding box center [475, 252] width 421 height 23
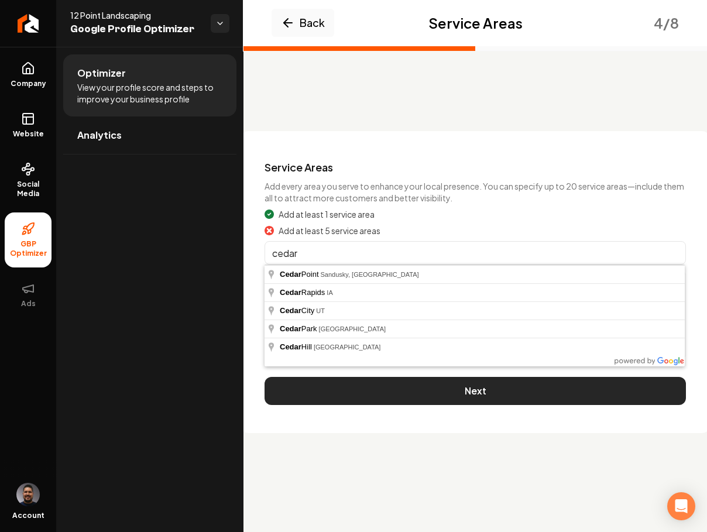
type input "[GEOGRAPHIC_DATA], [GEOGRAPHIC_DATA]"
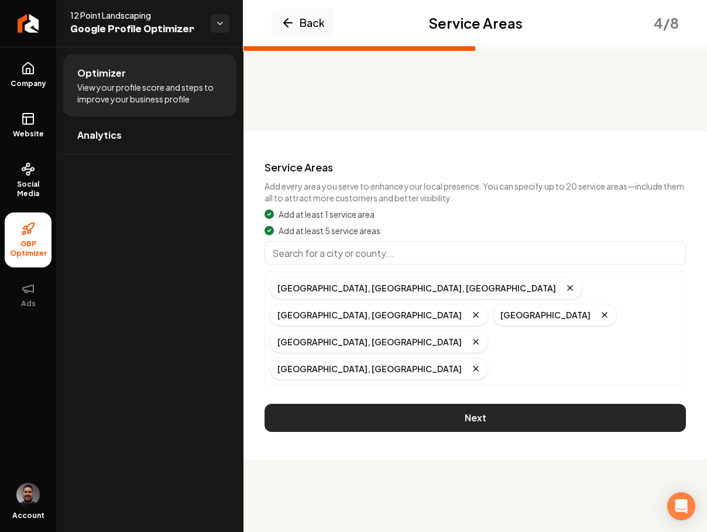
click at [502, 404] on button "Next" at bounding box center [475, 418] width 421 height 28
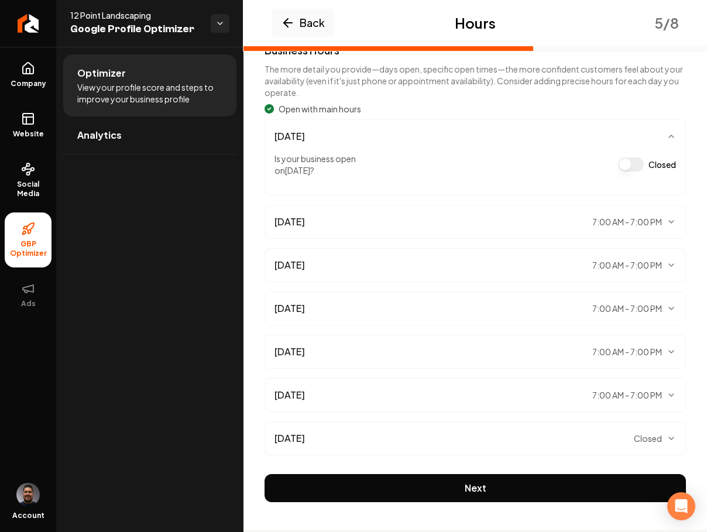
scroll to position [143, 0]
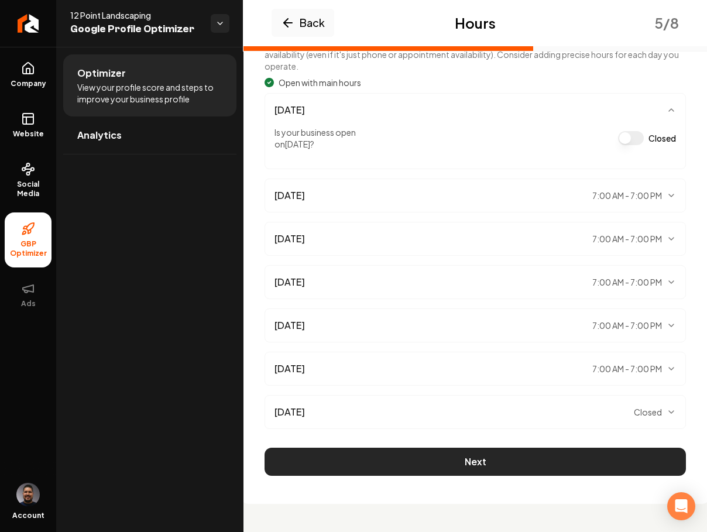
click at [489, 465] on button "Next" at bounding box center [475, 462] width 421 height 28
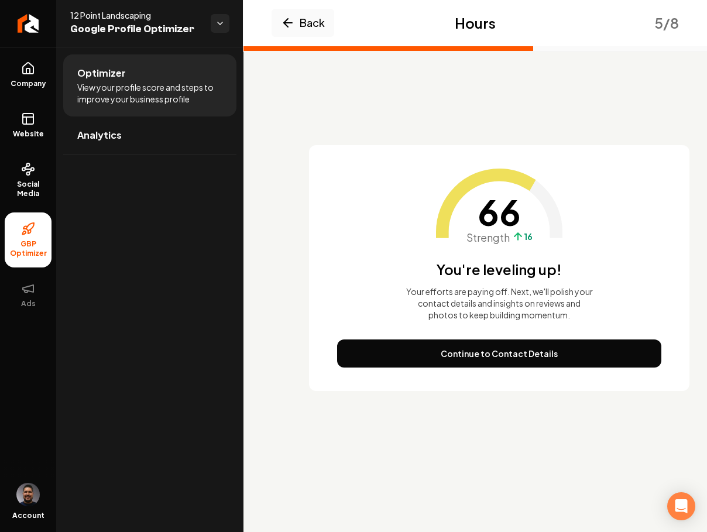
scroll to position [0, 0]
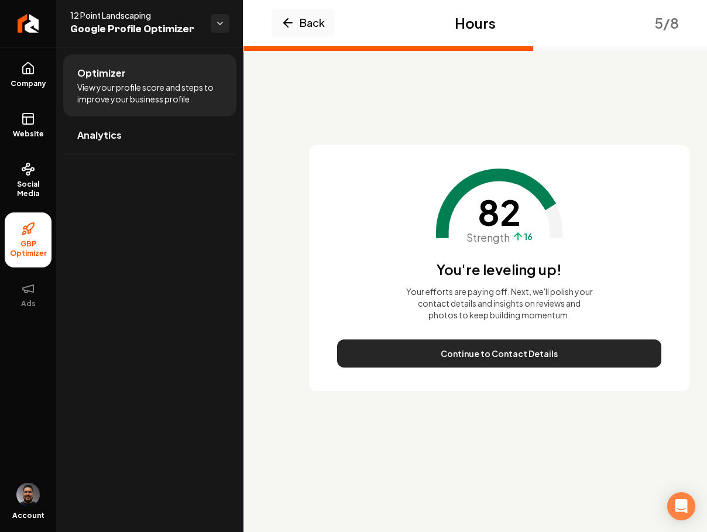
click at [491, 351] on button "Continue to Contact Details" at bounding box center [499, 354] width 324 height 28
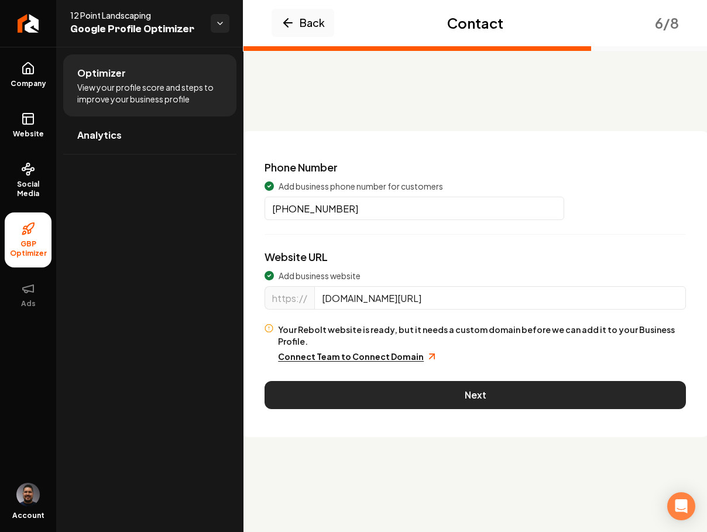
click at [462, 381] on button "Next" at bounding box center [475, 395] width 421 height 28
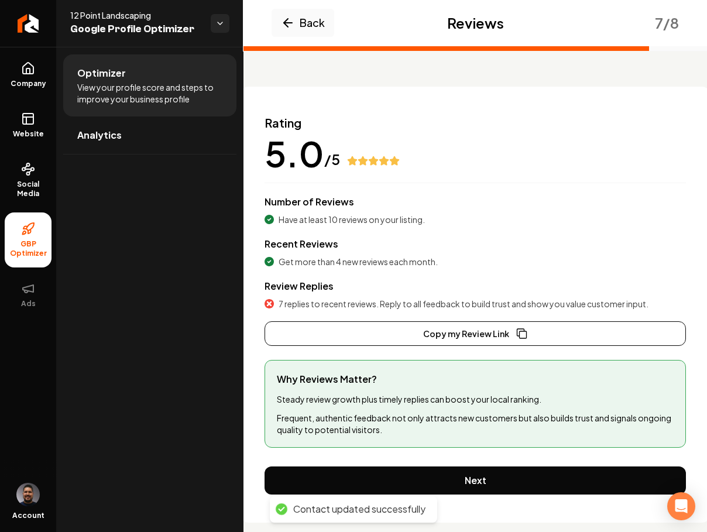
scroll to position [63, 0]
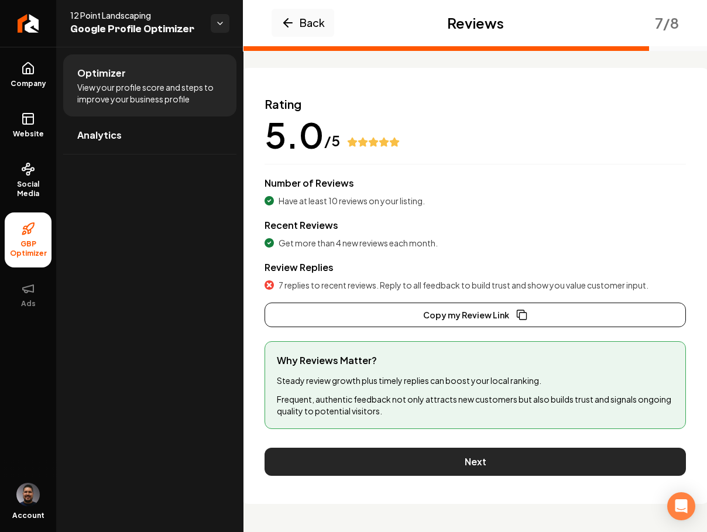
click at [404, 461] on button "Next" at bounding box center [475, 462] width 421 height 28
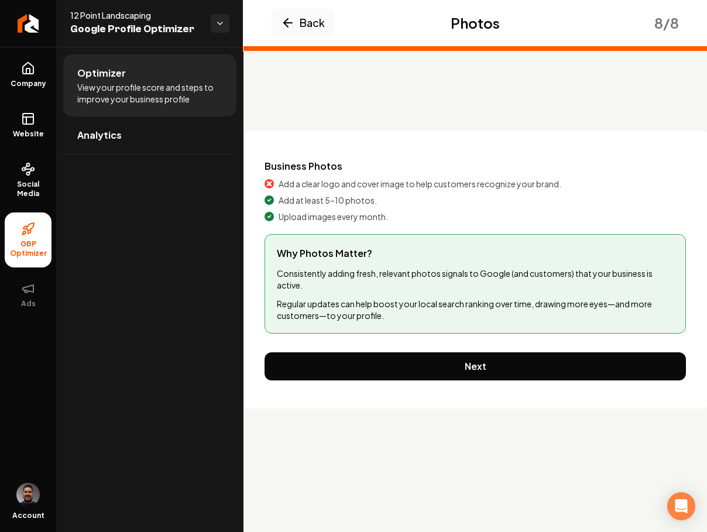
click at [427, 366] on button "Next" at bounding box center [475, 366] width 421 height 28
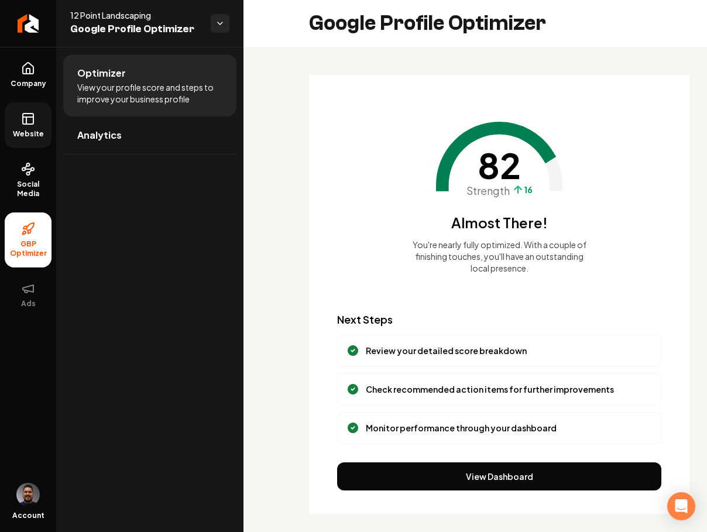
click at [30, 128] on link "Website" at bounding box center [28, 125] width 47 height 46
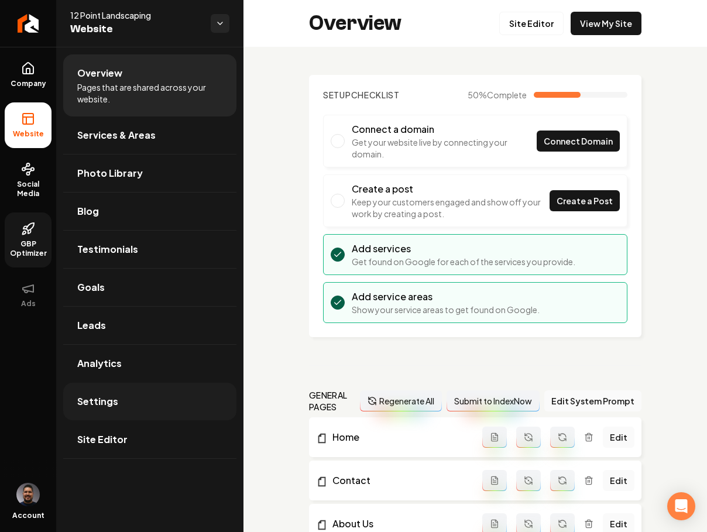
click at [150, 404] on link "Settings" at bounding box center [149, 401] width 173 height 37
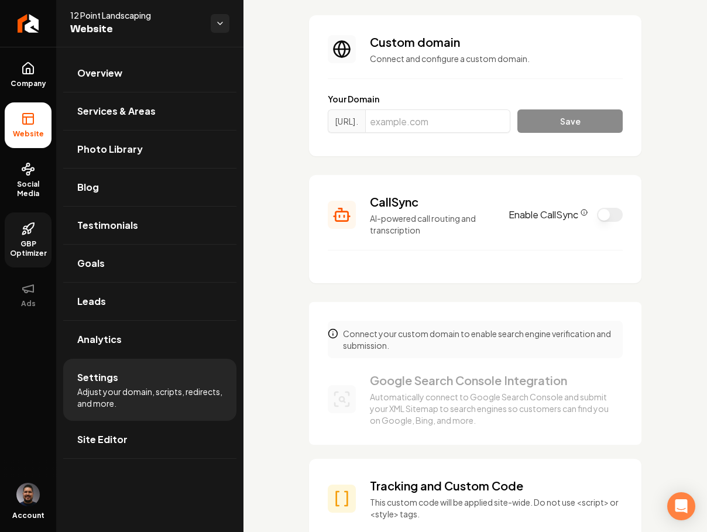
scroll to position [74, 0]
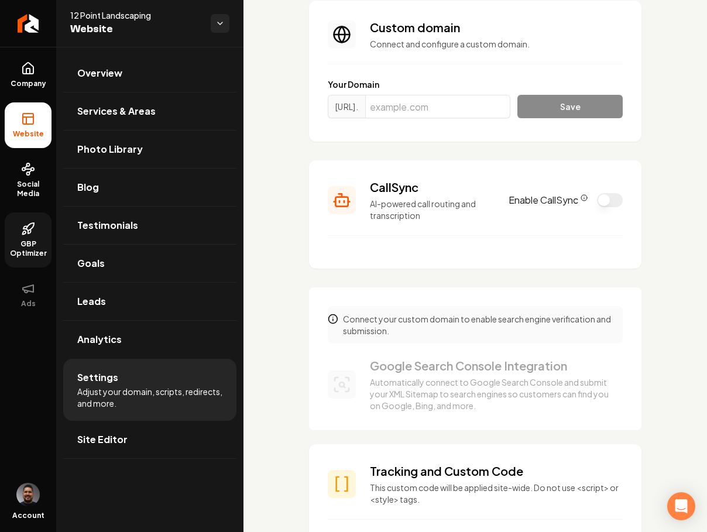
click at [597, 199] on button "Enable CallSync" at bounding box center [610, 200] width 26 height 14
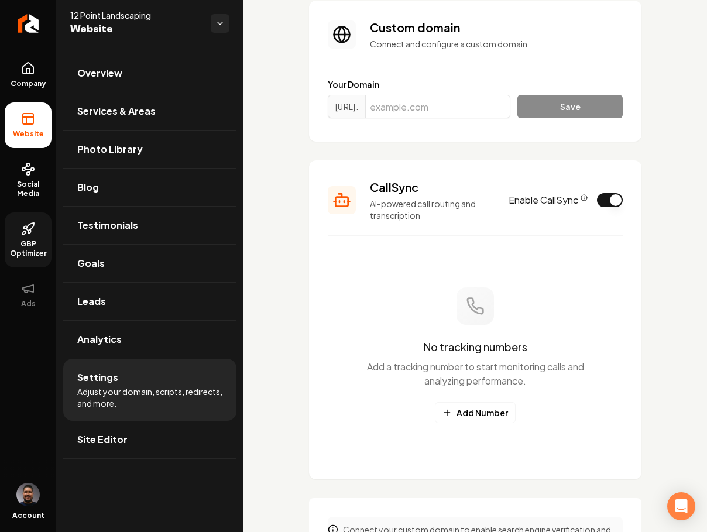
click at [581, 196] on icon "CallSync Info" at bounding box center [584, 197] width 7 height 7
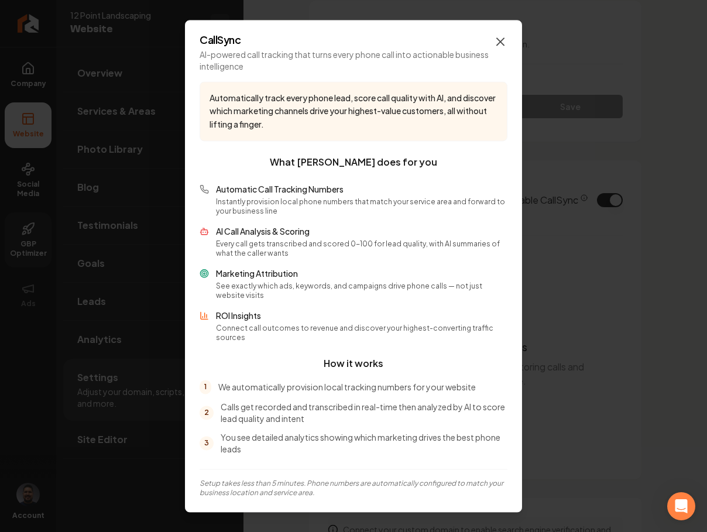
click at [499, 48] on icon "button" at bounding box center [500, 42] width 14 height 14
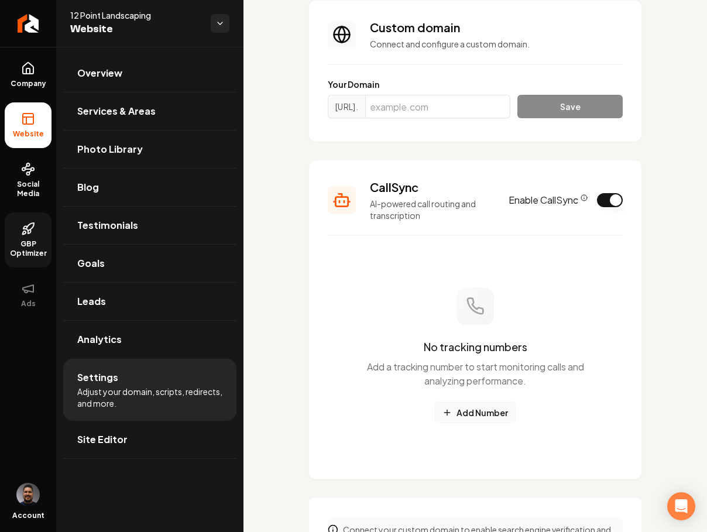
click at [479, 419] on button "Add Number" at bounding box center [475, 412] width 81 height 21
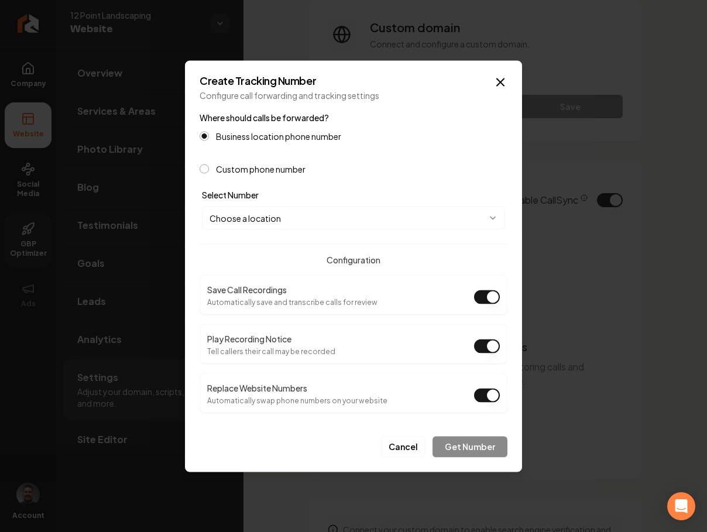
click at [482, 347] on button "Play Recording Notice" at bounding box center [487, 346] width 26 height 14
click at [294, 211] on body "Company Website Social Media GBP Optimizer Ads Account 12 Point Landscaping Web…" at bounding box center [353, 266] width 707 height 532
select select "**********"
click at [461, 452] on button "Get Number" at bounding box center [470, 446] width 75 height 21
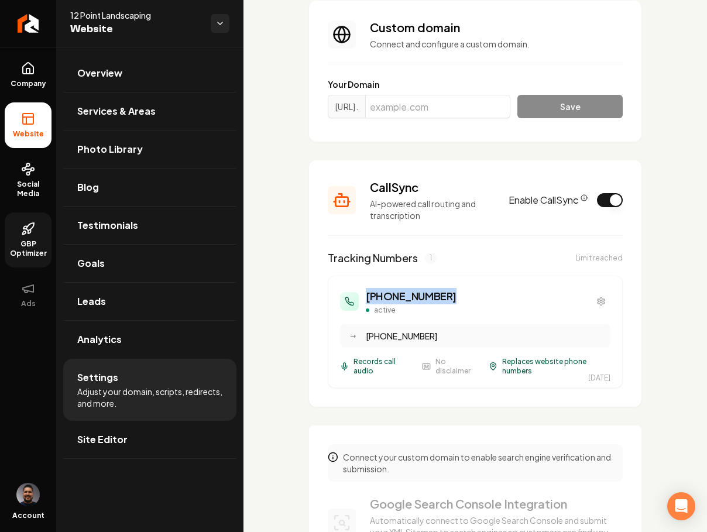
drag, startPoint x: 430, startPoint y: 297, endPoint x: 364, endPoint y: 298, distance: 66.2
click at [364, 298] on div "[PHONE_NUMBER] active" at bounding box center [475, 301] width 270 height 27
click at [366, 290] on h3 "[PHONE_NUMBER]" at bounding box center [411, 296] width 91 height 16
drag, startPoint x: 365, startPoint y: 296, endPoint x: 445, endPoint y: 296, distance: 80.2
click at [445, 296] on div "[PHONE_NUMBER] active" at bounding box center [475, 301] width 270 height 27
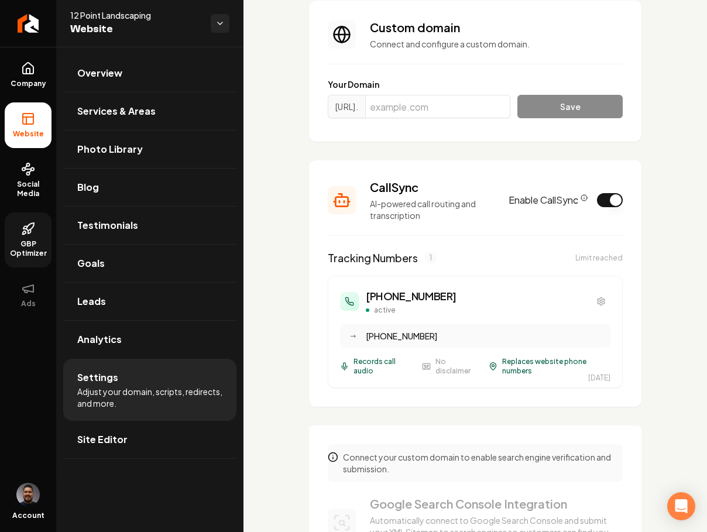
click at [364, 297] on div "[PHONE_NUMBER] active" at bounding box center [398, 301] width 116 height 27
drag, startPoint x: 364, startPoint y: 297, endPoint x: 441, endPoint y: 295, distance: 76.7
click at [441, 295] on div "[PHONE_NUMBER] active" at bounding box center [475, 301] width 270 height 27
drag, startPoint x: 431, startPoint y: 337, endPoint x: 364, endPoint y: 338, distance: 67.3
click at [364, 338] on div "→ [PHONE_NUMBER]" at bounding box center [475, 335] width 270 height 23
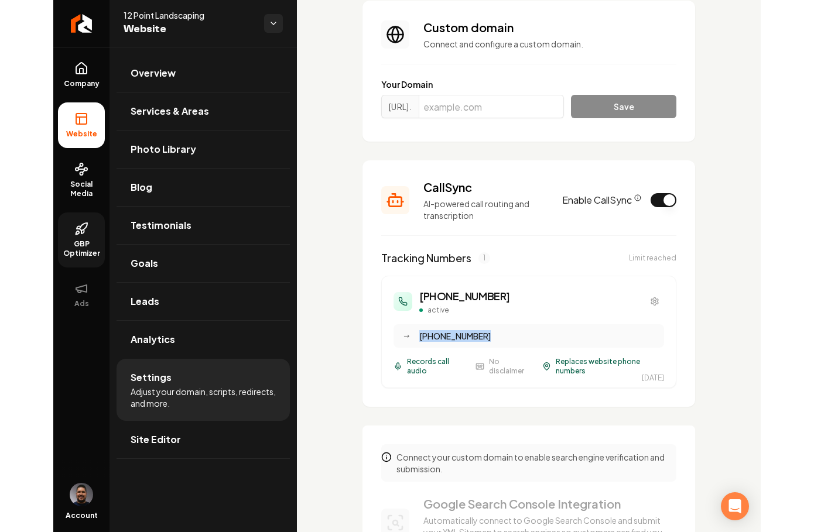
scroll to position [77, 0]
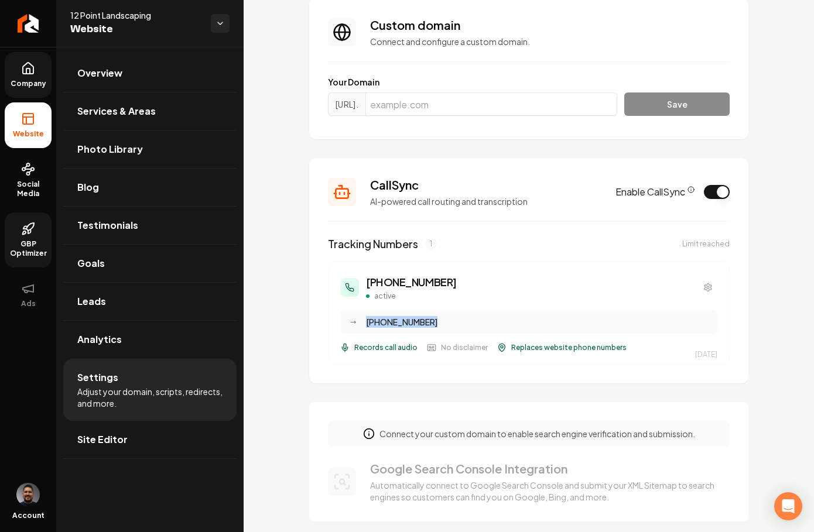
click at [30, 74] on icon at bounding box center [28, 68] width 14 height 14
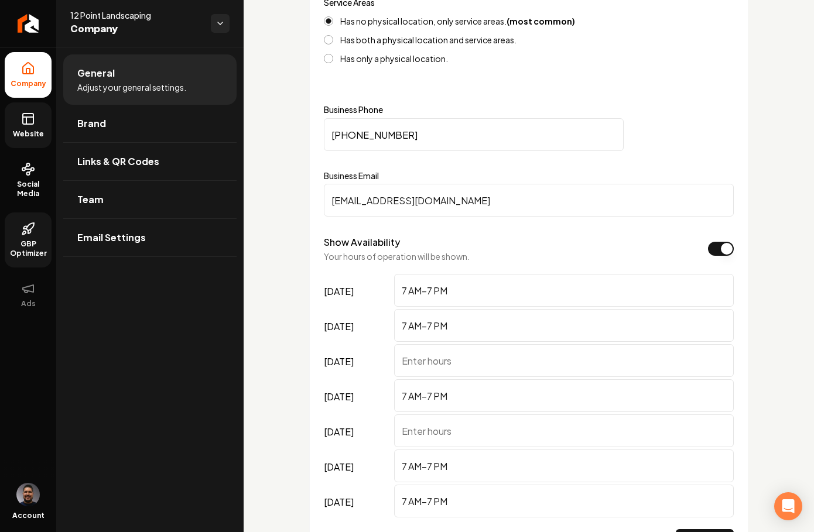
scroll to position [875, 0]
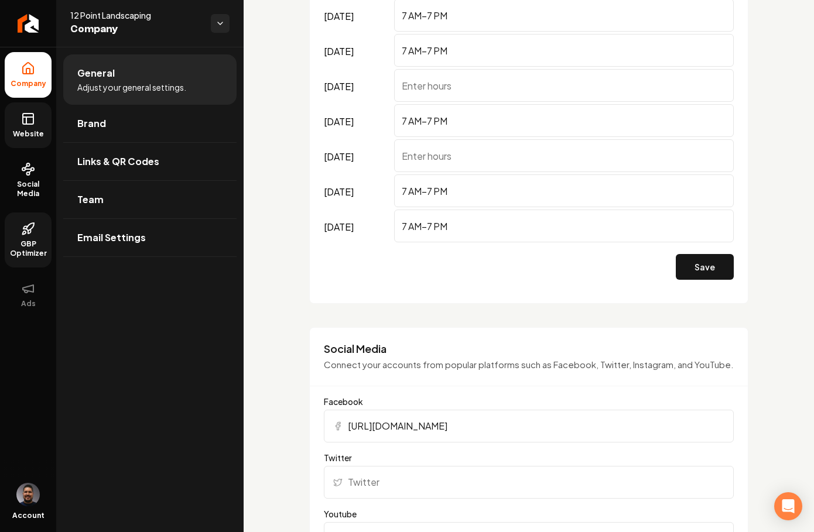
click at [37, 126] on link "Website" at bounding box center [28, 125] width 47 height 46
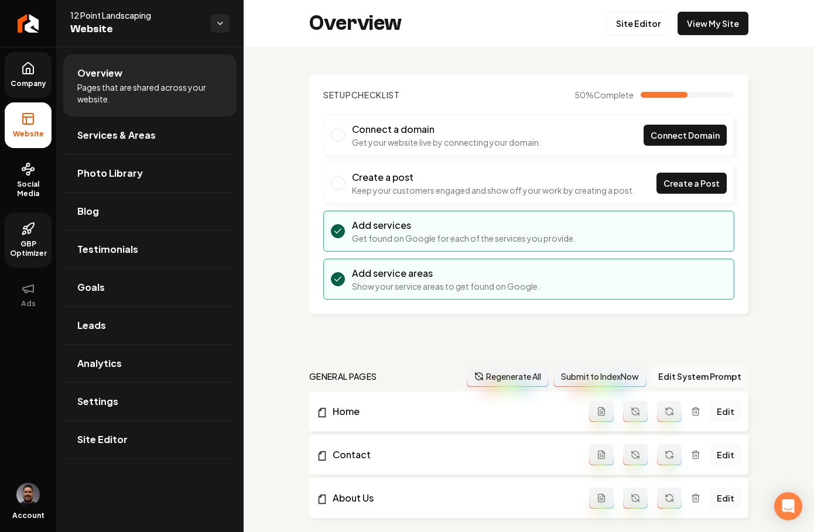
click at [508, 379] on button "Regenerate All" at bounding box center [508, 376] width 82 height 21
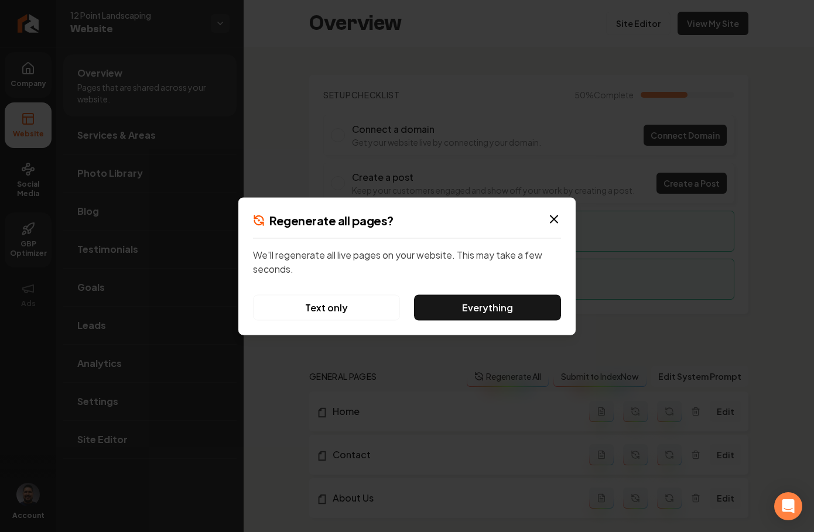
click at [316, 306] on button "Text only" at bounding box center [326, 307] width 147 height 26
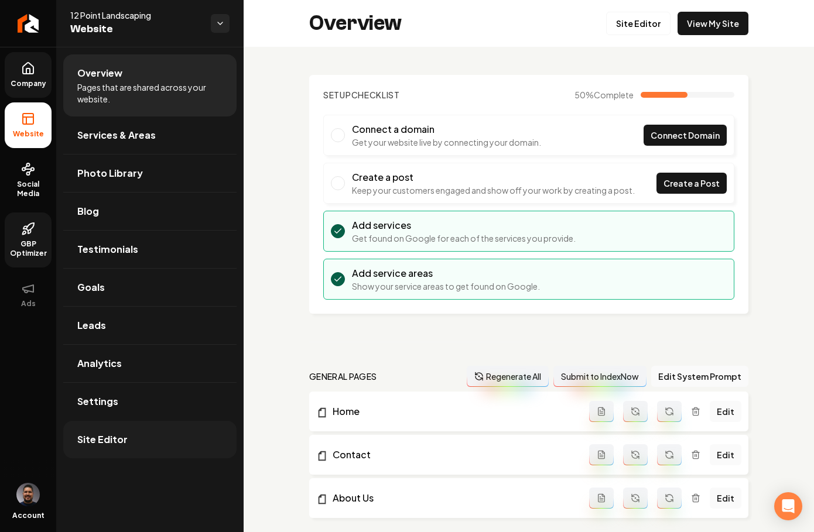
click at [99, 441] on span "Site Editor" at bounding box center [102, 440] width 50 height 14
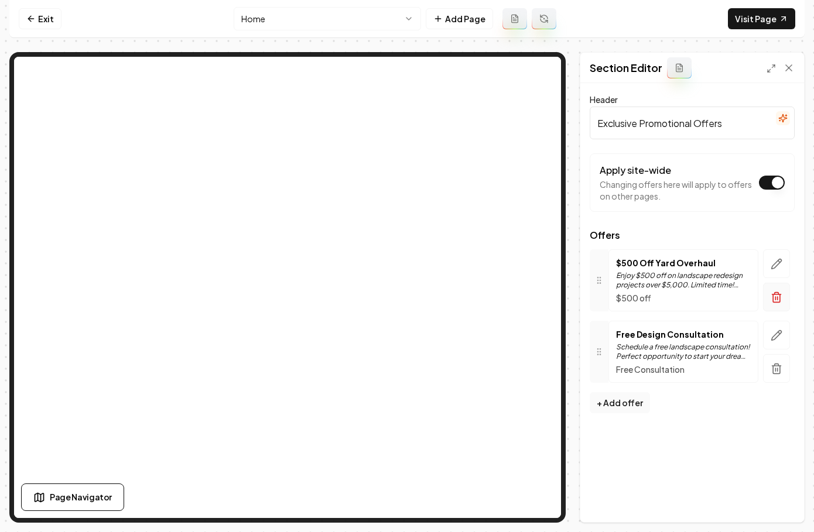
click at [707, 296] on icon "button" at bounding box center [776, 298] width 12 height 12
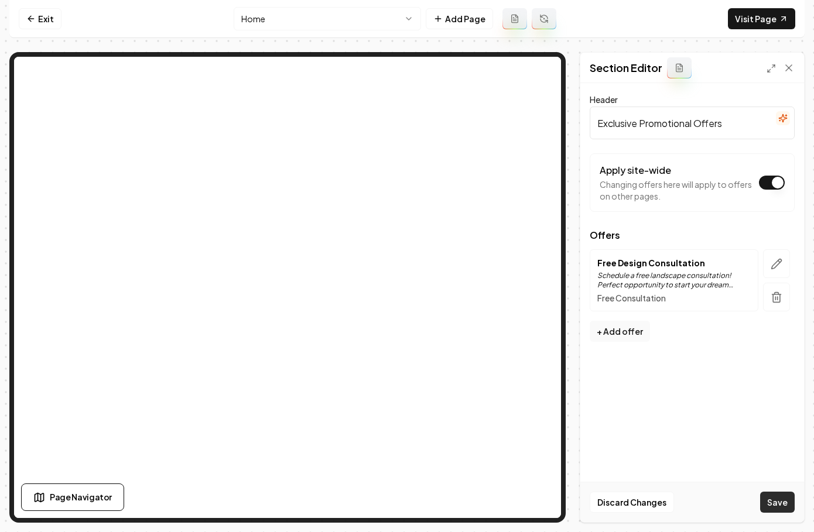
click at [707, 500] on button "Save" at bounding box center [777, 502] width 35 height 21
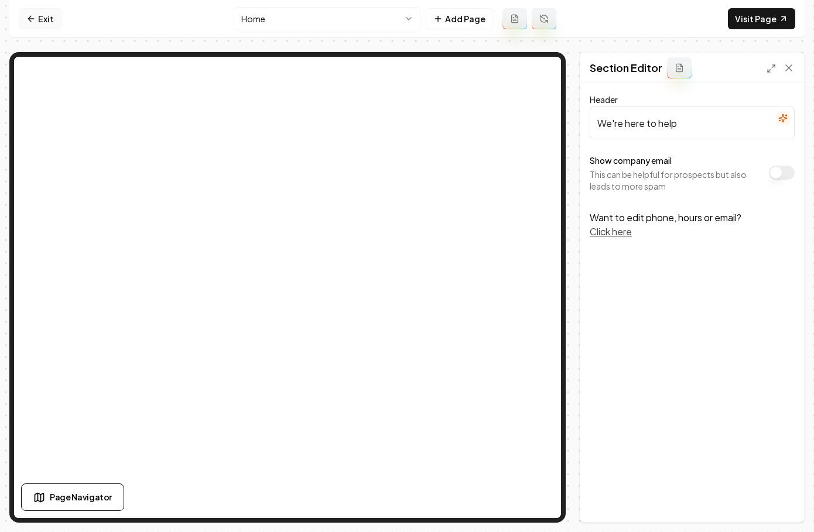
click at [35, 23] on icon at bounding box center [30, 18] width 9 height 9
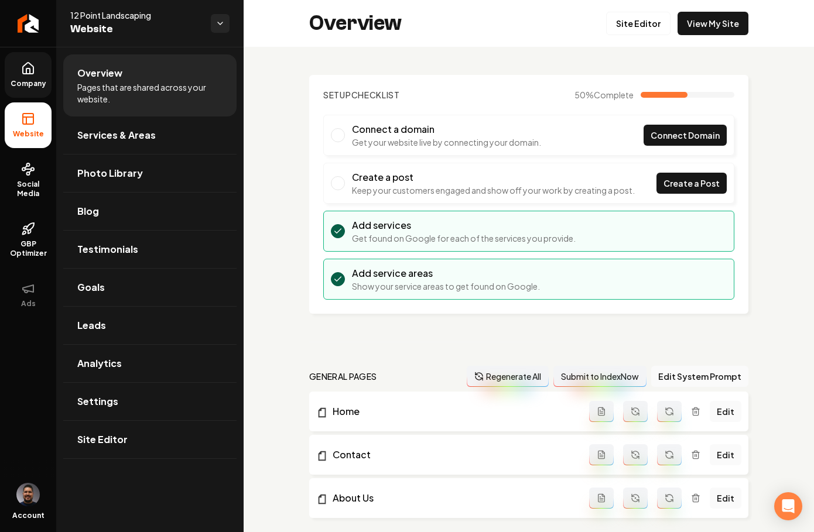
click at [26, 75] on icon at bounding box center [28, 68] width 14 height 14
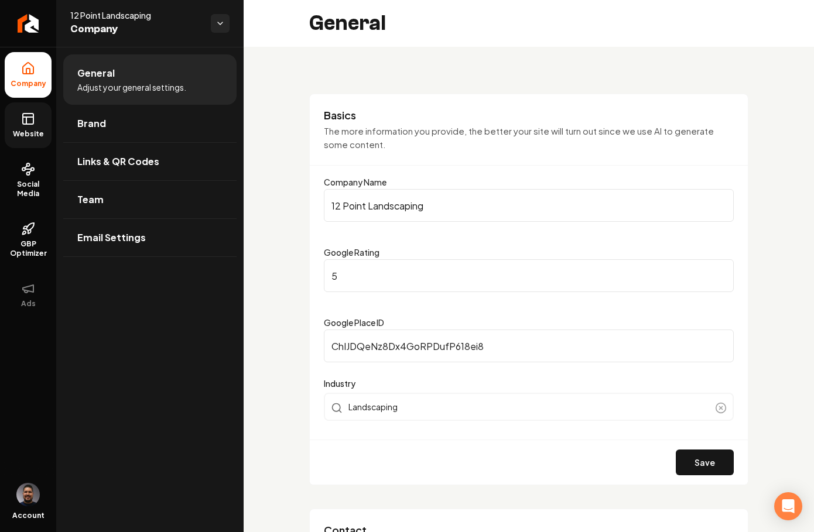
click at [36, 133] on span "Website" at bounding box center [28, 133] width 40 height 9
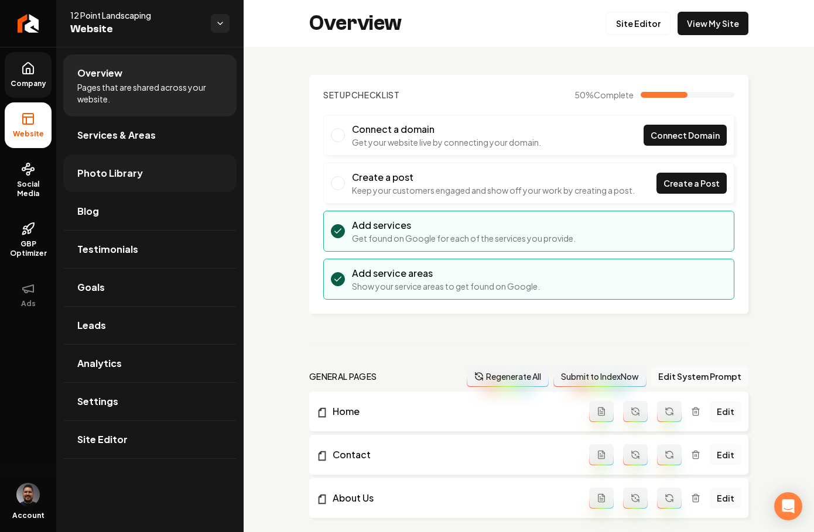
click at [101, 169] on span "Photo Library" at bounding box center [110, 173] width 66 height 14
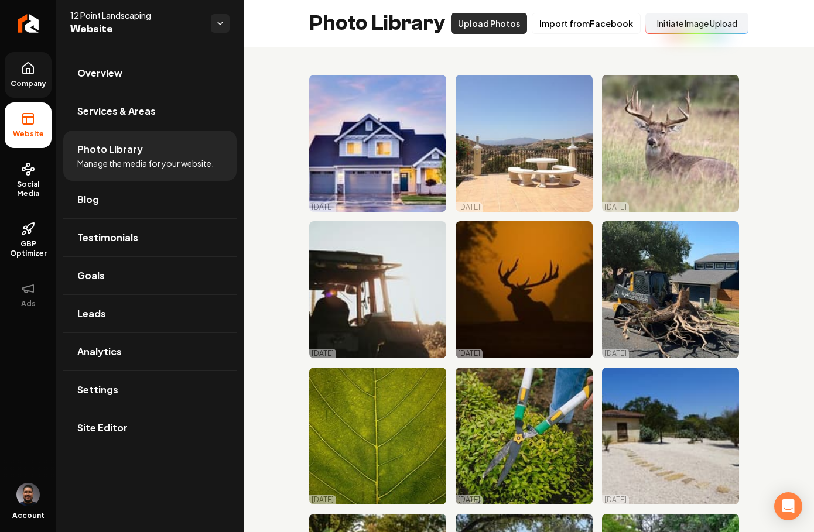
click at [469, 26] on button "Upload Photos" at bounding box center [489, 23] width 76 height 21
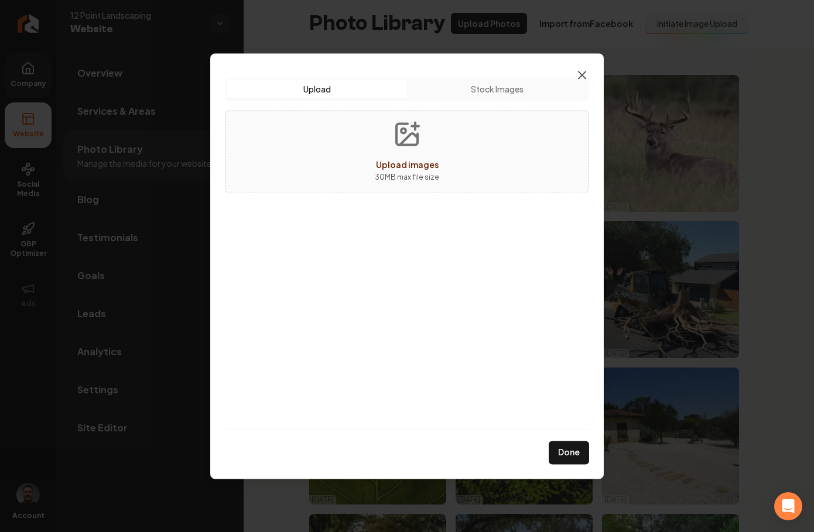
click at [582, 77] on icon "button" at bounding box center [582, 75] width 14 height 14
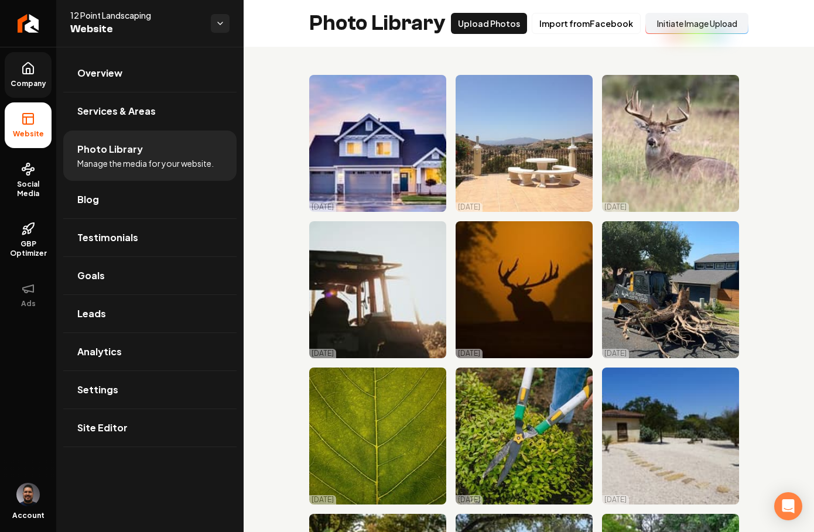
click at [676, 26] on button "Initiate Image Upload" at bounding box center [696, 23] width 103 height 21
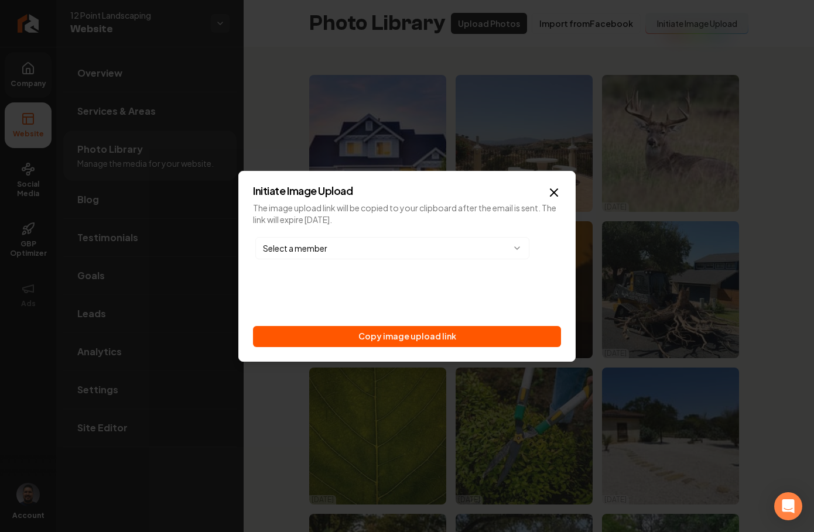
click at [478, 244] on body "Company Website Social Media GBP Optimizer Ads Account 12 Point Landscaping Web…" at bounding box center [407, 266] width 814 height 532
click at [373, 249] on body "Company Website Social Media GBP Optimizer Ads Account 12 Point Landscaping Web…" at bounding box center [407, 266] width 814 height 532
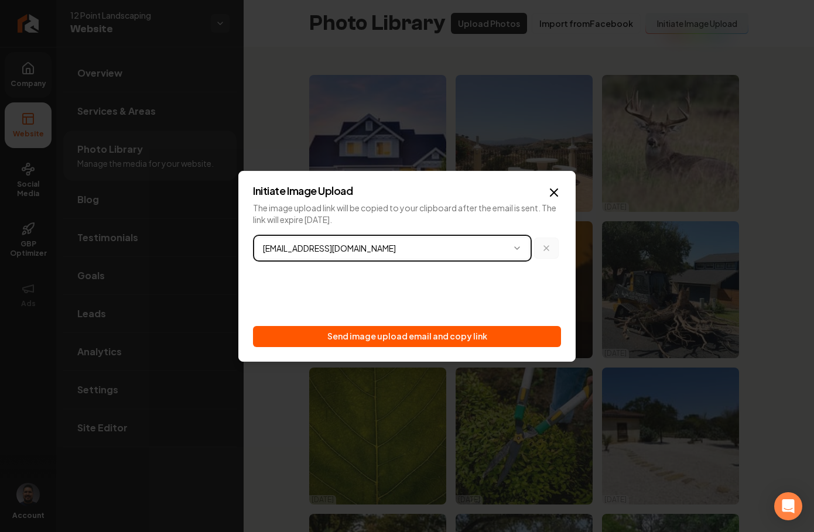
click at [540, 242] on body "Company Website Social Media GBP Optimizer Ads Account 12 Point Landscaping Web…" at bounding box center [407, 266] width 814 height 532
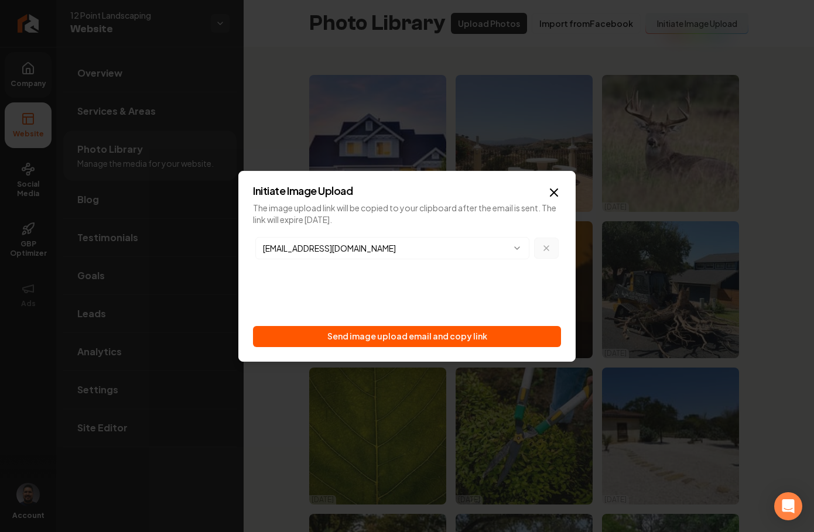
click at [542, 251] on icon "button" at bounding box center [545, 248] width 9 height 9
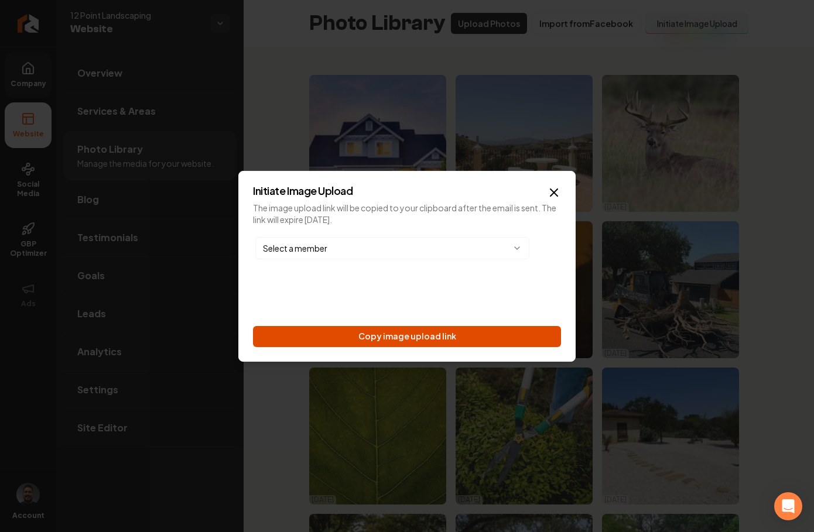
click at [424, 332] on button "Copy image upload link" at bounding box center [407, 336] width 308 height 21
